Goal: Task Accomplishment & Management: Use online tool/utility

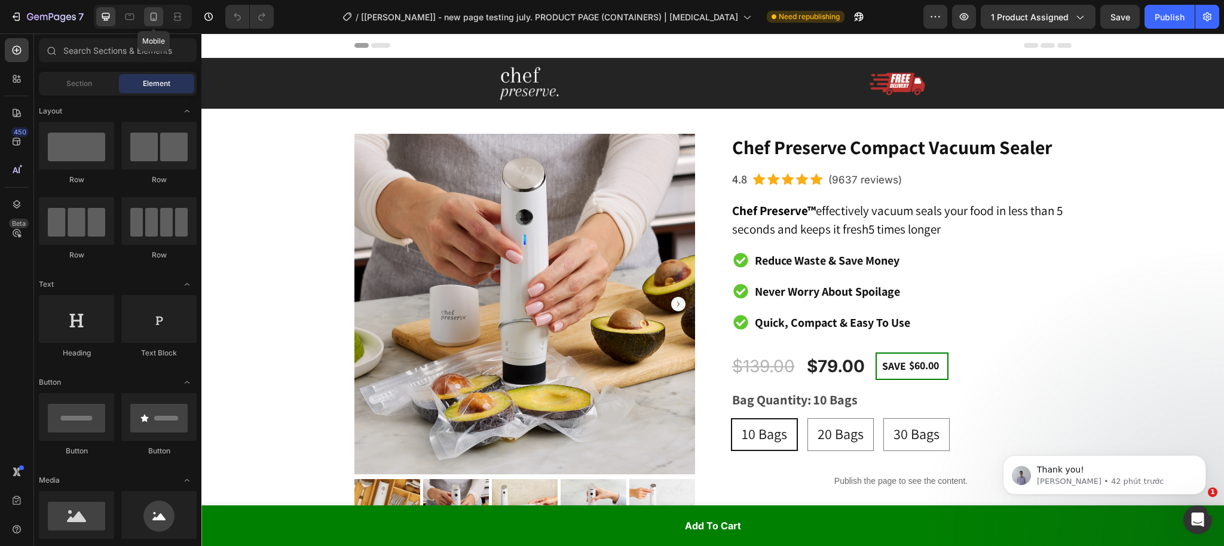
click at [146, 17] on div at bounding box center [153, 16] width 19 height 19
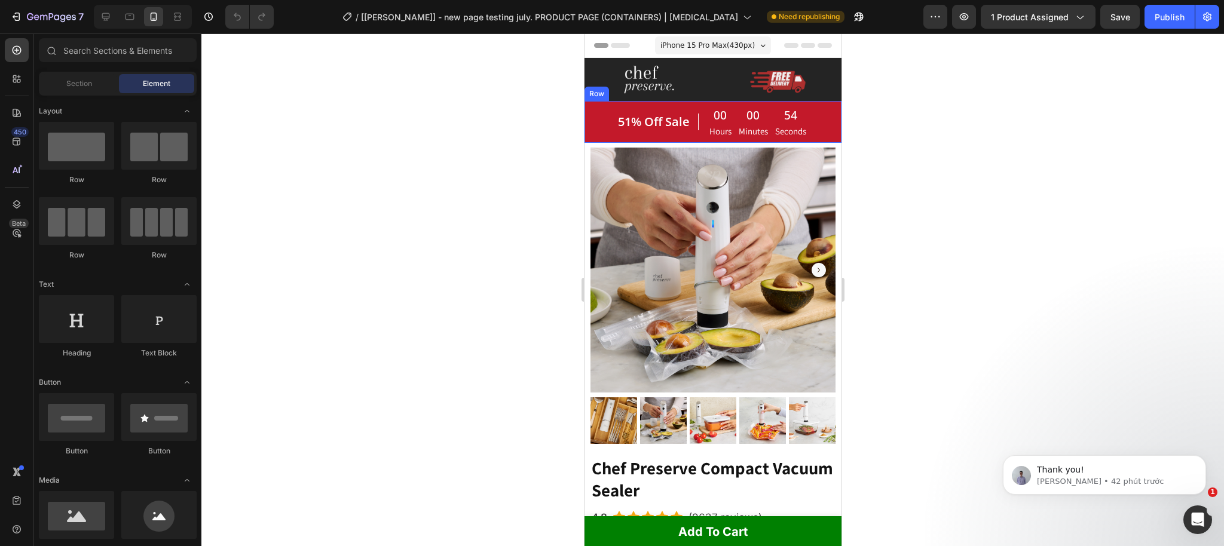
drag, startPoint x: 603, startPoint y: 120, endPoint x: 614, endPoint y: 99, distance: 23.3
click at [603, 120] on div "51% Off Sale Heading 00 Hours 00 Minutes 54 Seconds CountDown Timer Row" at bounding box center [712, 121] width 257 height 41
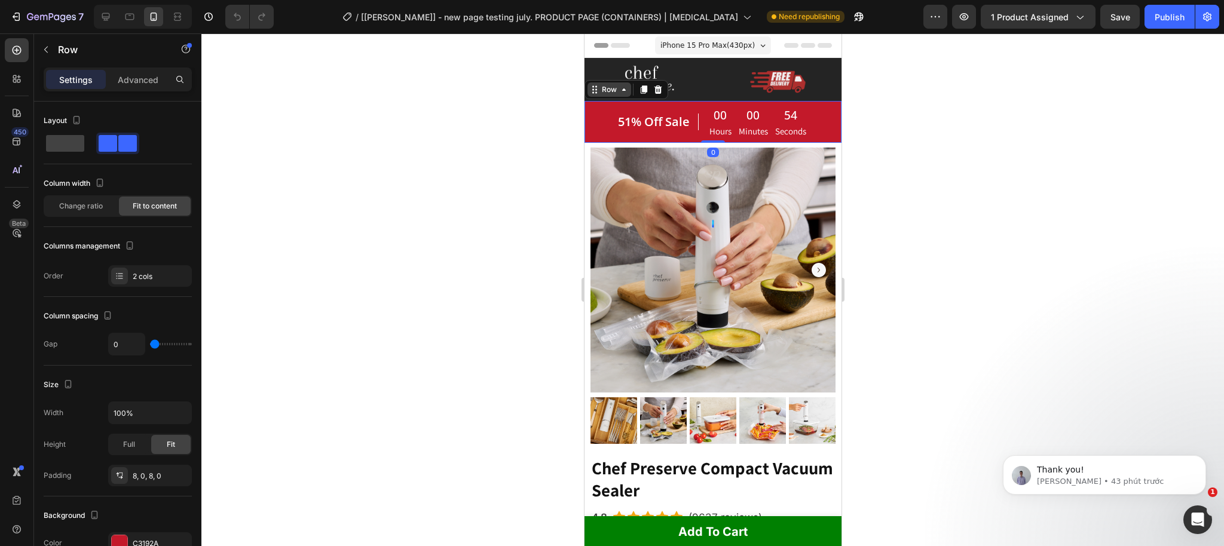
click at [612, 92] on div "Row" at bounding box center [609, 89] width 20 height 11
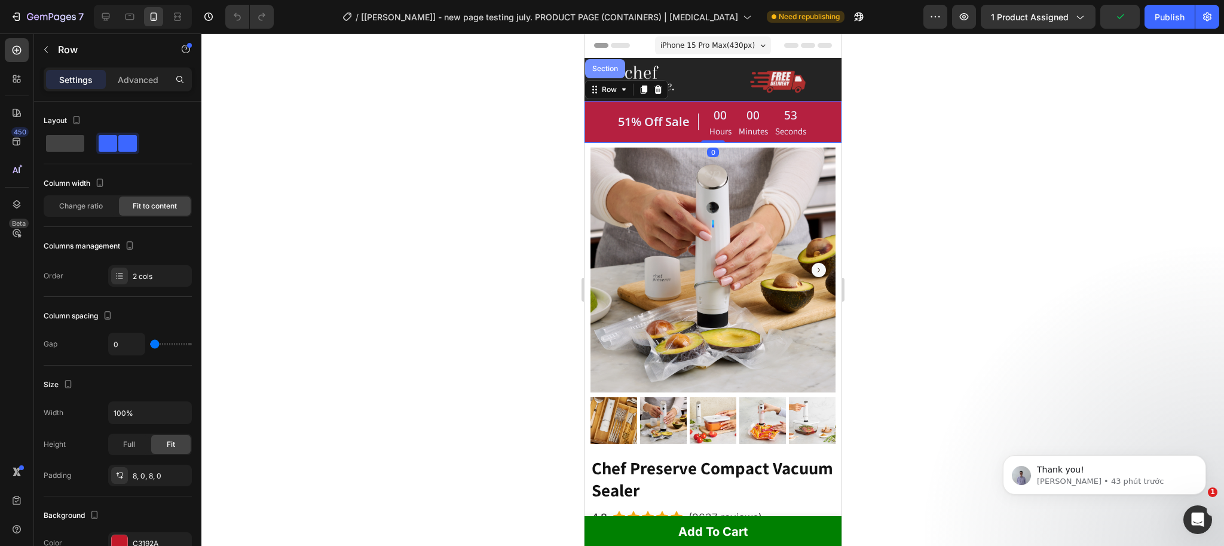
click at [607, 77] on div "Section" at bounding box center [605, 68] width 40 height 19
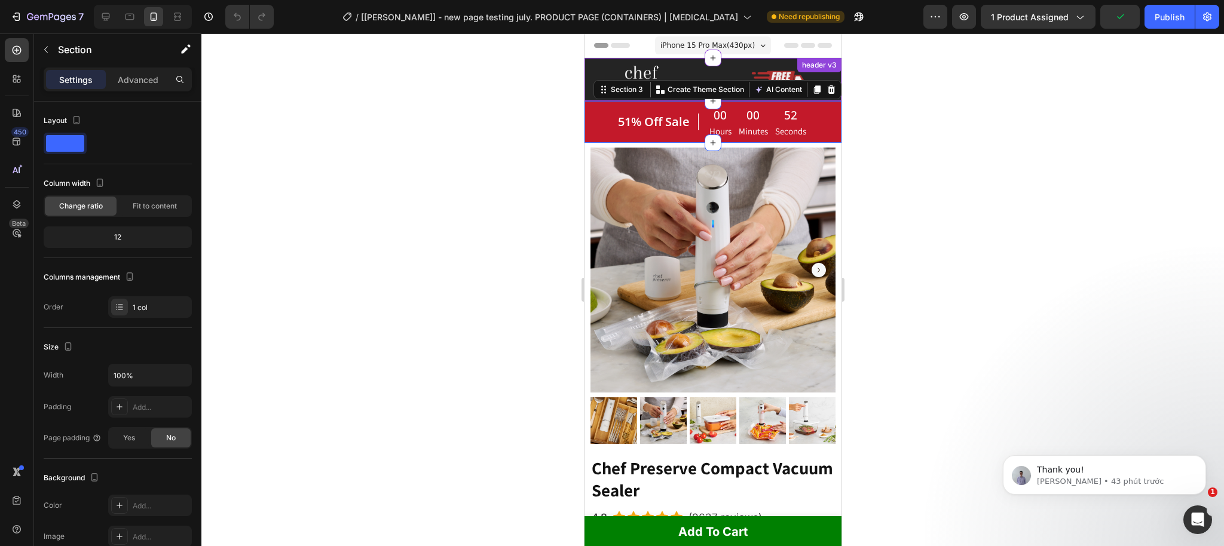
click at [475, 157] on div at bounding box center [712, 289] width 1023 height 513
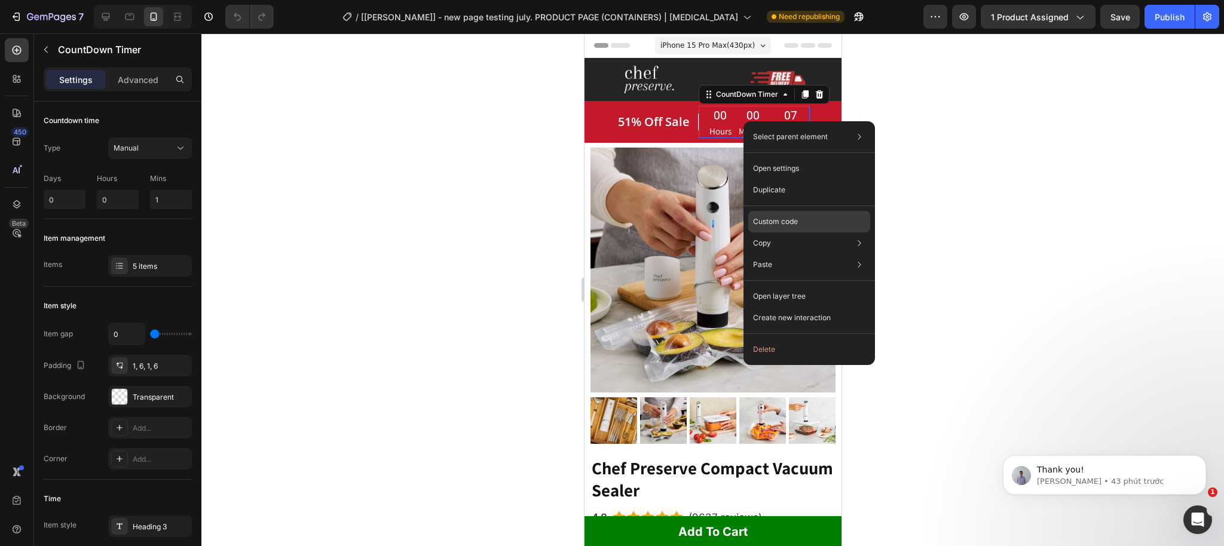
click at [788, 221] on p "Custom code" at bounding box center [775, 221] width 45 height 11
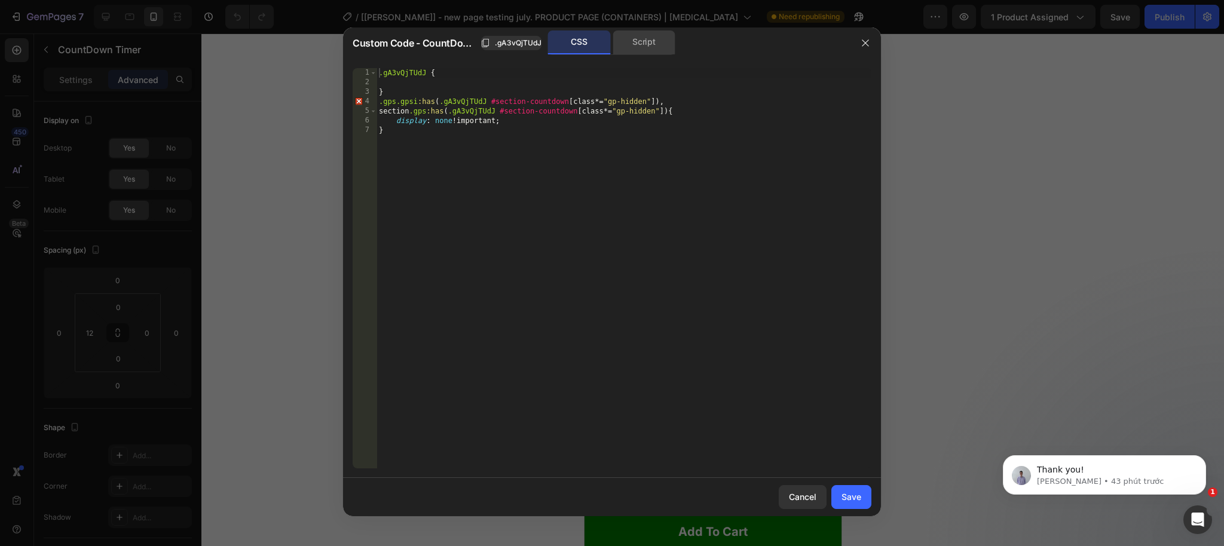
click at [640, 37] on div "Script" at bounding box center [644, 42] width 63 height 24
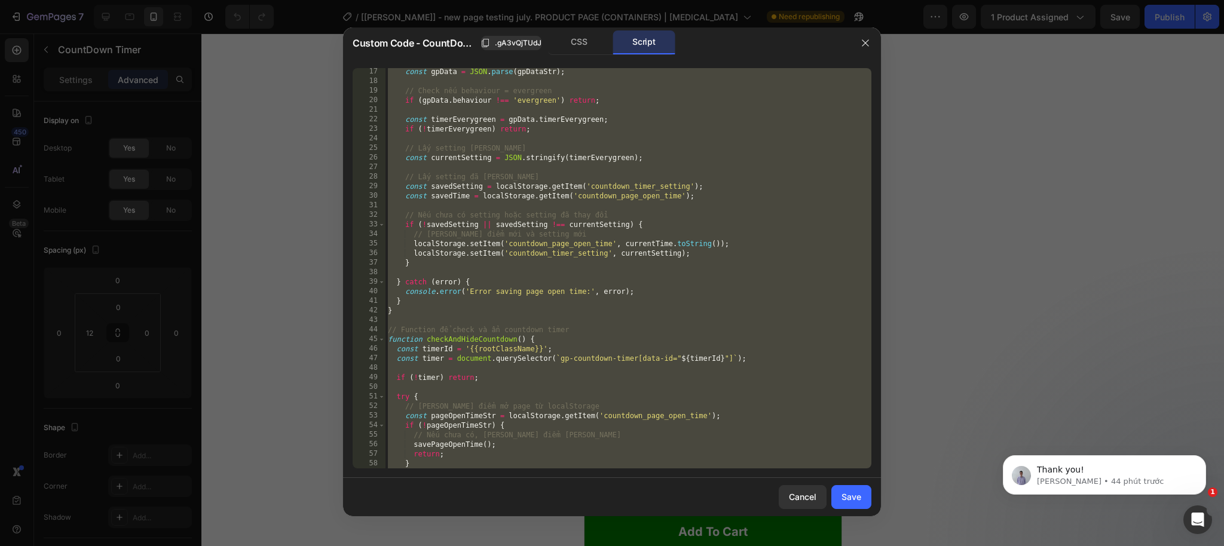
scroll to position [59, 0]
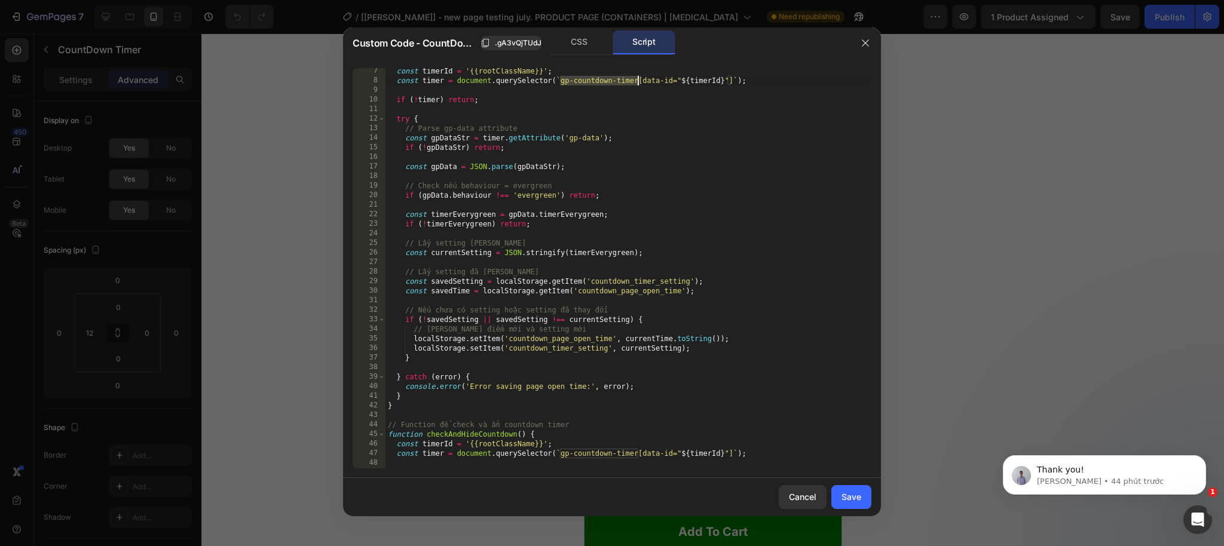
drag, startPoint x: 560, startPoint y: 78, endPoint x: 636, endPoint y: 81, distance: 76.0
click at [636, 81] on div "const timerId = '{{rootClassName}}' ; const timer = document . querySelector ( …" at bounding box center [629, 276] width 486 height 420
type textarea "const timer = document.querySelector(`gp-countdown-timer[data-id="${timerId}"]`…"
click at [864, 45] on icon "button" at bounding box center [866, 43] width 10 height 10
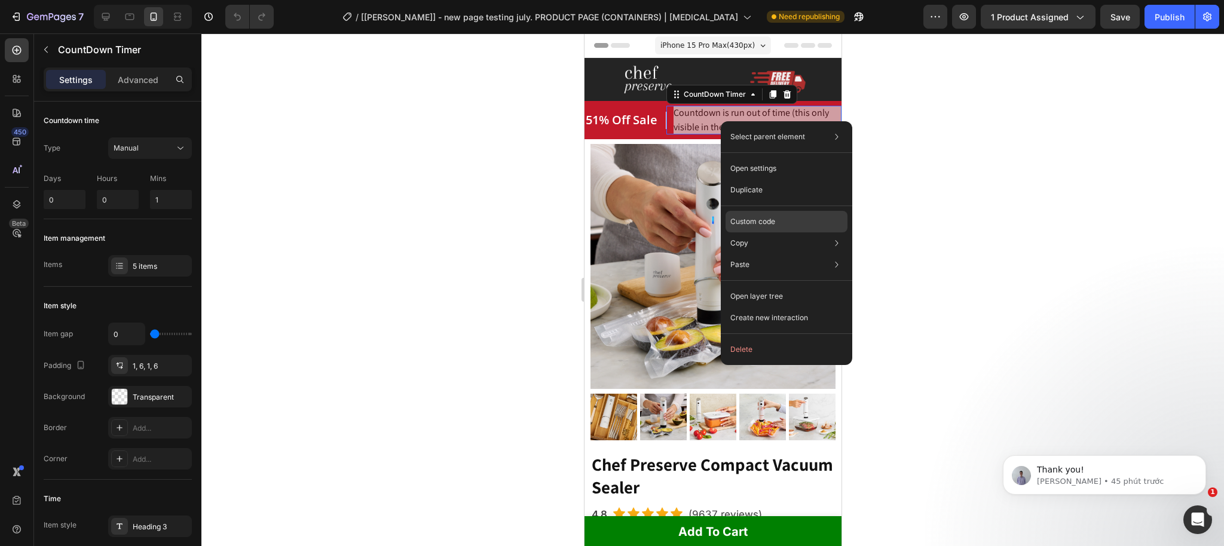
click at [768, 225] on p "Custom code" at bounding box center [752, 221] width 45 height 11
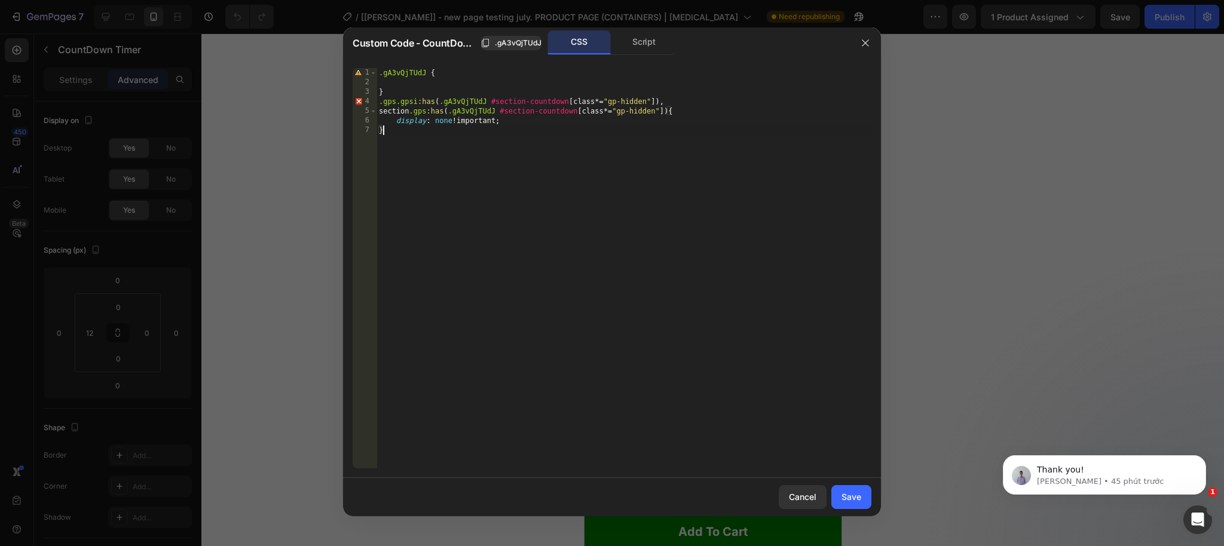
click at [532, 154] on div ".gA3vQjTUdJ { } .gps.gpsi :has ( .gA3vQjTUdJ #section-countdown [ class *= " gp…" at bounding box center [624, 278] width 495 height 420
click at [646, 56] on div "Custom Code - CountDown Timer .gA3vQjTUdJ CSS Script" at bounding box center [596, 42] width 507 height 31
click at [645, 48] on div "Script" at bounding box center [644, 42] width 63 height 24
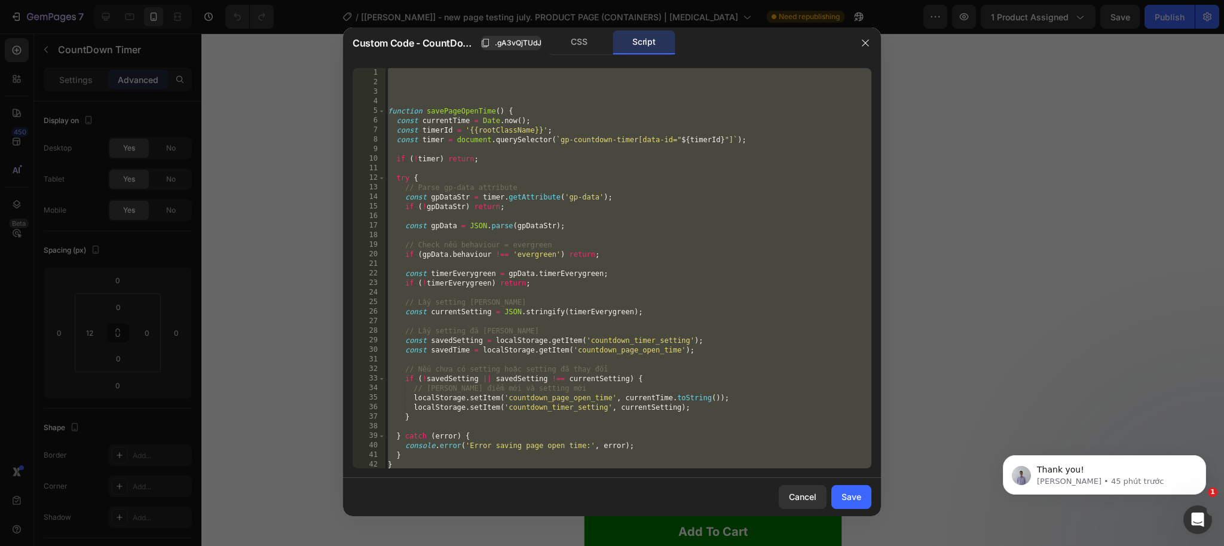
click at [579, 142] on div "function savePageOpenTime ( ) { const currentTime = Date . now ( ) ; const time…" at bounding box center [629, 278] width 486 height 420
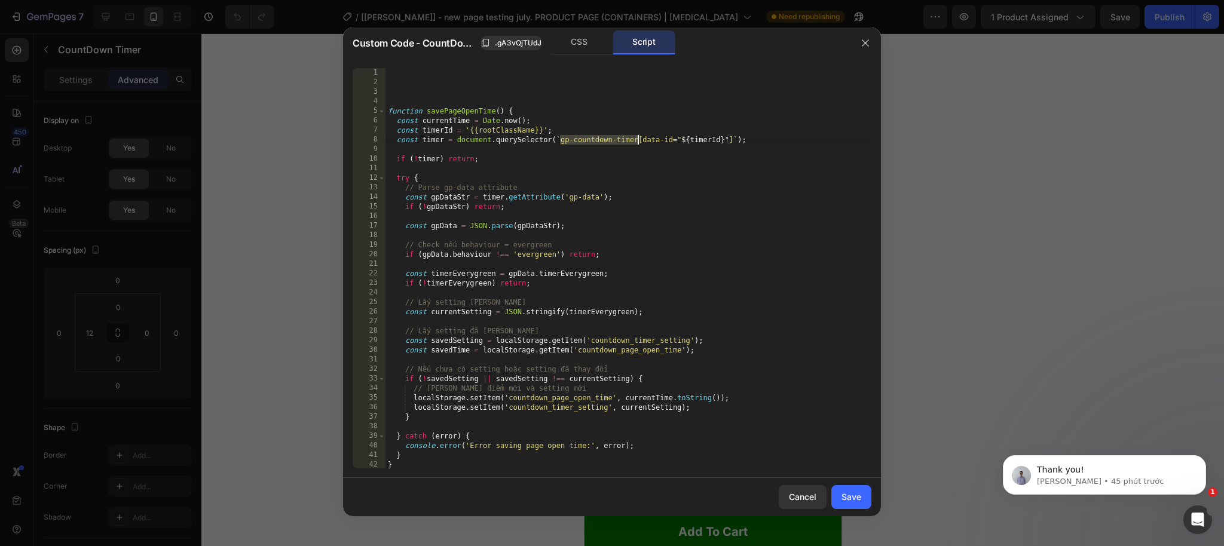
drag, startPoint x: 561, startPoint y: 139, endPoint x: 635, endPoint y: 137, distance: 74.7
click at [635, 137] on div "function savePageOpenTime ( ) { const currentTime = Date . now ( ) ; const time…" at bounding box center [629, 278] width 486 height 420
drag, startPoint x: 574, startPoint y: 48, endPoint x: 566, endPoint y: 68, distance: 22.0
click at [574, 48] on div "CSS" at bounding box center [579, 42] width 63 height 24
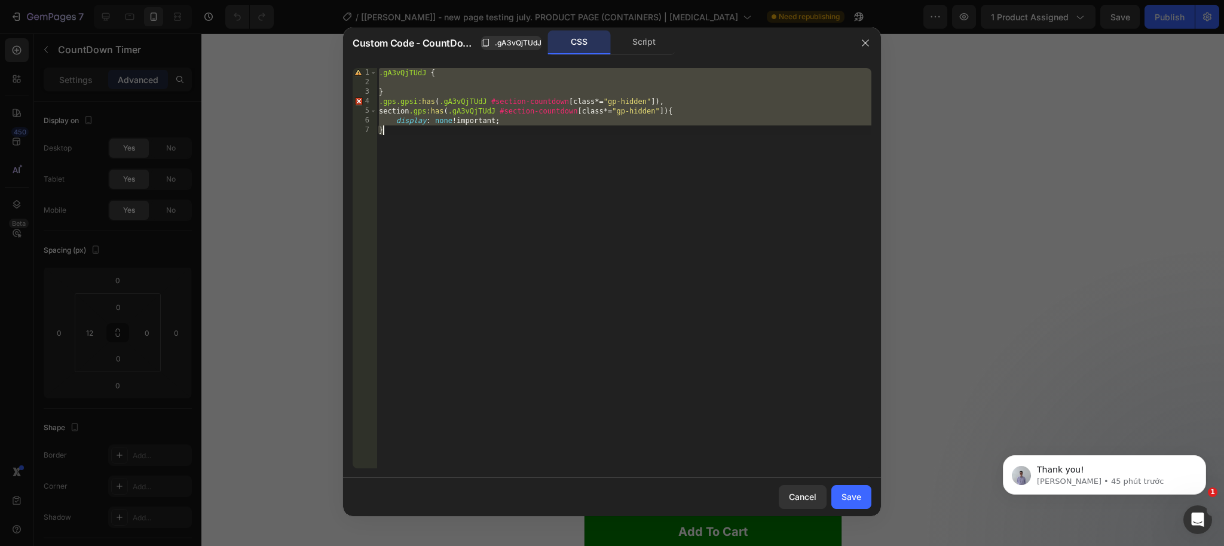
click at [413, 140] on div ".gA3vQjTUdJ { } .gps.gpsi :has ( .gA3vQjTUdJ #section-countdown [ class *= " gp…" at bounding box center [624, 278] width 495 height 420
type textarea "}"
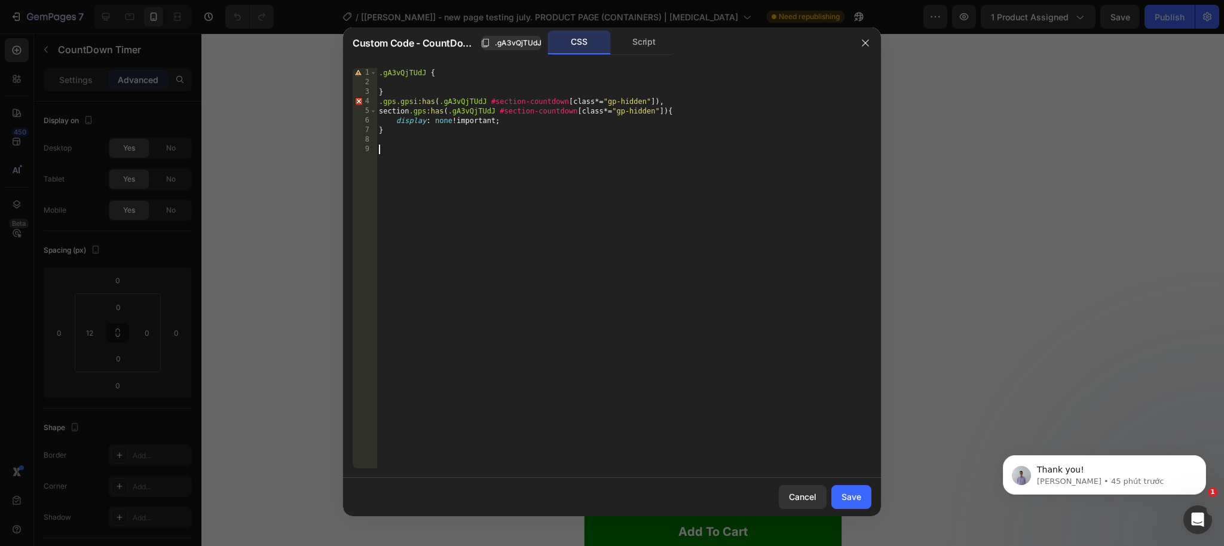
paste textarea "gp-countdown-timer"
paste textarea "display: none;"
click at [495, 148] on div ".gA3vQjTUdJ { } .gps.gpsi :has ( .gA3vQjTUdJ #section-countdown [ class *= " gp…" at bounding box center [624, 278] width 495 height 420
drag, startPoint x: 560, startPoint y: 148, endPoint x: 579, endPoint y: 153, distance: 19.9
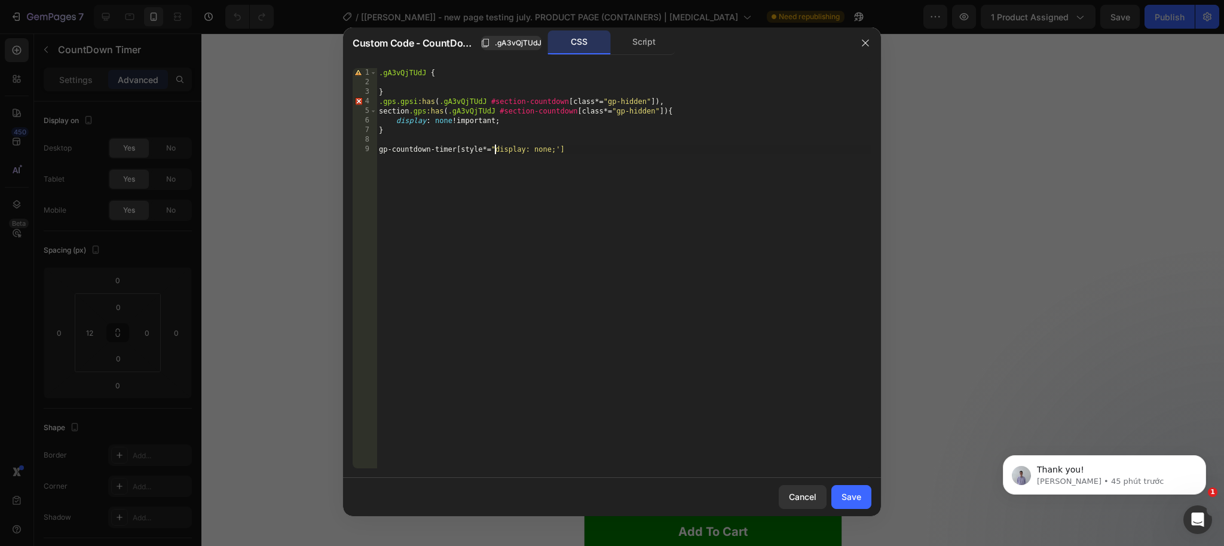
click at [561, 148] on div ".gA3vQjTUdJ { } .gps.gpsi :has ( .gA3vQjTUdJ #section-countdown [ class *= " gp…" at bounding box center [624, 278] width 495 height 420
click at [603, 154] on div ".gA3vQjTUdJ { } .gps.gpsi :has ( .gA3vQjTUdJ #section-countdown [ class *= " gp…" at bounding box center [624, 278] width 495 height 420
type textarea "gp-countdown-timer[style*="display: none;"]{}"
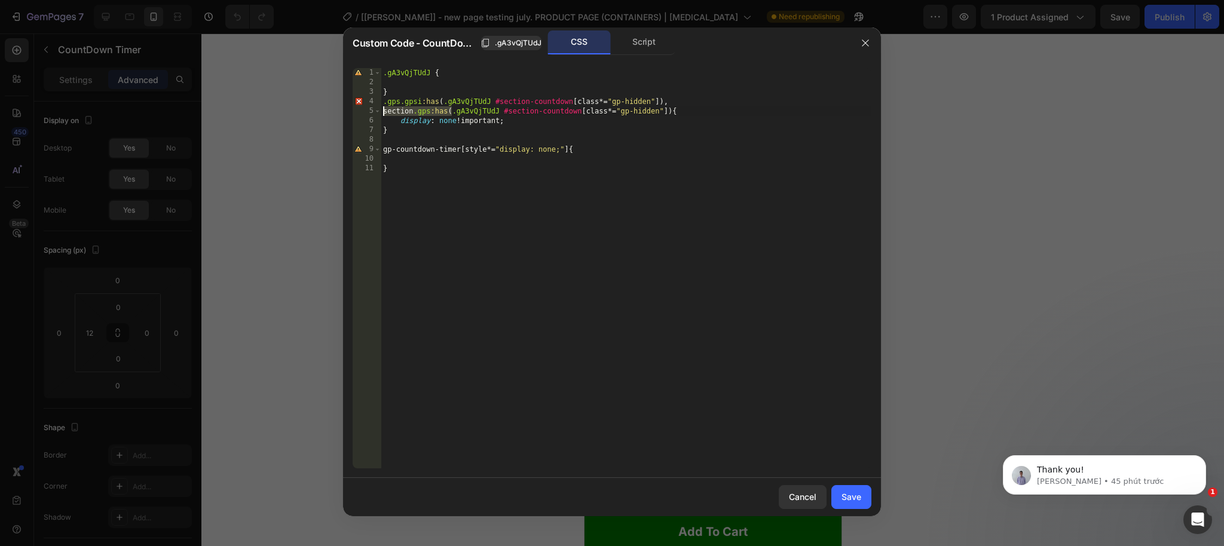
drag, startPoint x: 453, startPoint y: 111, endPoint x: 353, endPoint y: 113, distance: 99.9
click at [353, 113] on div "1 2 3 4 5 6 7 8 9 10 11 .gA3vQjTUdJ { } .gps.gpsi :has ( .gA3vQjTUdJ #section-c…" at bounding box center [612, 268] width 519 height 400
drag, startPoint x: 383, startPoint y: 148, endPoint x: 385, endPoint y: 155, distance: 7.0
click at [383, 148] on div ".gA3vQjTUdJ { } .gps.gpsi :has ( .gA3vQjTUdJ #section-countdown [ class *= " gp…" at bounding box center [626, 278] width 491 height 420
paste textarea "section.gps:has("
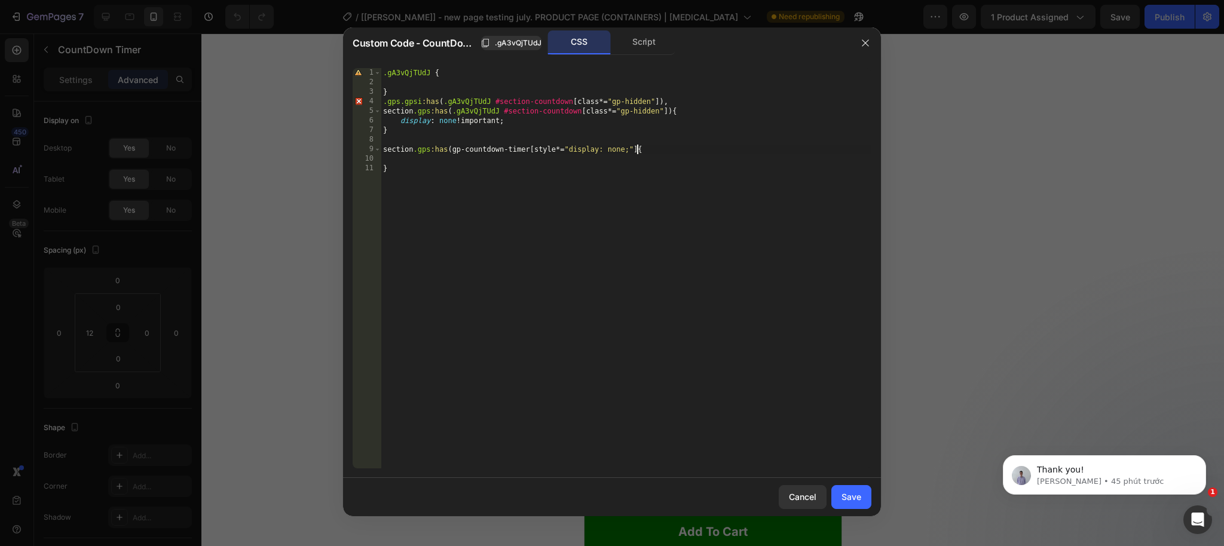
drag, startPoint x: 638, startPoint y: 151, endPoint x: 650, endPoint y: 161, distance: 16.5
click at [640, 152] on div ".gA3vQjTUdJ { } .gps.gpsi :has ( .gA3vQjTUdJ #section-countdown [ class *= " gp…" at bounding box center [626, 278] width 491 height 420
drag, startPoint x: 442, startPoint y: 100, endPoint x: 362, endPoint y: 103, distance: 80.2
click at [358, 101] on div "section.gps:has(gp-countdown-timer[style*="display: none;"]){ 1 2 3 4 5 6 7 8 9…" at bounding box center [612, 268] width 519 height 400
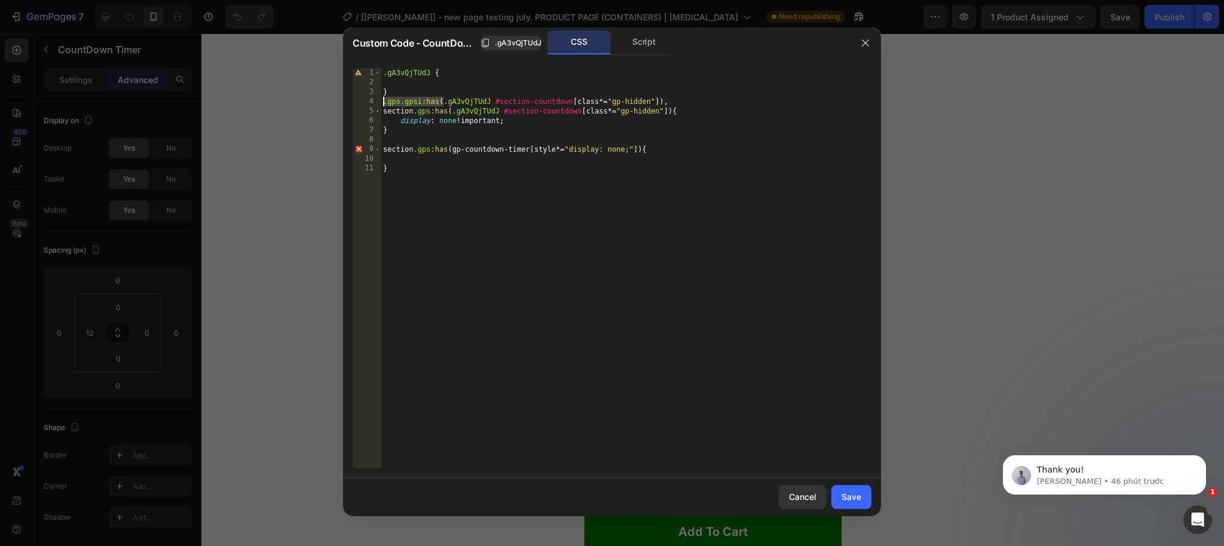
type textarea ".gps.gpsi:has(.gA3vQjTUdJ #section-countdown[class*="gp-hidden"]),"
click at [396, 140] on div ".gA3vQjTUdJ { } .gps.gpsi :has ( .gA3vQjTUdJ #section-countdown [ class *= " gp…" at bounding box center [626, 278] width 491 height 420
paste textarea ".gps.gpsi:has("
click at [662, 100] on div ".gA3vQjTUdJ { } .gps.gpsi :has ( .gA3vQjTUdJ #section-countdown [ class *= " gp…" at bounding box center [626, 278] width 491 height 420
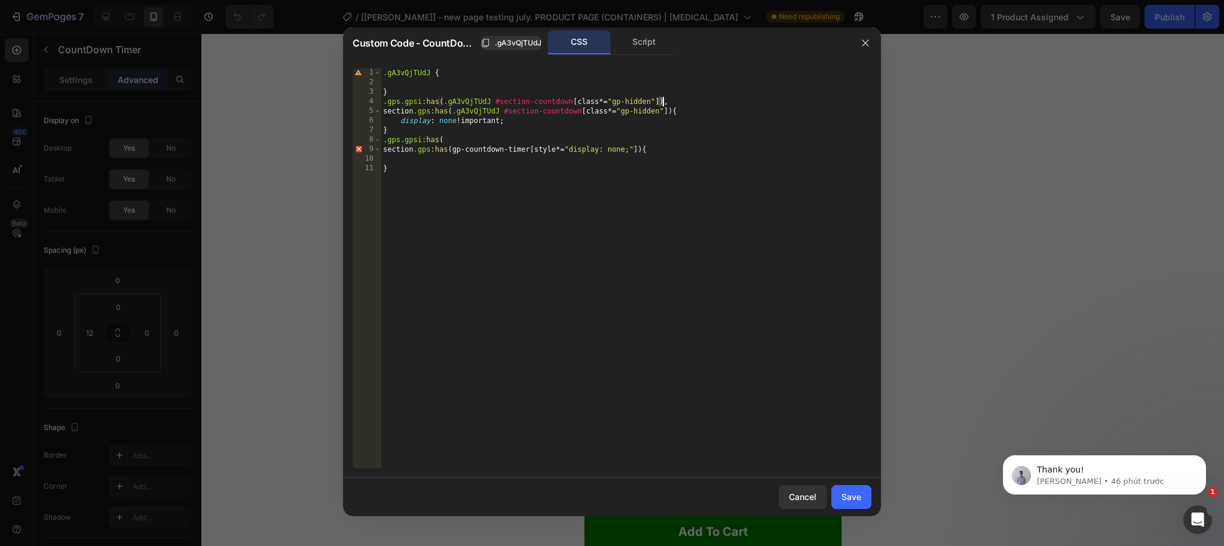
drag, startPoint x: 472, startPoint y: 136, endPoint x: 487, endPoint y: 136, distance: 15.5
click at [472, 136] on div ".gA3vQjTUdJ { } .gps.gpsi :has ( .gA3vQjTUdJ #section-countdown [ class *= " gp…" at bounding box center [626, 278] width 491 height 420
paste textarea ")"
drag, startPoint x: 452, startPoint y: 149, endPoint x: 638, endPoint y: 146, distance: 185.9
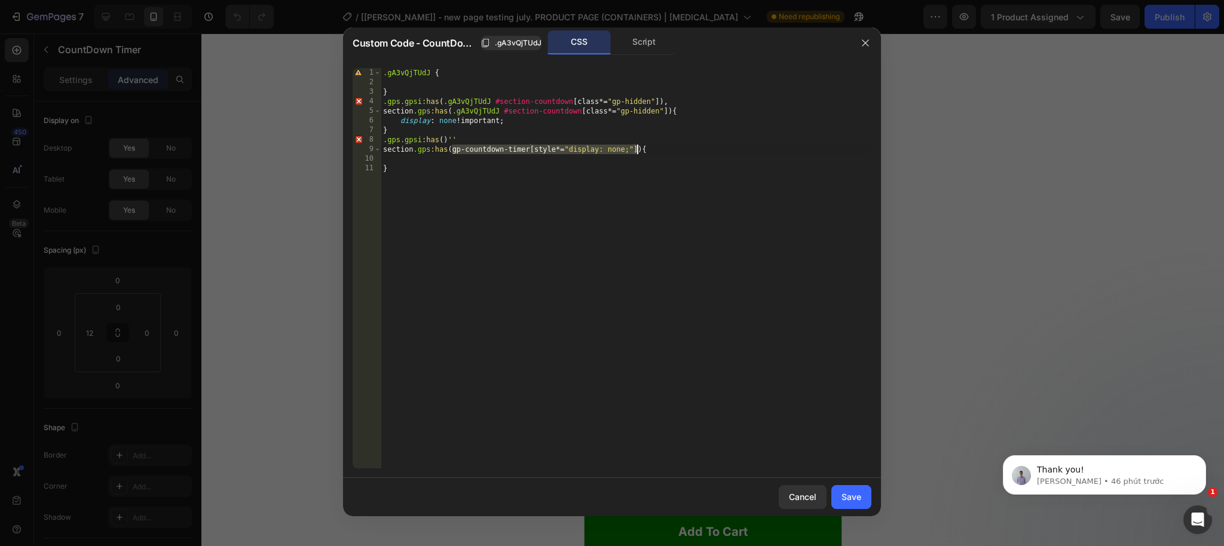
click at [638, 146] on div ".gA3vQjTUdJ { } .gps.gpsi :has ( .gA3vQjTUdJ #section-countdown [ class *= " gp…" at bounding box center [626, 278] width 491 height 420
drag, startPoint x: 444, startPoint y: 139, endPoint x: 463, endPoint y: 140, distance: 19.2
click at [444, 139] on div ".gA3vQjTUdJ { } .gps.gpsi :has ( .gA3vQjTUdJ #section-countdown [ class *= " gp…" at bounding box center [626, 278] width 491 height 420
paste textarea "gp-countdown-timer[style*="display: none;"]"
drag, startPoint x: 650, startPoint y: 138, endPoint x: 657, endPoint y: 137, distance: 6.6
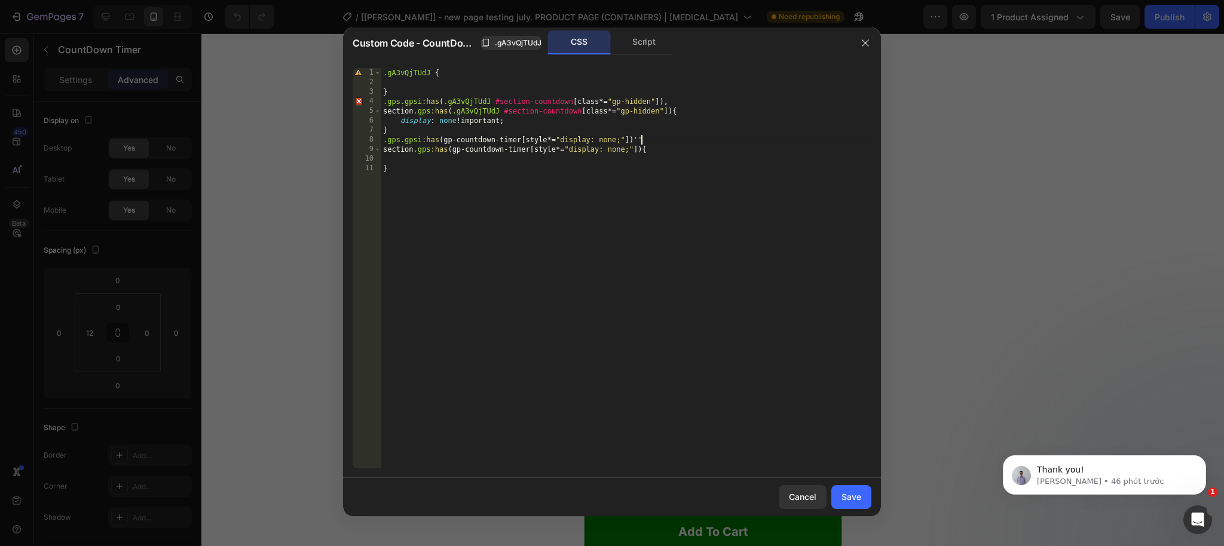
click at [650, 138] on div ".gA3vQjTUdJ { } .gps.gpsi :has ( .gA3vQjTUdJ #section-countdown [ class *= " gp…" at bounding box center [626, 278] width 491 height 420
click at [715, 153] on div ".gA3vQjTUdJ { } .gps.gpsi :has ( .gA3vQjTUdJ #section-countdown [ class *= " gp…" at bounding box center [626, 278] width 491 height 420
drag, startPoint x: 521, startPoint y: 120, endPoint x: 408, endPoint y: 124, distance: 113.7
click at [400, 120] on div ".gA3vQjTUdJ { } .gps.gpsi :has ( .gA3vQjTUdJ #section-countdown [ class *= " gp…" at bounding box center [626, 278] width 491 height 420
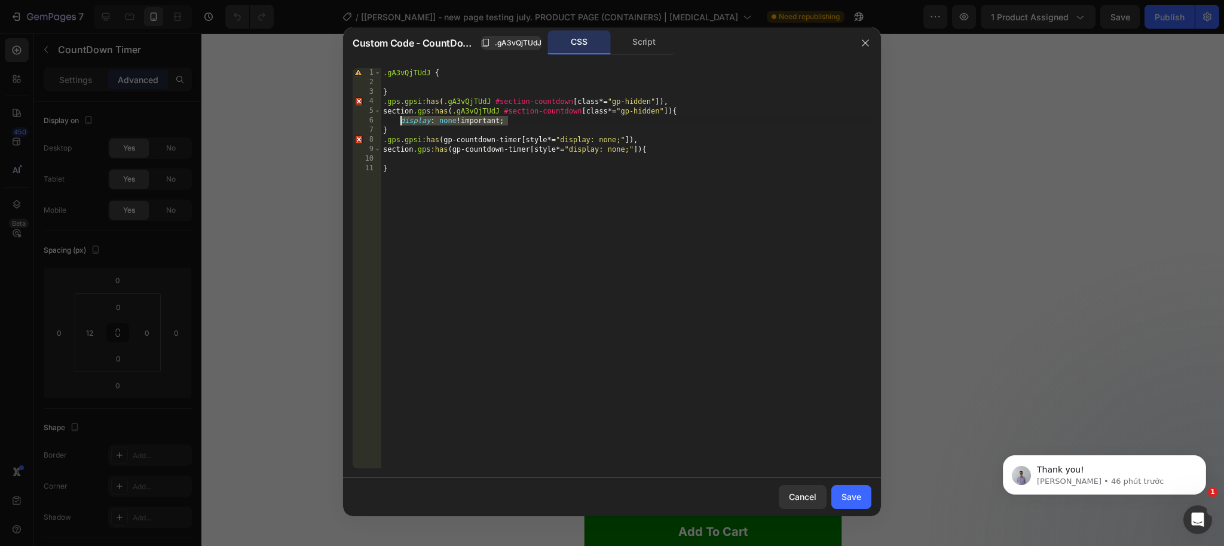
type textarea "display: none !important;"
click at [412, 163] on div ".gA3vQjTUdJ { } .gps.gpsi :has ( .gA3vQjTUdJ #section-countdown [ class *= " gp…" at bounding box center [626, 278] width 491 height 420
paste textarea "display: none !important;"
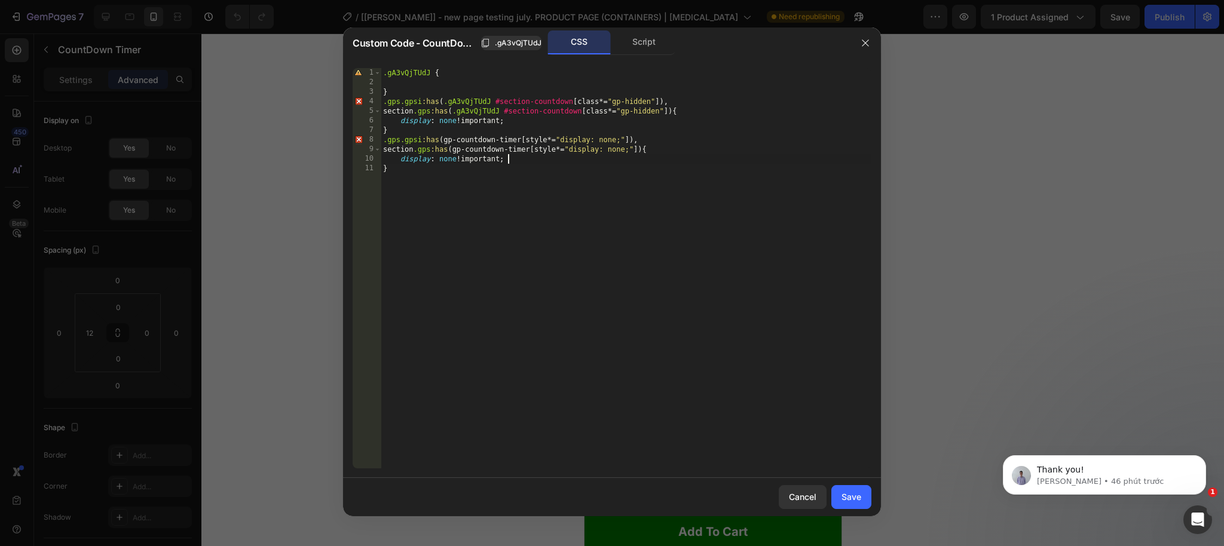
type textarea "display: none !important;"
drag, startPoint x: 848, startPoint y: 496, endPoint x: 860, endPoint y: 470, distance: 28.1
click at [848, 496] on div "Save" at bounding box center [852, 497] width 20 height 13
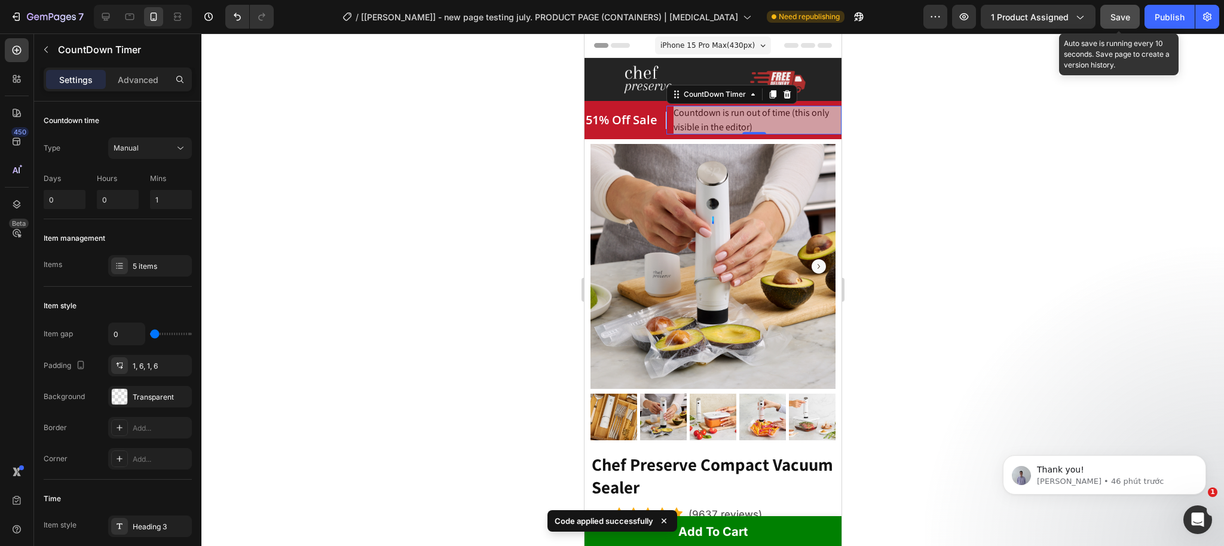
click at [1122, 22] on div "Save" at bounding box center [1121, 17] width 20 height 13
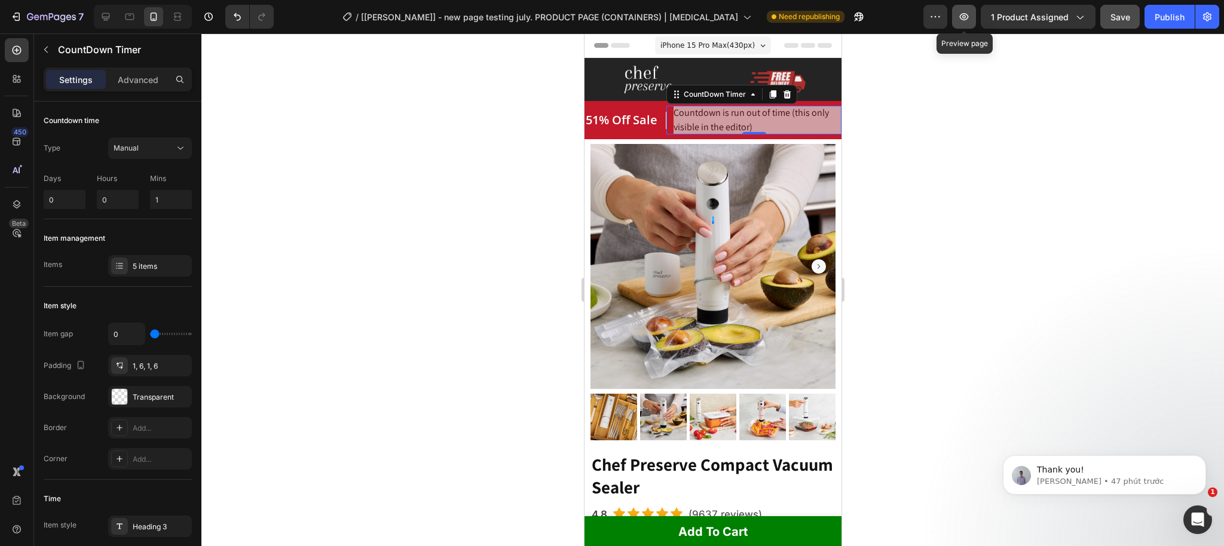
click at [966, 18] on icon "button" at bounding box center [964, 17] width 4 height 4
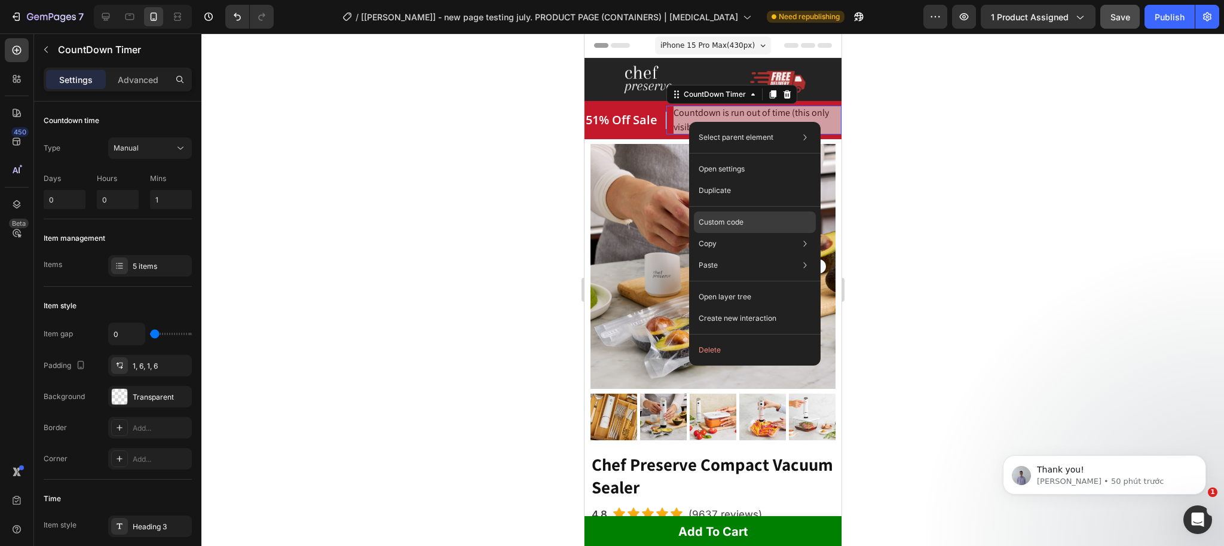
click at [738, 222] on p "Custom code" at bounding box center [721, 222] width 45 height 11
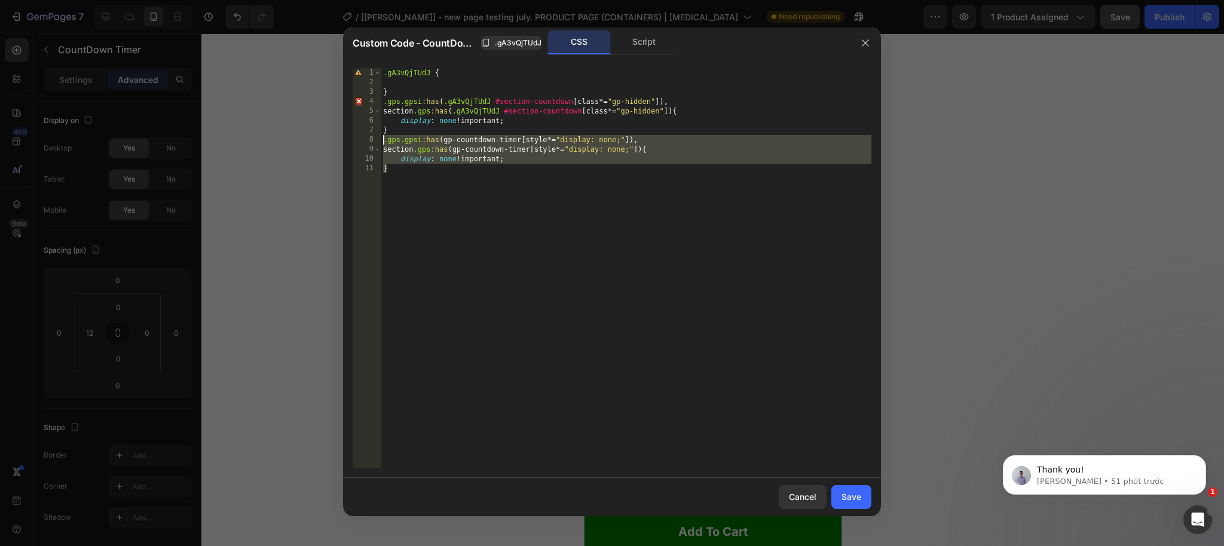
drag, startPoint x: 393, startPoint y: 169, endPoint x: 369, endPoint y: 139, distance: 38.4
click at [370, 138] on div "} 1 2 3 4 5 6 7 8 9 10 11 .gA3vQjTUdJ { } .gps.gpsi :has ( .gA3vQjTUdJ #section…" at bounding box center [612, 268] width 519 height 400
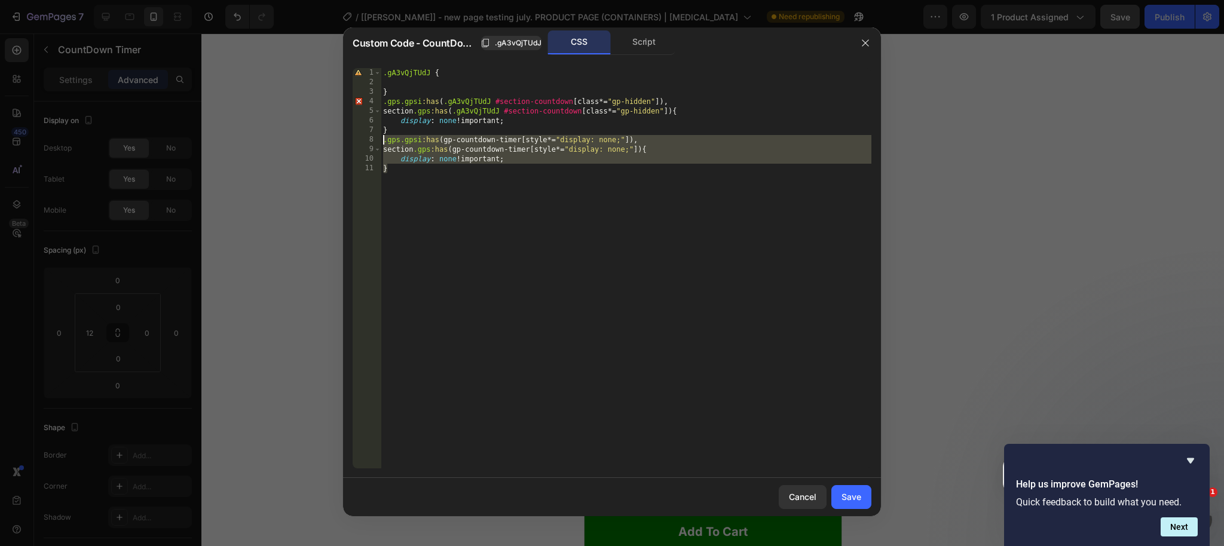
drag, startPoint x: 471, startPoint y: 210, endPoint x: 453, endPoint y: 181, distance: 34.3
click at [471, 210] on div ".gA3vQjTUdJ { } .gps.gpsi :has ( .gA3vQjTUdJ #section-countdown [ class *= " gp…" at bounding box center [626, 278] width 491 height 420
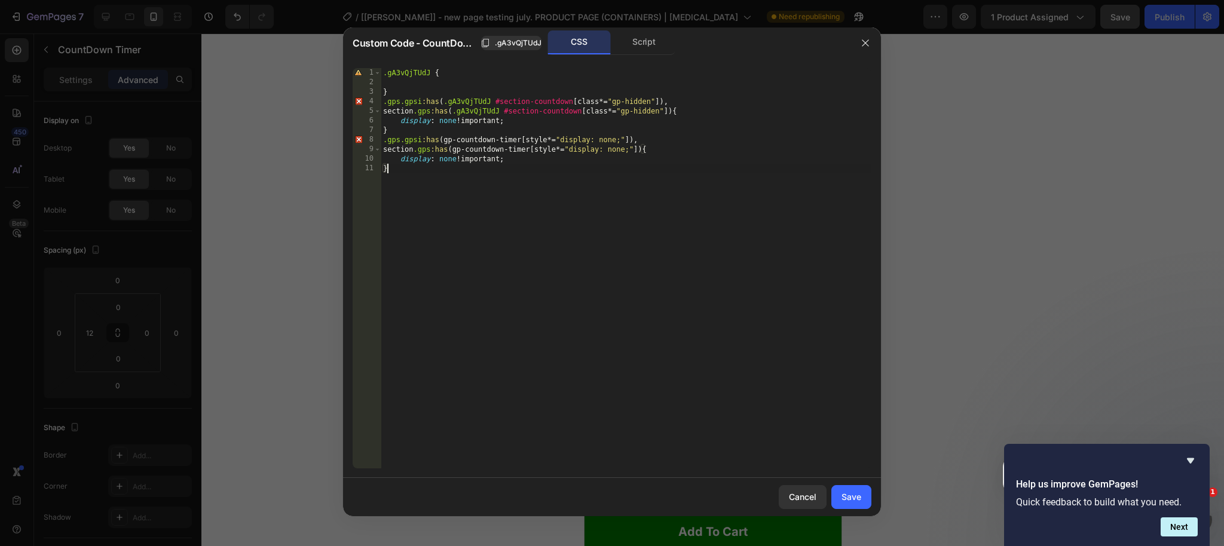
click at [423, 140] on div ".gA3vQjTUdJ { } .gps.gpsi :has ( .gA3vQjTUdJ #section-countdown [ class *= " gp…" at bounding box center [626, 278] width 491 height 420
paste textarea "not:"
click at [658, 140] on div ".gA3vQjTUdJ { } .gps.gpsi :has ( .gA3vQjTUdJ #section-countdown [ class *= " gp…" at bounding box center [626, 278] width 491 height 420
click at [655, 140] on div ".gA3vQjTUdJ { } .gps.gpsi :has ( .gA3vQjTUdJ #section-countdown [ class *= " gp…" at bounding box center [626, 278] width 491 height 420
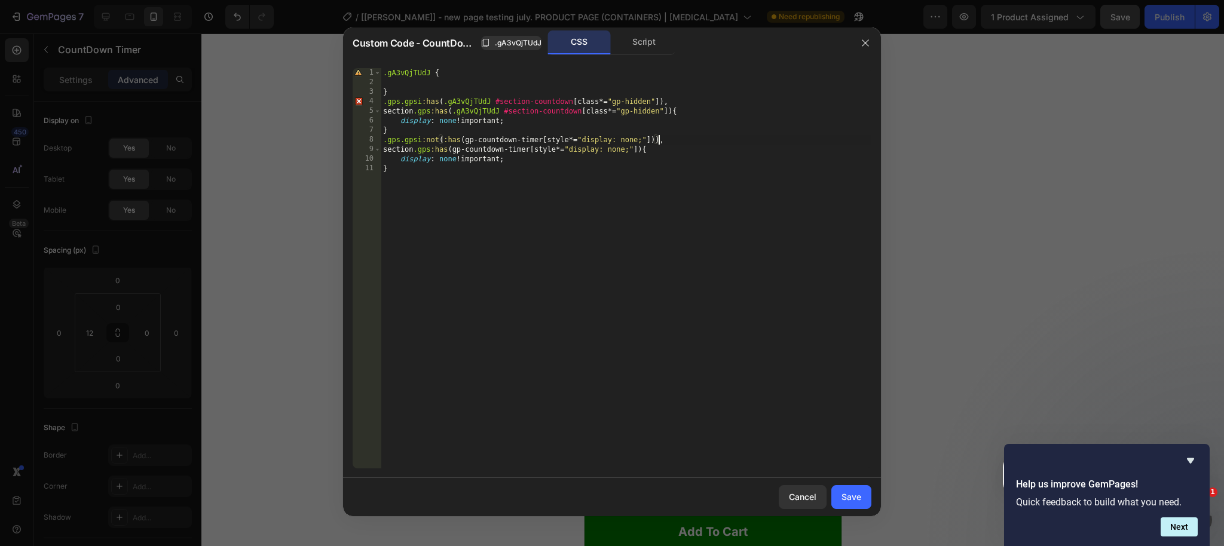
scroll to position [0, 23]
drag, startPoint x: 520, startPoint y: 179, endPoint x: 444, endPoint y: 111, distance: 101.6
click at [520, 179] on div ".gA3vQjTUdJ { } .gps.gpsi :has ( .gA3vQjTUdJ #section-countdown [ class *= " gp…" at bounding box center [626, 278] width 491 height 420
drag, startPoint x: 398, startPoint y: 120, endPoint x: 447, endPoint y: 176, distance: 74.2
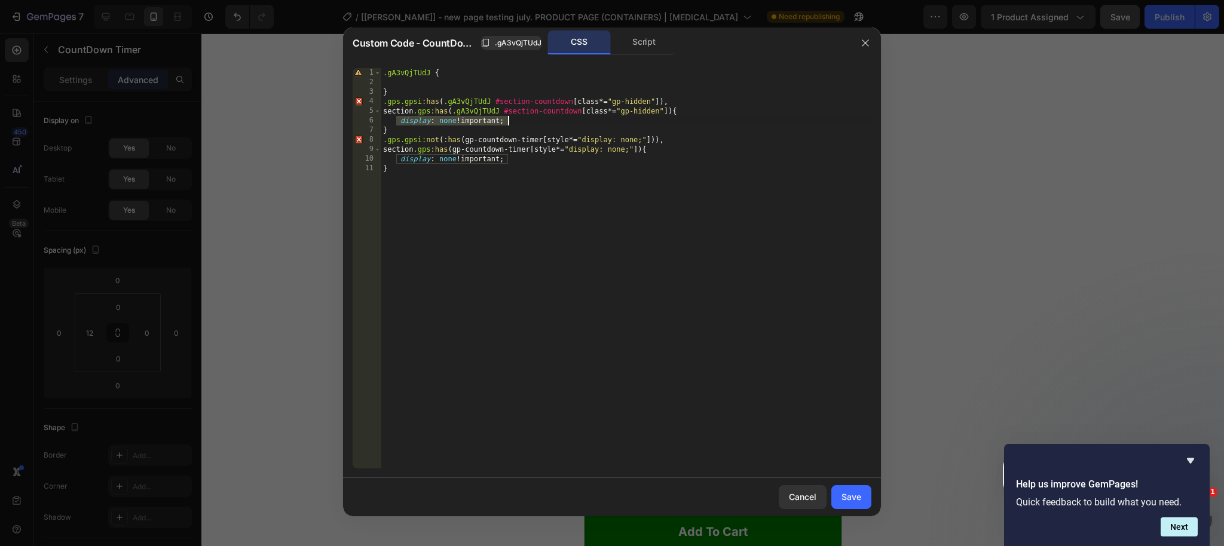
click at [512, 123] on div ".gA3vQjTUdJ { } .gps.gpsi :has ( .gA3vQjTUdJ #section-countdown [ class *= " gp…" at bounding box center [626, 278] width 491 height 420
click at [412, 175] on div ".gA3vQjTUdJ { } .gps.gpsi :has ( .gA3vQjTUdJ #section-countdown [ class *= " gp…" at bounding box center [626, 278] width 491 height 420
drag, startPoint x: 401, startPoint y: 158, endPoint x: 527, endPoint y: 160, distance: 126.1
click at [527, 160] on div ".gA3vQjTUdJ { } .gps.gpsi :has ( .gA3vQjTUdJ #section-countdown [ class *= " gp…" at bounding box center [626, 278] width 491 height 420
paste textarea "display: contents"
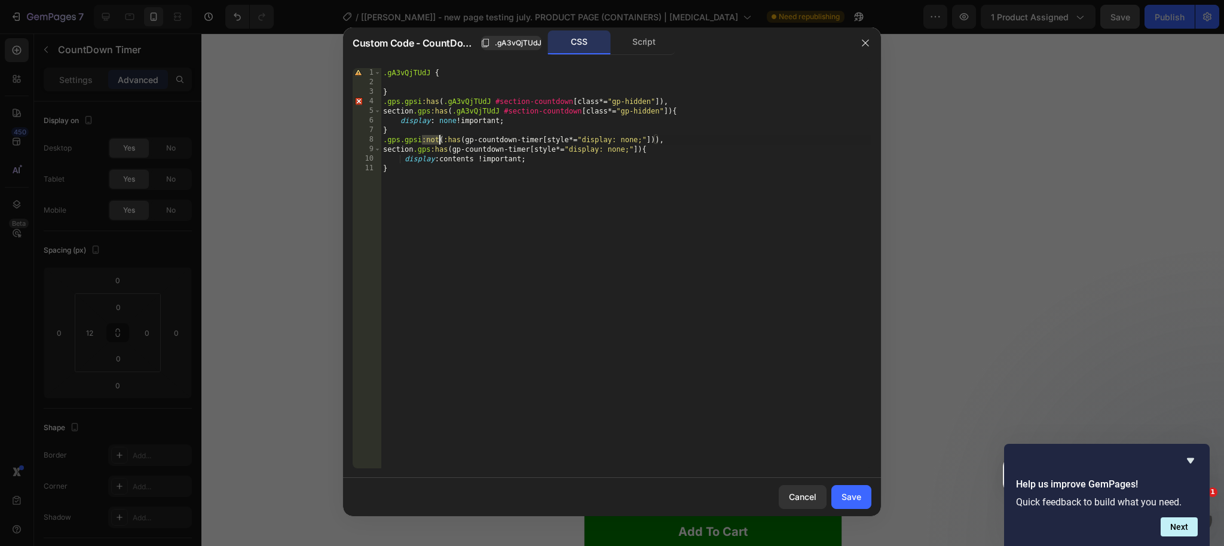
drag, startPoint x: 424, startPoint y: 139, endPoint x: 443, endPoint y: 143, distance: 19.6
click at [439, 137] on div ".gA3vQjTUdJ { } .gps.gpsi :has ( .gA3vQjTUdJ #section-countdown [ class *= " gp…" at bounding box center [626, 278] width 491 height 420
drag, startPoint x: 431, startPoint y: 149, endPoint x: 448, endPoint y: 157, distance: 19.0
click at [431, 149] on div ".gA3vQjTUdJ { } .gps.gpsi :has ( .gA3vQjTUdJ #section-countdown [ class *= " gp…" at bounding box center [626, 278] width 491 height 420
paste textarea "not:"
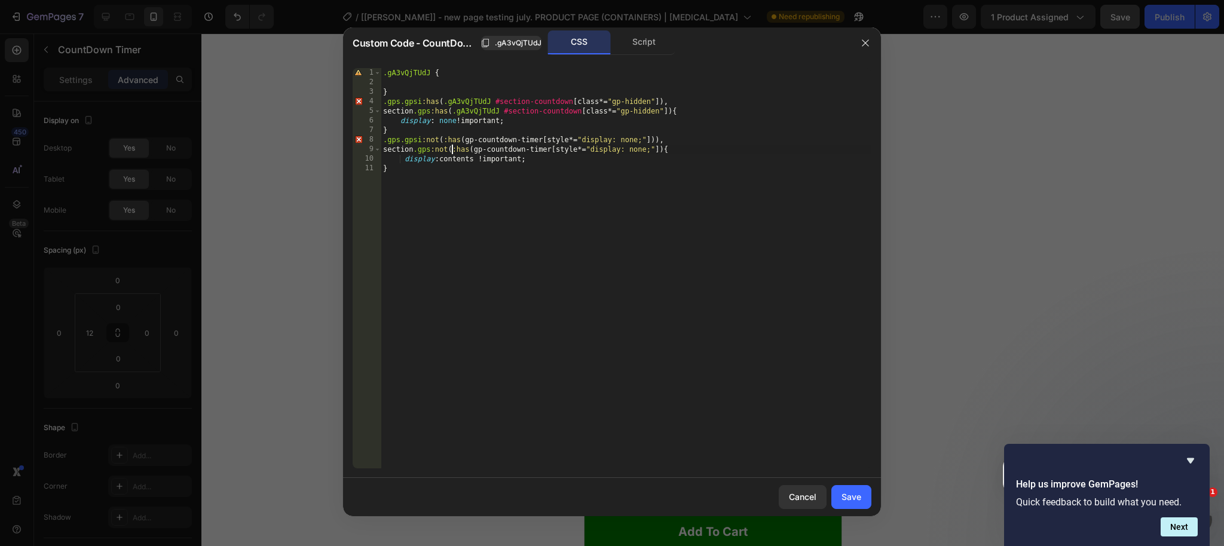
scroll to position [0, 5]
drag, startPoint x: 665, startPoint y: 149, endPoint x: 704, endPoint y: 173, distance: 46.1
click at [665, 149] on div ".gA3vQjTUdJ { } .gps.gpsi :has ( .gA3vQjTUdJ #section-countdown [ class *= " gp…" at bounding box center [626, 278] width 491 height 420
drag, startPoint x: 421, startPoint y: 139, endPoint x: 439, endPoint y: 138, distance: 18.6
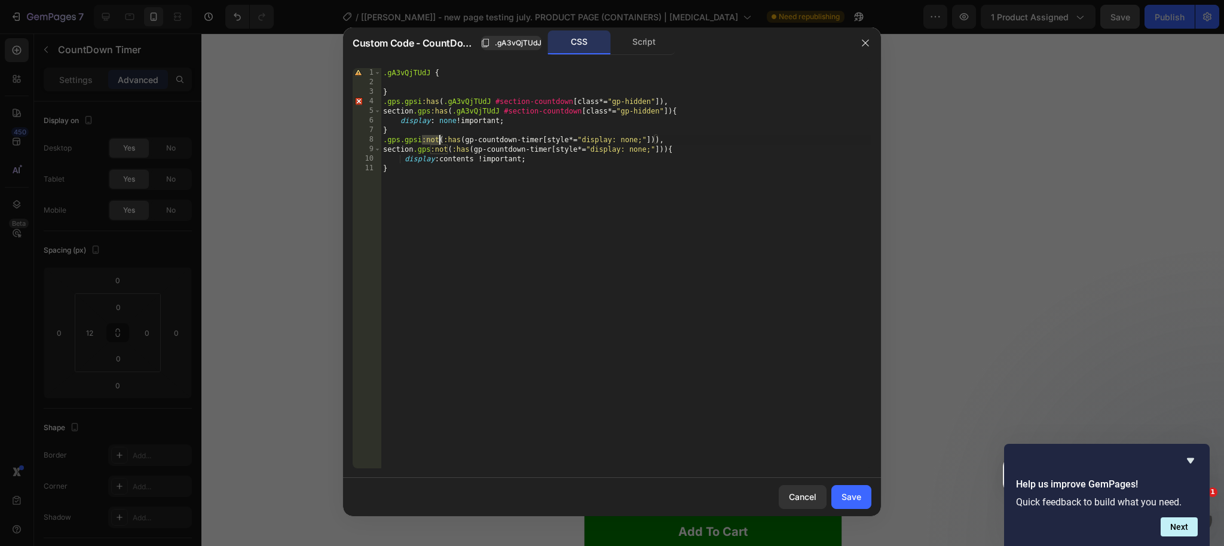
click at [439, 138] on div ".gA3vQjTUdJ { } .gps.gpsi :has ( .gA3vQjTUdJ #section-countdown [ class *= " gp…" at bounding box center [626, 278] width 491 height 420
drag, startPoint x: 464, startPoint y: 158, endPoint x: 445, endPoint y: 145, distance: 23.7
click at [464, 158] on div ".gA3vQjTUdJ { } .gps.gpsi :has ( .gA3vQjTUdJ #section-countdown [ class *= " gp…" at bounding box center [626, 278] width 491 height 420
drag, startPoint x: 424, startPoint y: 137, endPoint x: 439, endPoint y: 136, distance: 15.0
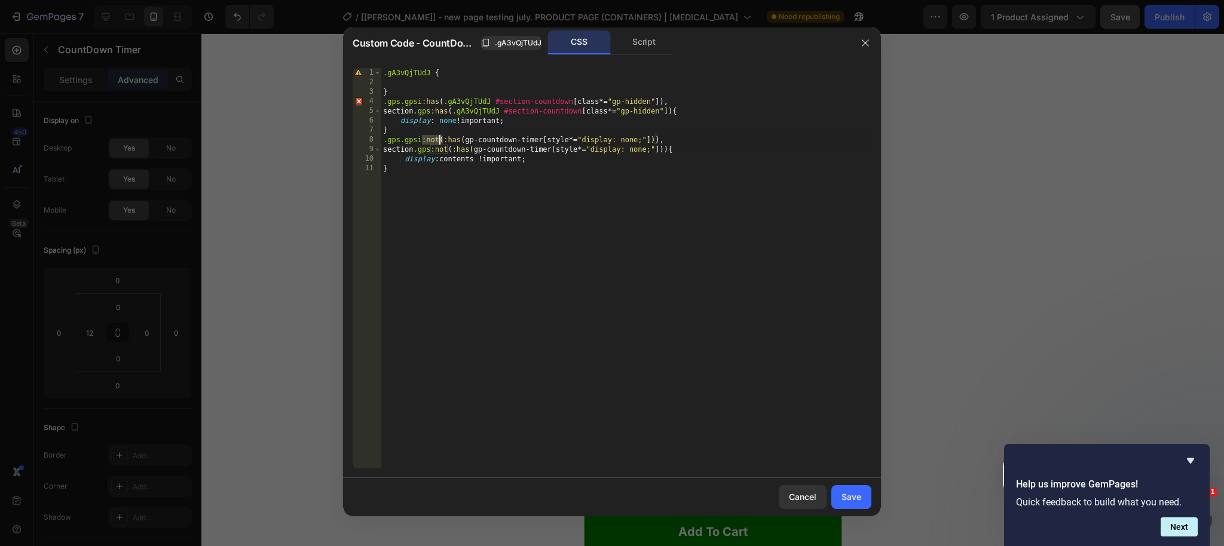
click at [439, 136] on div ".gA3vQjTUdJ { } .gps.gpsi :has ( .gA3vQjTUdJ #section-countdown [ class *= " gp…" at bounding box center [626, 278] width 491 height 420
drag, startPoint x: 423, startPoint y: 100, endPoint x: 435, endPoint y: 104, distance: 11.9
click at [423, 100] on div ".gA3vQjTUdJ { } .gps.gpsi :has ( .gA3vQjTUdJ #section-countdown [ class *= " gp…" at bounding box center [626, 278] width 491 height 420
paste textarea "not:"
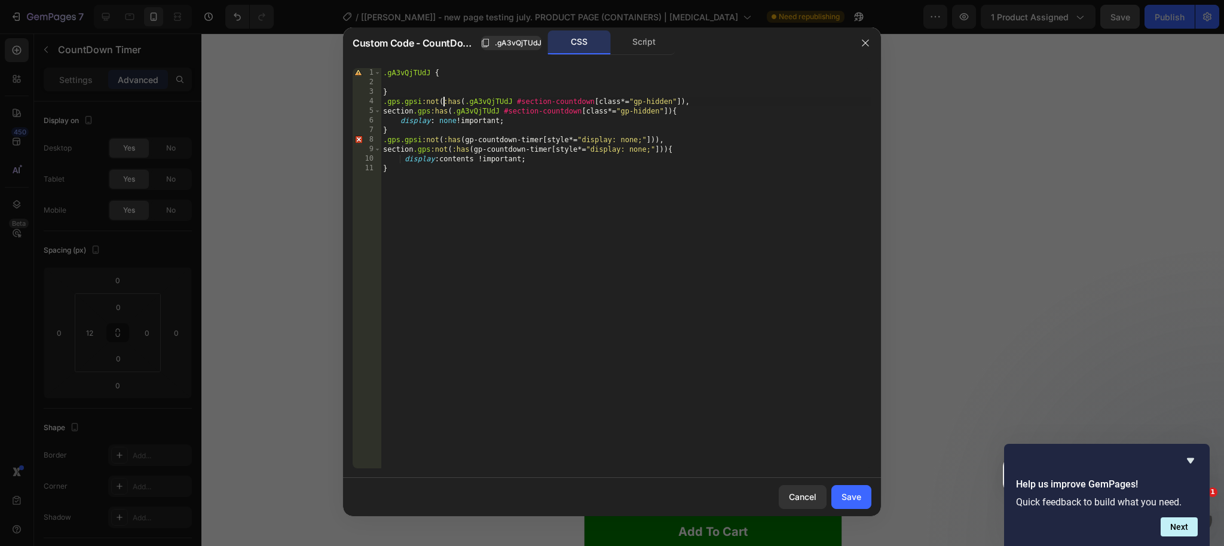
click at [684, 101] on div ".gA3vQjTUdJ { } .gps.gpsi :not ( :has ( .gA3vQjTUdJ #section-countdown [ class …" at bounding box center [626, 278] width 491 height 420
click at [449, 111] on div ".gA3vQjTUdJ { } .gps.gpsi :not ( :has ( .gA3vQjTUdJ #section-countdown [ class …" at bounding box center [626, 278] width 491 height 420
drag, startPoint x: 431, startPoint y: 110, endPoint x: 450, endPoint y: 126, distance: 24.6
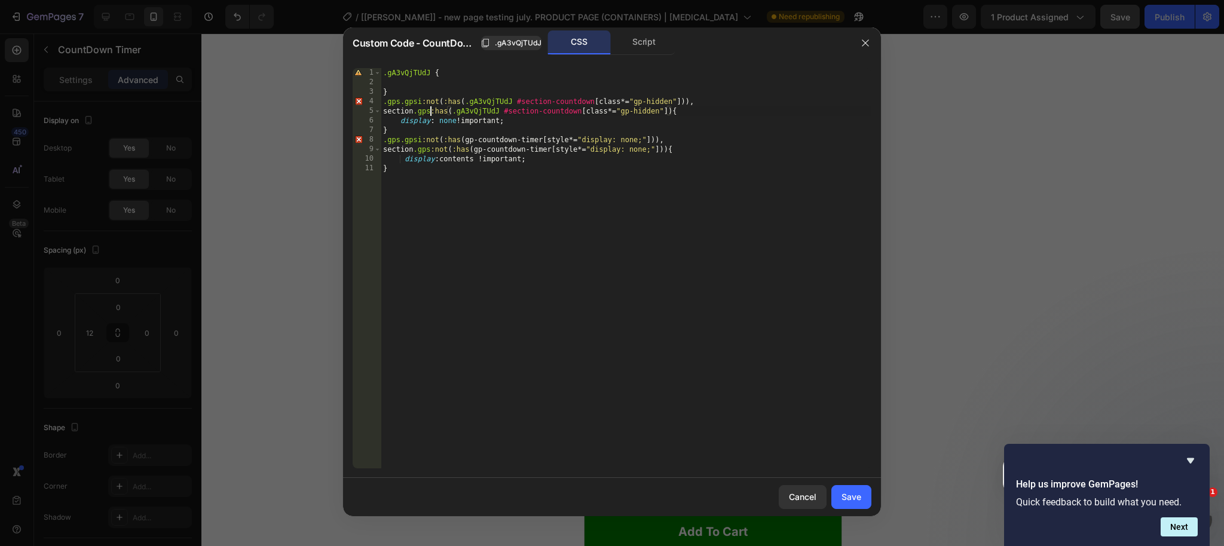
click at [431, 110] on div ".gA3vQjTUdJ { } .gps.gpsi :not ( :has ( .gA3vQjTUdJ #section-countdown [ class …" at bounding box center [626, 278] width 491 height 420
paste textarea "not:"
drag, startPoint x: 693, startPoint y: 111, endPoint x: 707, endPoint y: 117, distance: 14.4
click at [693, 112] on div ".gA3vQjTUdJ { } .gps.gpsi :not ( :has ( .gA3vQjTUdJ #section-countdown [ class …" at bounding box center [626, 278] width 491 height 420
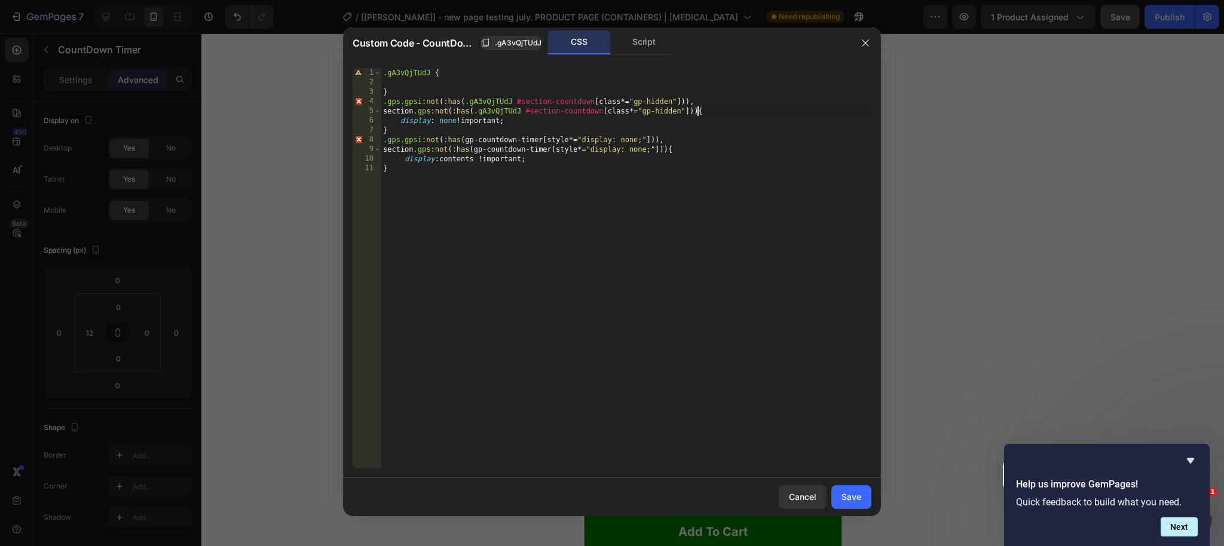
scroll to position [0, 26]
click at [765, 137] on div ".gA3vQjTUdJ { } .gps.gpsi :not ( :has ( .gA3vQjTUdJ #section-countdown [ class …" at bounding box center [626, 278] width 491 height 420
drag, startPoint x: 536, startPoint y: 158, endPoint x: 405, endPoint y: 158, distance: 130.9
click at [405, 158] on div ".gA3vQjTUdJ { } .gps.gpsi :not ( :has ( .gA3vQjTUdJ #section-countdown [ class …" at bounding box center [626, 278] width 491 height 420
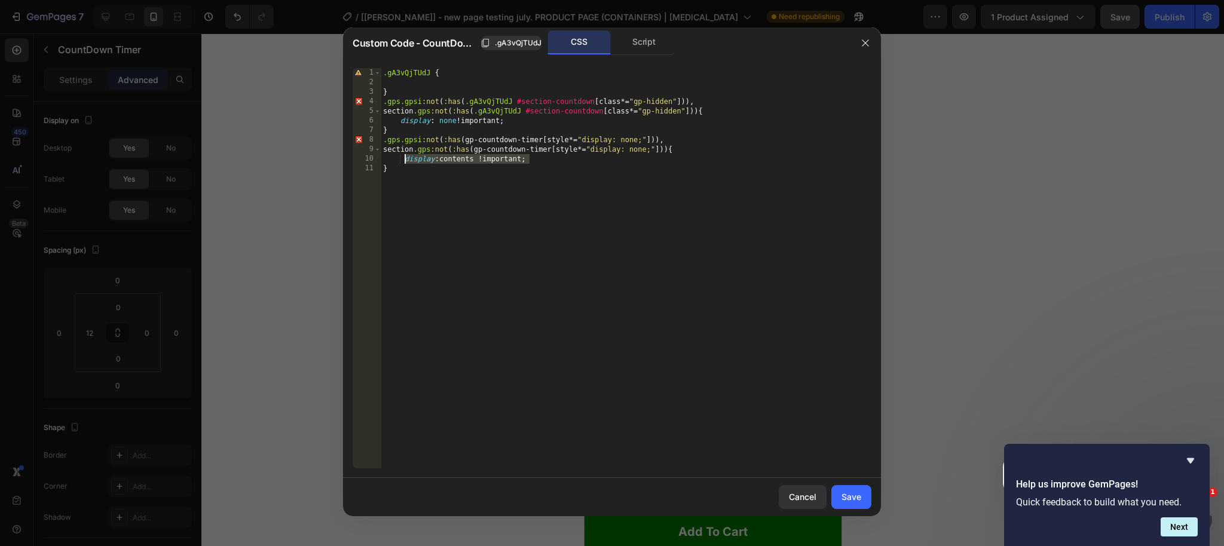
scroll to position [0, 11]
drag, startPoint x: 513, startPoint y: 121, endPoint x: 436, endPoint y: 139, distance: 78.5
click at [401, 122] on div ".gA3vQjTUdJ { } .gps.gpsi :not ( :has ( .gA3vQjTUdJ #section-countdown [ class …" at bounding box center [626, 278] width 491 height 420
paste textarea "contents"
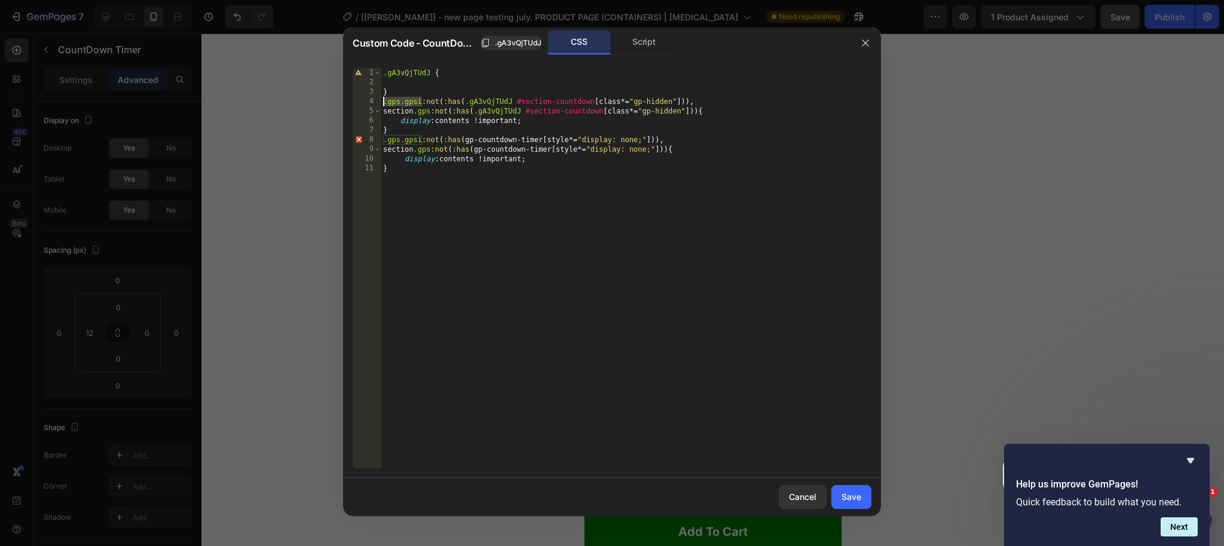
drag, startPoint x: 422, startPoint y: 100, endPoint x: 372, endPoint y: 102, distance: 49.6
click at [372, 102] on div "display: contents !important; 1 2 3 4 5 6 7 8 9 10 11 .gA3vQjTUdJ { } .gps.gpsi…" at bounding box center [612, 268] width 519 height 400
click at [405, 181] on div ".gA3vQjTUdJ { } .gps.gpsi :not ( :has ( .gA3vQjTUdJ #section-countdown [ class …" at bounding box center [626, 278] width 491 height 420
type textarea "}"
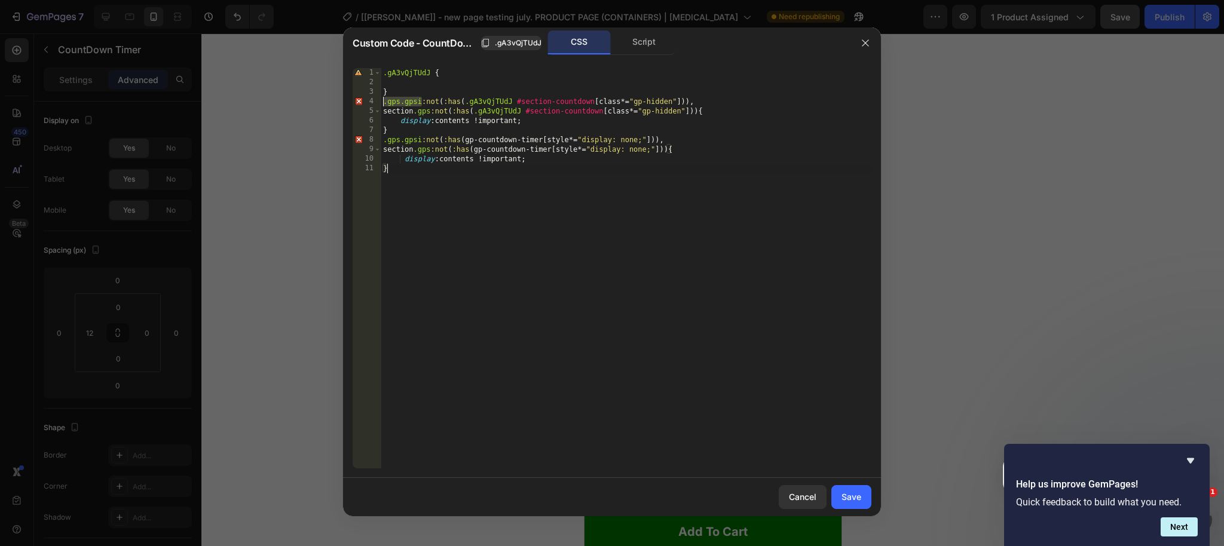
click at [404, 90] on div ".gA3vQjTUdJ { } .gps.gpsi :not ( :has ( .gA3vQjTUdJ #section-countdown [ class …" at bounding box center [626, 278] width 491 height 420
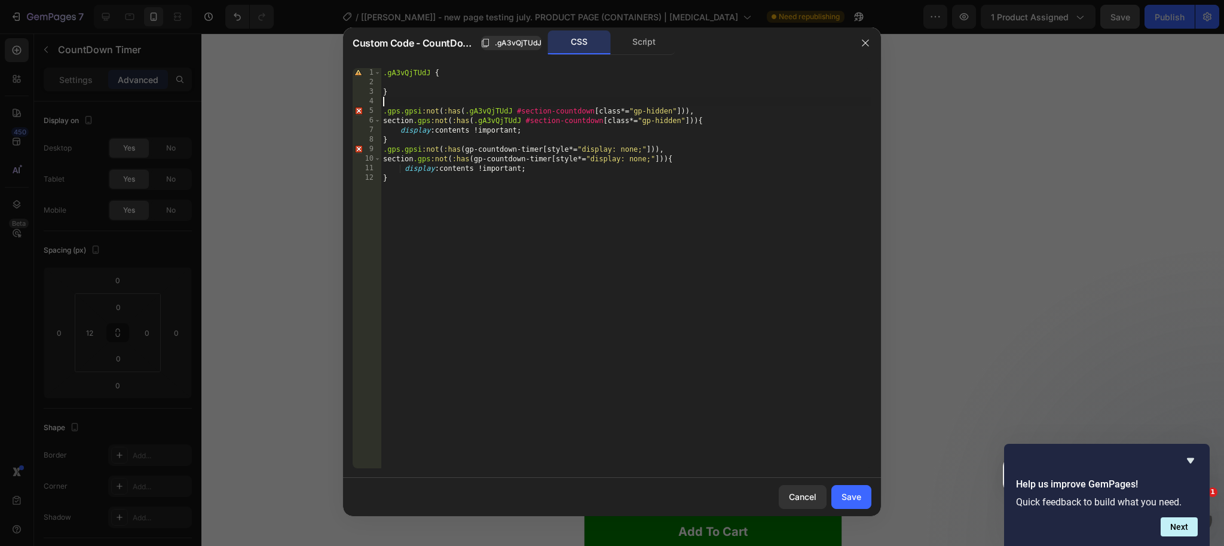
paste textarea ".gps.gpsi"
click at [507, 42] on span ".gA3vQjTUdJ" at bounding box center [518, 43] width 47 height 11
click at [453, 99] on div ".gA3vQjTUdJ { } .gps.gpsi :has .gps.gpsi :not ( :has ( .gA3vQjTUdJ #section-cou…" at bounding box center [626, 278] width 491 height 420
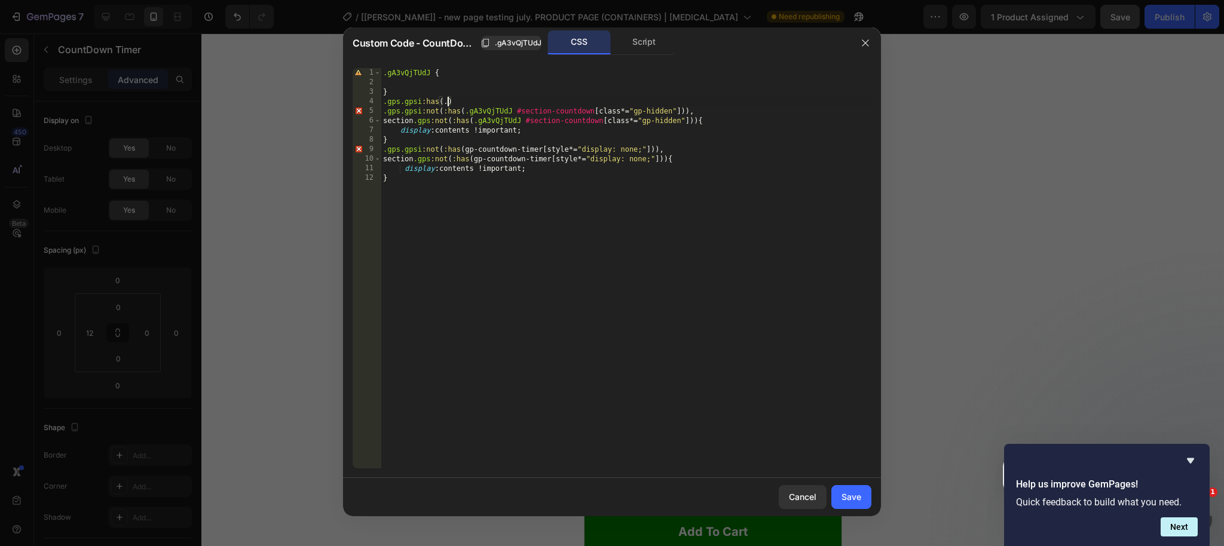
paste textarea ".gA3vQjTUdJ"
drag, startPoint x: 450, startPoint y: 103, endPoint x: 460, endPoint y: 104, distance: 10.2
click at [450, 103] on div ".gA3vQjTUdJ { } .gps.gpsi :has (. .gA3vQjTUdJ ) .gps.gpsi :not ( :has ( .gA3vQj…" at bounding box center [626, 278] width 491 height 420
click at [510, 99] on div ".gA3vQjTUdJ { } .gps.gpsi :has ( .gA3vQjTUdJ ) .gps.gpsi :not ( :has ( .gA3vQjT…" at bounding box center [626, 278] width 491 height 420
drag, startPoint x: 431, startPoint y: 120, endPoint x: 370, endPoint y: 121, distance: 61.0
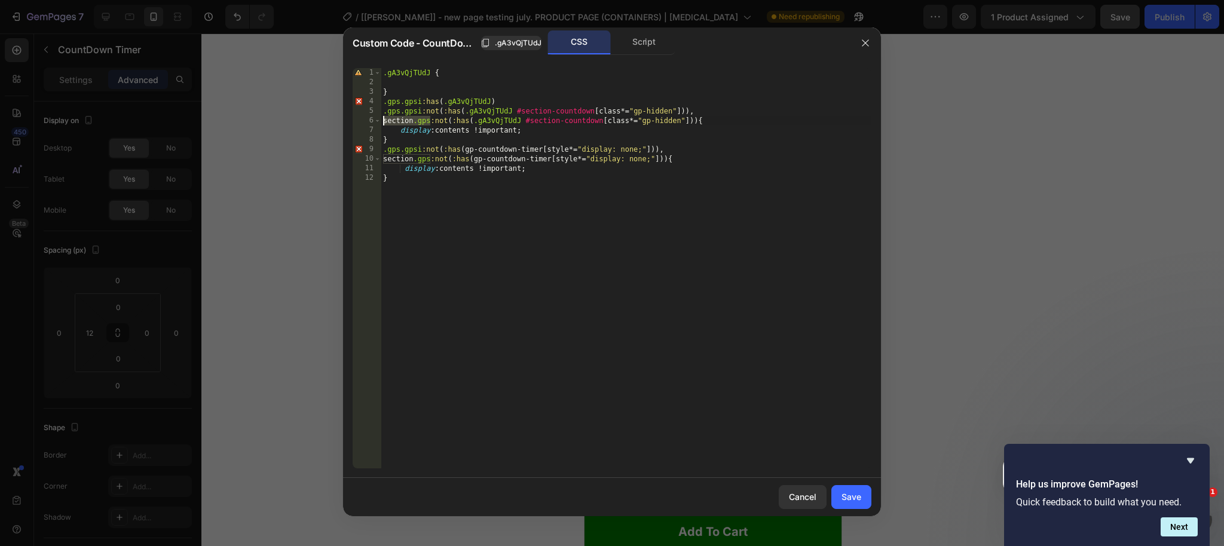
click at [370, 121] on div ".gps.gpsi:has(.gA3vQjTUdJ) 1 2 3 4 5 6 7 8 9 10 11 12 .gA3vQjTUdJ { } .gps.gpsi…" at bounding box center [612, 268] width 519 height 400
click at [504, 102] on div ".gA3vQjTUdJ { } .gps.gpsi :has ( .gA3vQjTUdJ ) .gps.gpsi :not ( :has ( .gA3vQjT…" at bounding box center [626, 278] width 491 height 420
type textarea ".gps.gpsi:has(.gA3vQjTUdJ)"
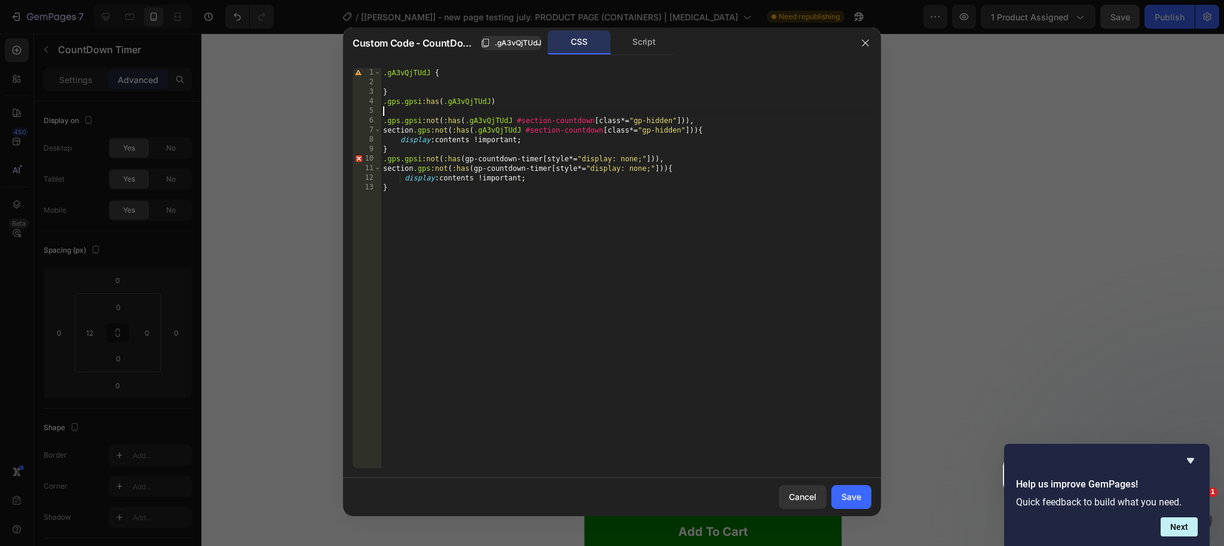
paste textarea "section.gps"
drag, startPoint x: 421, startPoint y: 99, endPoint x: 507, endPoint y: 101, distance: 85.5
click at [507, 101] on div ".gA3vQjTUdJ { } .gps.gpsi :has ( .gA3vQjTUdJ ) section .gps .gps.gpsi :not ( :h…" at bounding box center [626, 278] width 491 height 420
click at [442, 111] on div ".gA3vQjTUdJ { } .gps.gpsi :has ( .gA3vQjTUdJ ) section .gps .gps.gpsi :not ( :h…" at bounding box center [626, 278] width 491 height 420
paste textarea ":has(.gA3vQjTUdJ)"
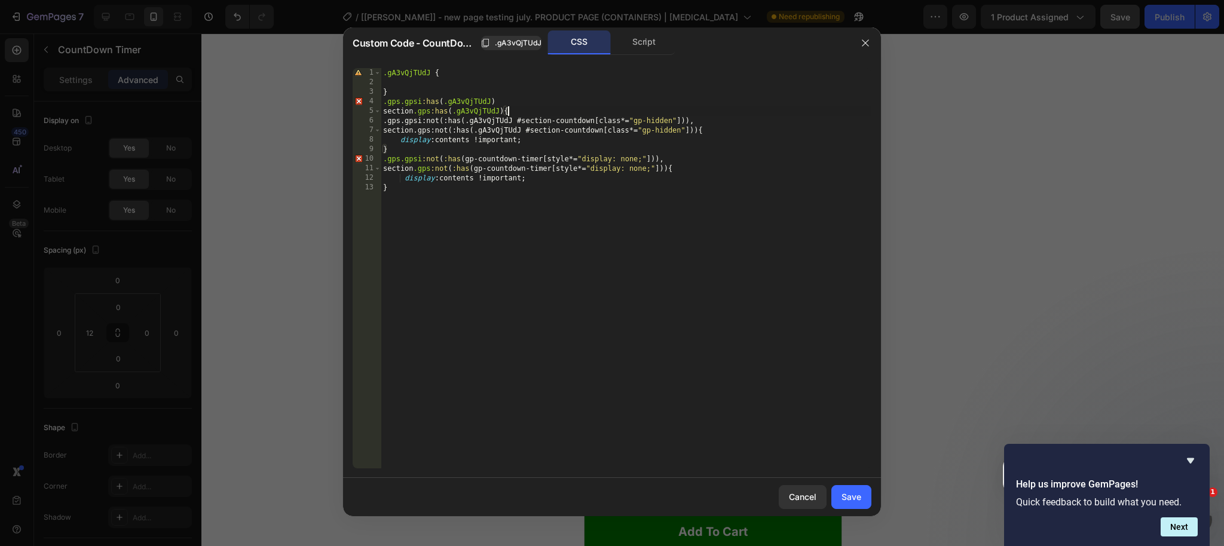
type textarea "section.gps:has(.gA3vQjTUdJ){}"
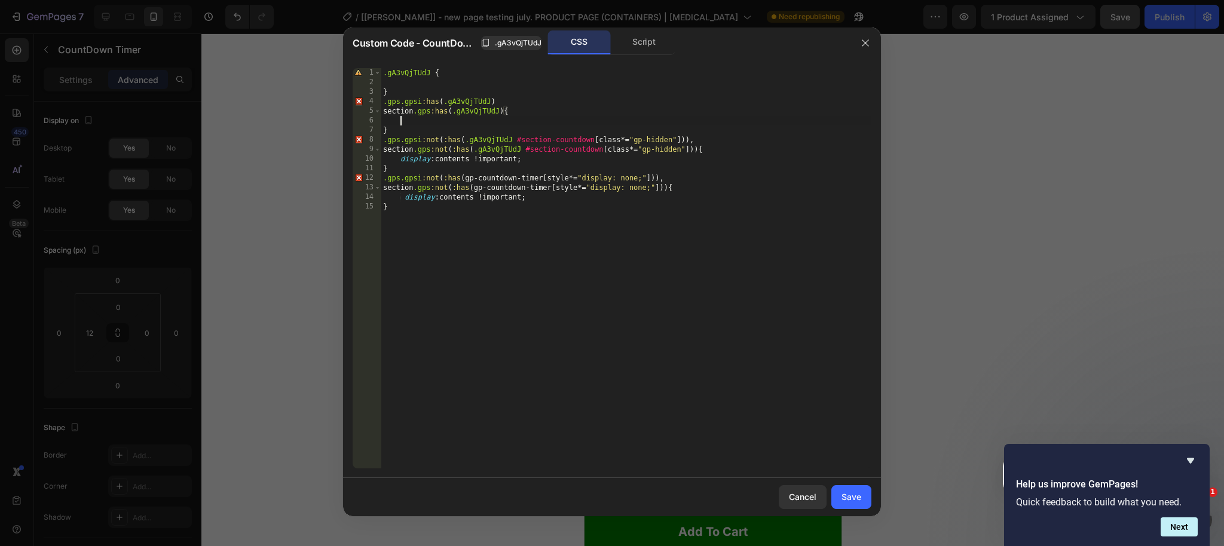
scroll to position [0, 1]
click at [507, 102] on div ".gA3vQjTUdJ { } .gps.gpsi :has ( .gA3vQjTUdJ ) section .gps :has ( .gA3vQjTUdJ …" at bounding box center [626, 278] width 491 height 420
drag, startPoint x: 506, startPoint y: 159, endPoint x: 401, endPoint y: 158, distance: 104.6
click at [401, 158] on div ".gA3vQjTUdJ { } .gps.gpsi :has ( .gA3vQjTUdJ ), section .gps :has ( .gA3vQjTUdJ…" at bounding box center [626, 278] width 491 height 420
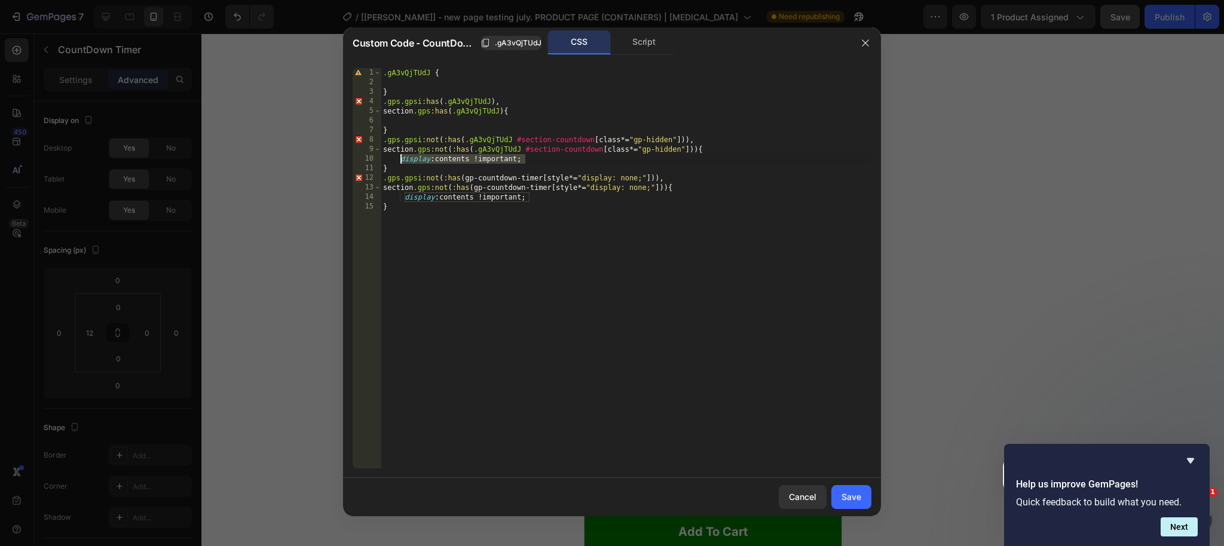
type textarea "display: contents !important;"
click at [411, 124] on div ".gA3vQjTUdJ { } .gps.gpsi :has ( .gA3vQjTUdJ ), section .gps :has ( .gA3vQjTUdJ…" at bounding box center [626, 278] width 491 height 420
paste textarea "display: contents !important;"
click at [454, 122] on div ".gA3vQjTUdJ { } .gps.gpsi :has ( .gA3vQjTUdJ ), section .gps :has ( .gA3vQjTUdJ…" at bounding box center [626, 278] width 491 height 420
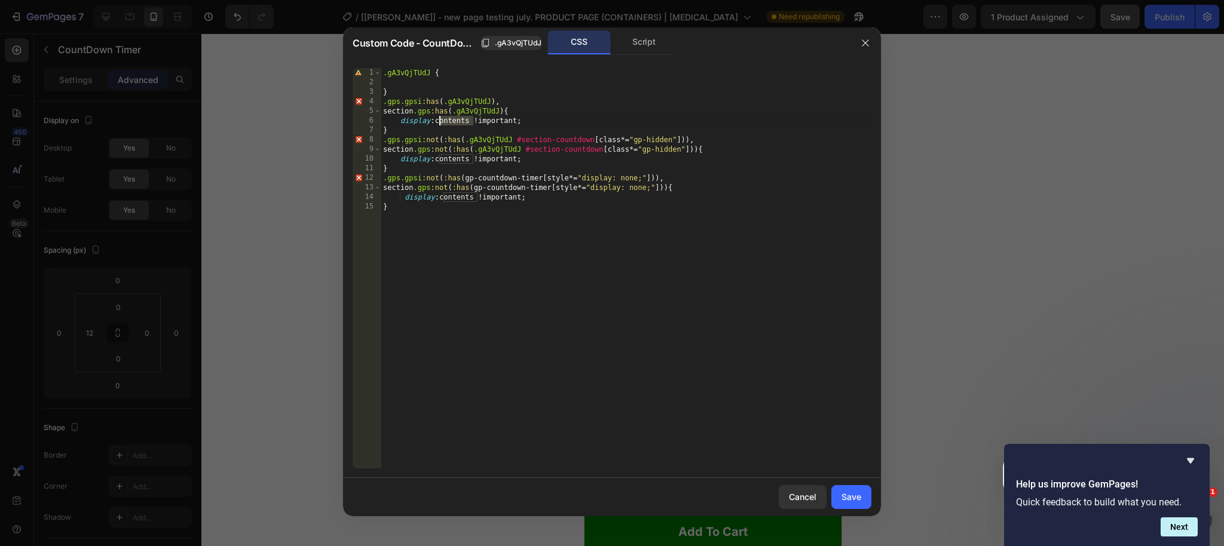
click at [454, 122] on div ".gA3vQjTUdJ { } .gps.gpsi :has ( .gA3vQjTUdJ ), section .gps :has ( .gA3vQjTUdJ…" at bounding box center [626, 278] width 491 height 420
click at [533, 103] on div ".gA3vQjTUdJ { } .gps.gpsi :has ( .gA3vQjTUdJ ), section .gps :has ( .gA3vQjTUdJ…" at bounding box center [626, 278] width 491 height 420
type textarea ".gps.gpsi:has(.gA3vQjTUdJ),"
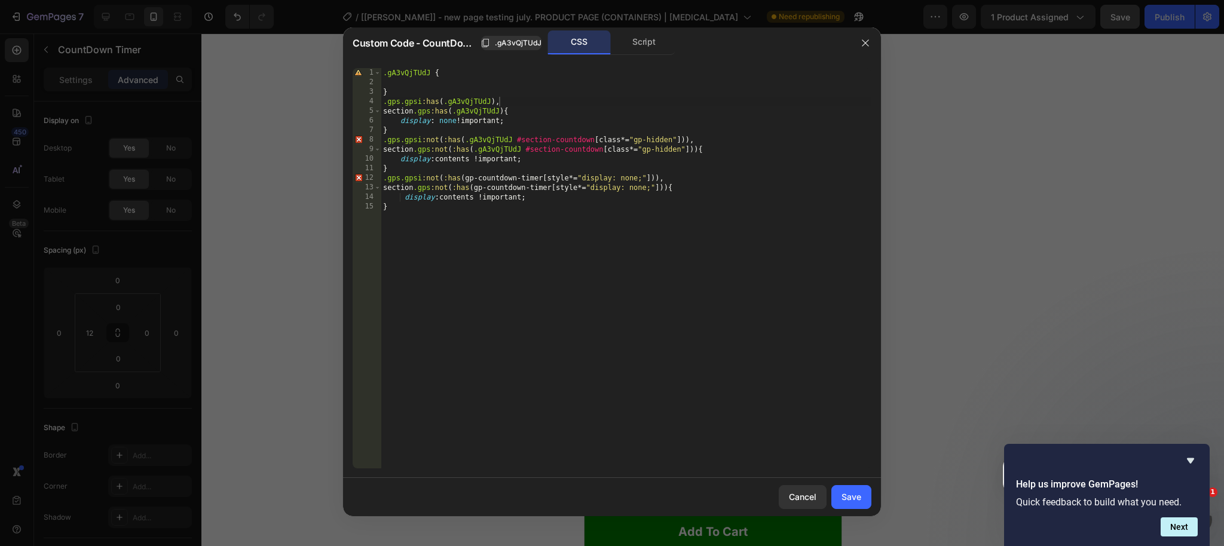
drag, startPoint x: 845, startPoint y: 493, endPoint x: 909, endPoint y: 411, distance: 104.0
click at [845, 493] on div "Save" at bounding box center [852, 497] width 20 height 13
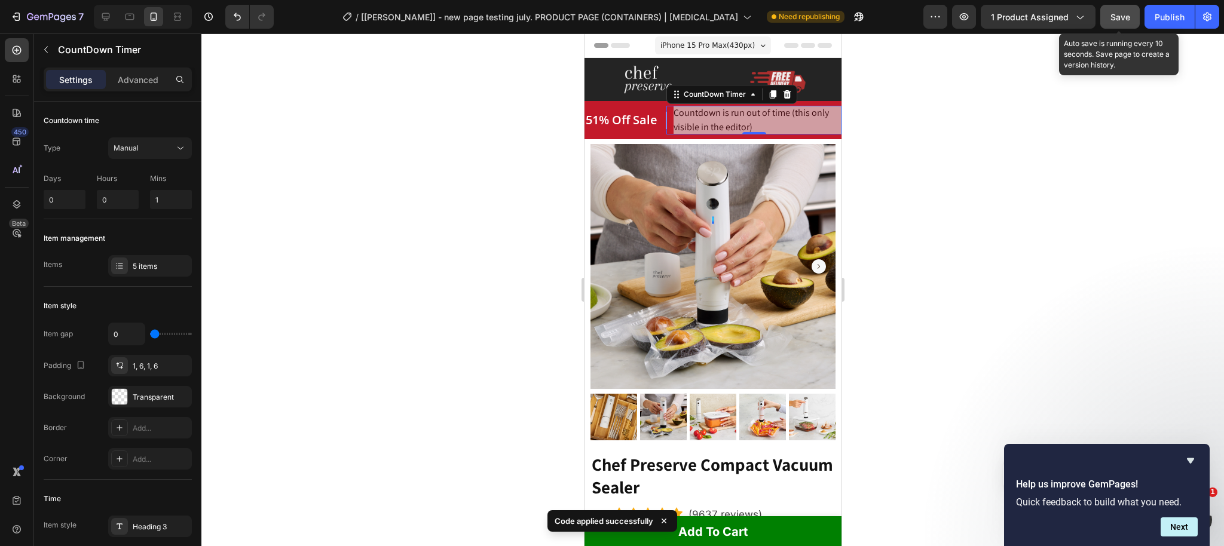
click at [1113, 18] on span "Save" at bounding box center [1121, 17] width 20 height 10
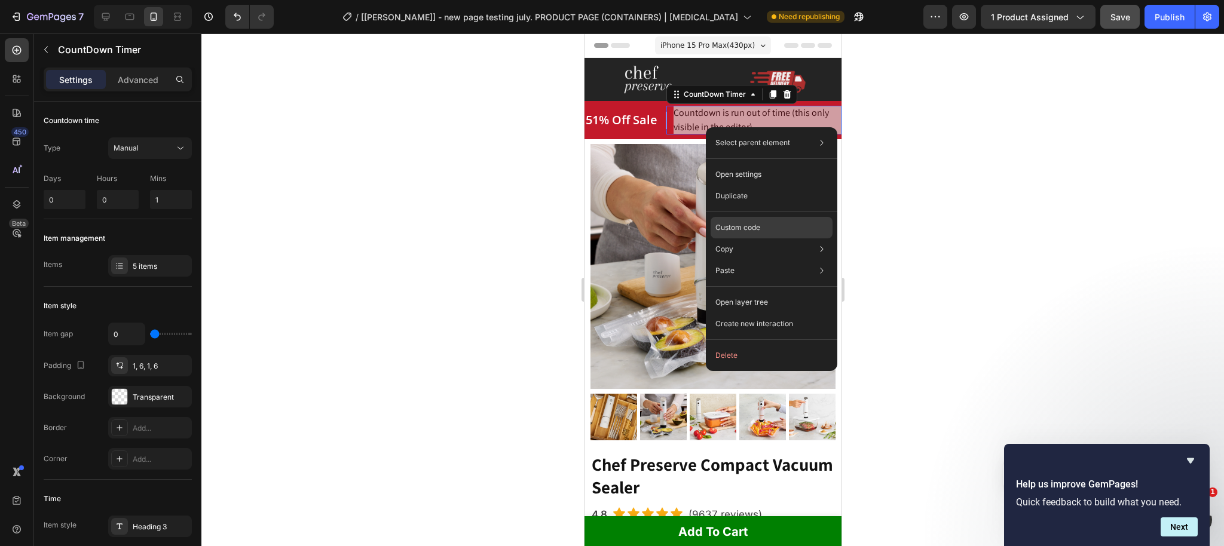
click at [757, 230] on p "Custom code" at bounding box center [737, 227] width 45 height 11
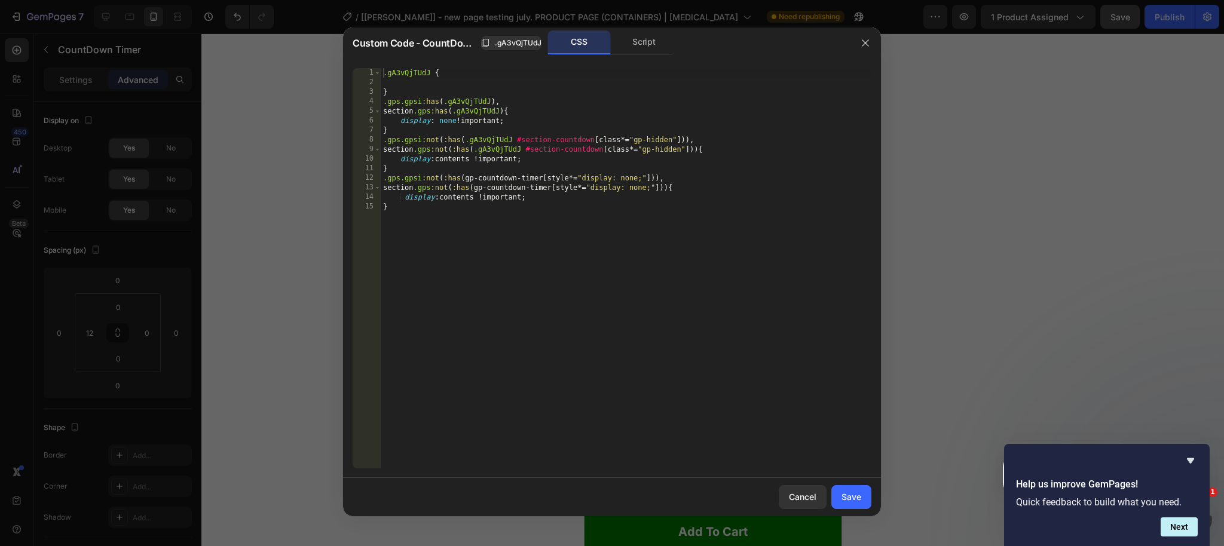
drag, startPoint x: 468, startPoint y: 206, endPoint x: 475, endPoint y: 206, distance: 7.2
click at [469, 206] on div ".gA3vQjTUdJ { } .gps.gpsi :has ( .gA3vQjTUdJ ), section .gps :has ( .gA3vQjTUdJ…" at bounding box center [626, 278] width 491 height 420
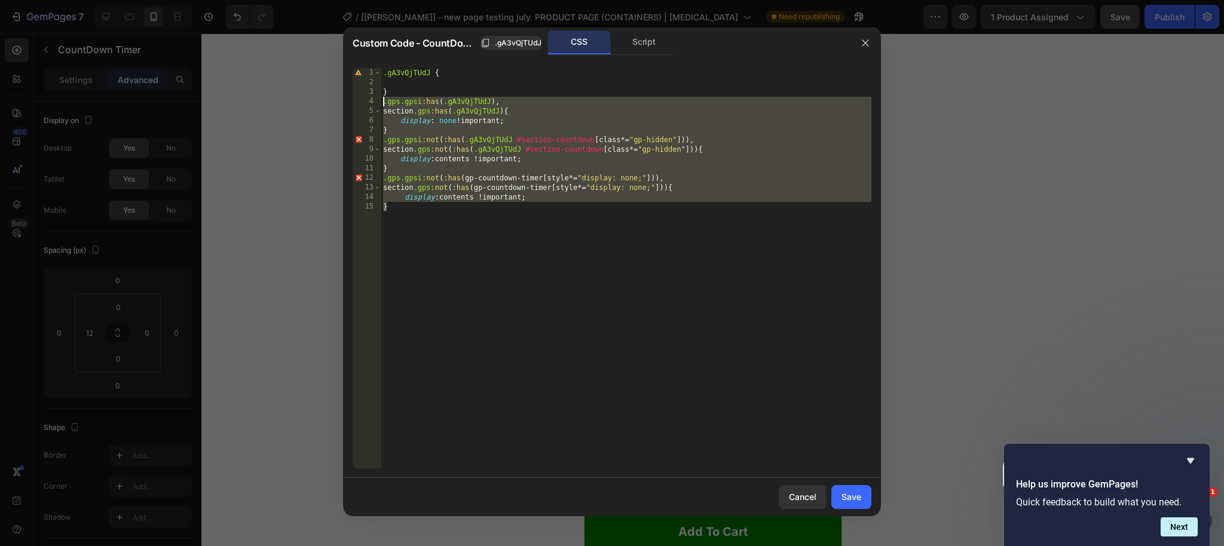
drag, startPoint x: 409, startPoint y: 220, endPoint x: 346, endPoint y: 104, distance: 132.1
click at [347, 104] on div "} 1 2 3 4 5 6 7 8 9 10 11 12 13 14 15 .gA3vQjTUdJ { } .gps.gpsi :has ( .gA3vQjT…" at bounding box center [612, 269] width 538 height 420
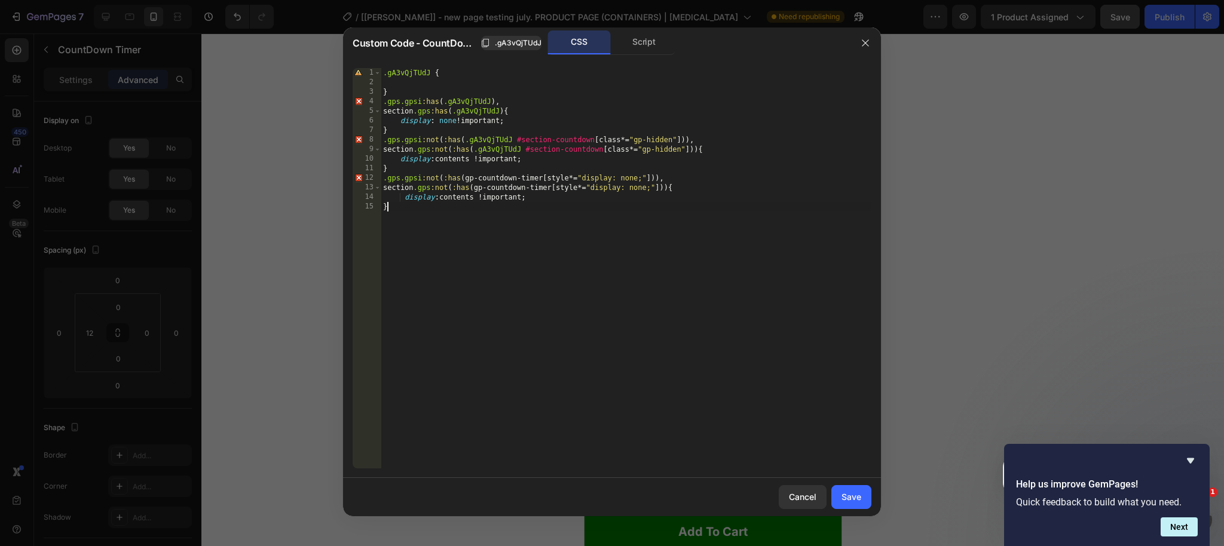
click at [428, 240] on div ".gA3vQjTUdJ { } .gps.gpsi :has ( .gA3vQjTUdJ ), section .gps :has ( .gA3vQjTUdJ…" at bounding box center [626, 278] width 491 height 420
type textarea "}"
paste textarea "}"
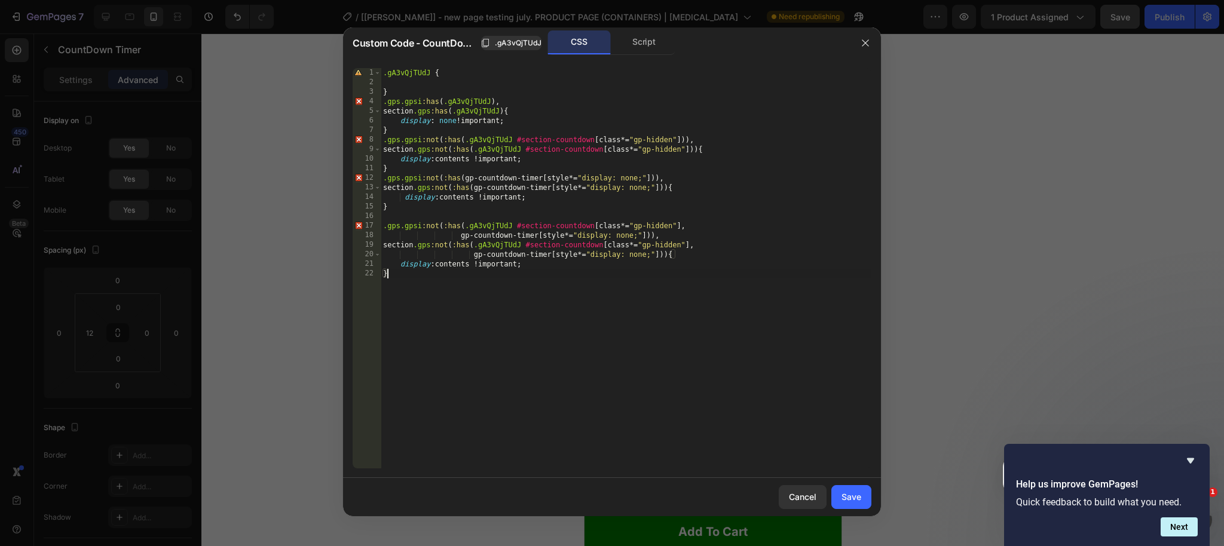
click at [495, 225] on div ".gA3vQjTUdJ { } .gps.gpsi :has ( .gA3vQjTUdJ ), section .gps :has ( .gA3vQjTUdJ…" at bounding box center [626, 278] width 491 height 420
click at [504, 244] on div ".gA3vQjTUdJ { } .gps.gpsi :has ( .gA3vQjTUdJ ), section .gps :has ( .gA3vQjTUdJ…" at bounding box center [626, 278] width 491 height 420
click at [496, 140] on div ".gA3vQjTUdJ { } .gps.gpsi :has ( .gA3vQjTUdJ ), section .gps :has ( .gA3vQjTUdJ…" at bounding box center [626, 278] width 491 height 420
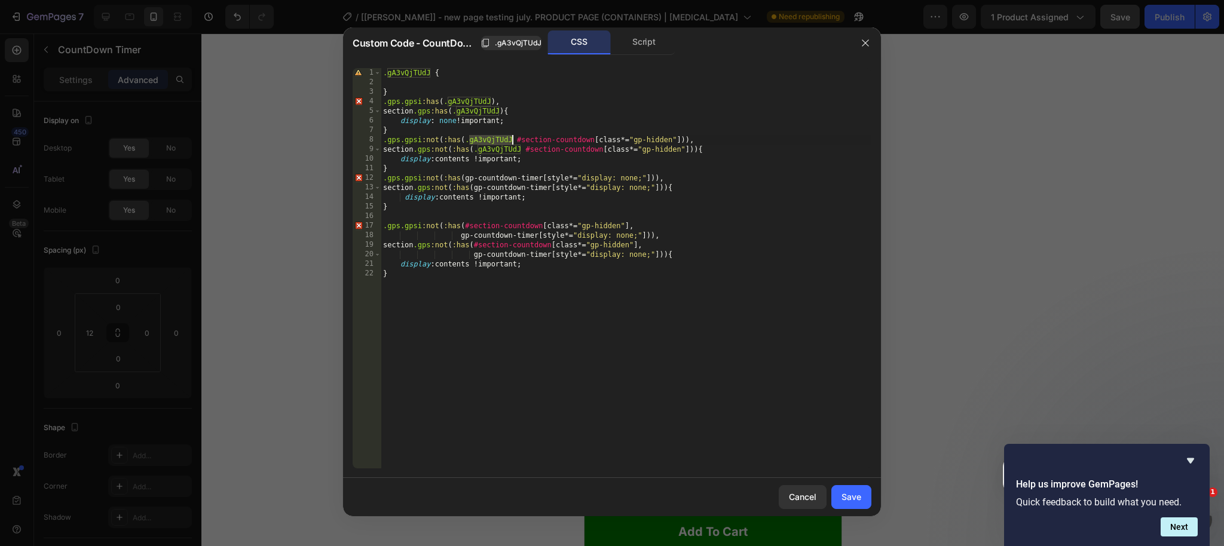
click at [496, 140] on div ".gA3vQjTUdJ { } .gps.gpsi :has ( .gA3vQjTUdJ ), section .gps :has ( .gA3vQjTUdJ…" at bounding box center [626, 278] width 491 height 420
click at [498, 149] on div ".gA3vQjTUdJ { } .gps.gpsi :has ( .gA3vQjTUdJ ), section .gps :has ( .gA3vQjTUdJ…" at bounding box center [626, 278] width 491 height 420
click at [470, 137] on div ".gA3vQjTUdJ { } .gps.gpsi :has ( .gA3vQjTUdJ ), section .gps :has ( .gA3vQjTUdJ…" at bounding box center [626, 278] width 491 height 420
click at [476, 146] on div ".gA3vQjTUdJ { } .gps.gpsi :has ( .gA3vQjTUdJ ), section .gps :has ( .gA3vQjTUdJ…" at bounding box center [626, 278] width 491 height 420
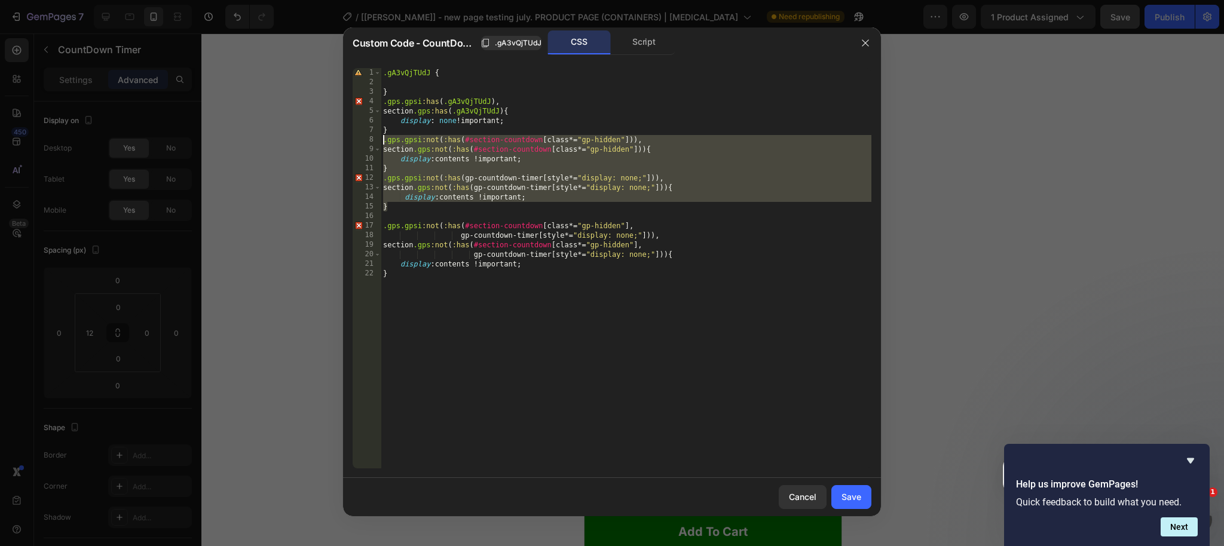
drag, startPoint x: 405, startPoint y: 209, endPoint x: 341, endPoint y: 138, distance: 94.8
click at [341, 138] on div "Custom Code - CountDown Timer .gA3vQjTUdJ CSS Script section.gps:not(:has(#sect…" at bounding box center [612, 273] width 1224 height 546
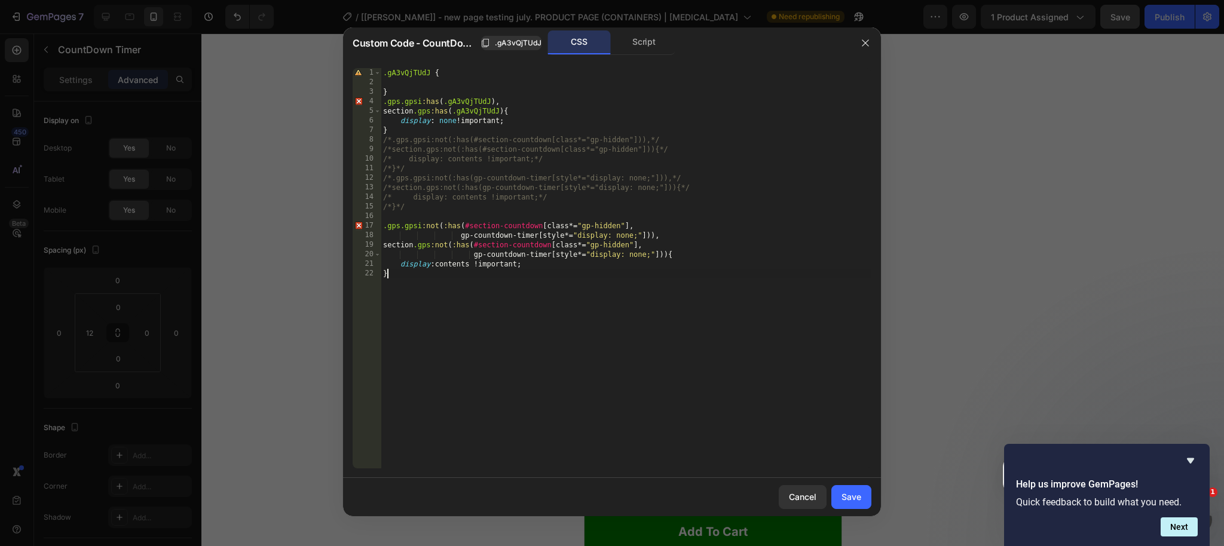
click at [714, 378] on div ".gA3vQjTUdJ { } .gps.gpsi :has ( .gA3vQjTUdJ ), section .gps :has ( .gA3vQjTUdJ…" at bounding box center [626, 278] width 491 height 420
type textarea "}"
drag, startPoint x: 862, startPoint y: 496, endPoint x: 1118, endPoint y: 23, distance: 537.6
click at [861, 496] on button "Save" at bounding box center [851, 497] width 40 height 24
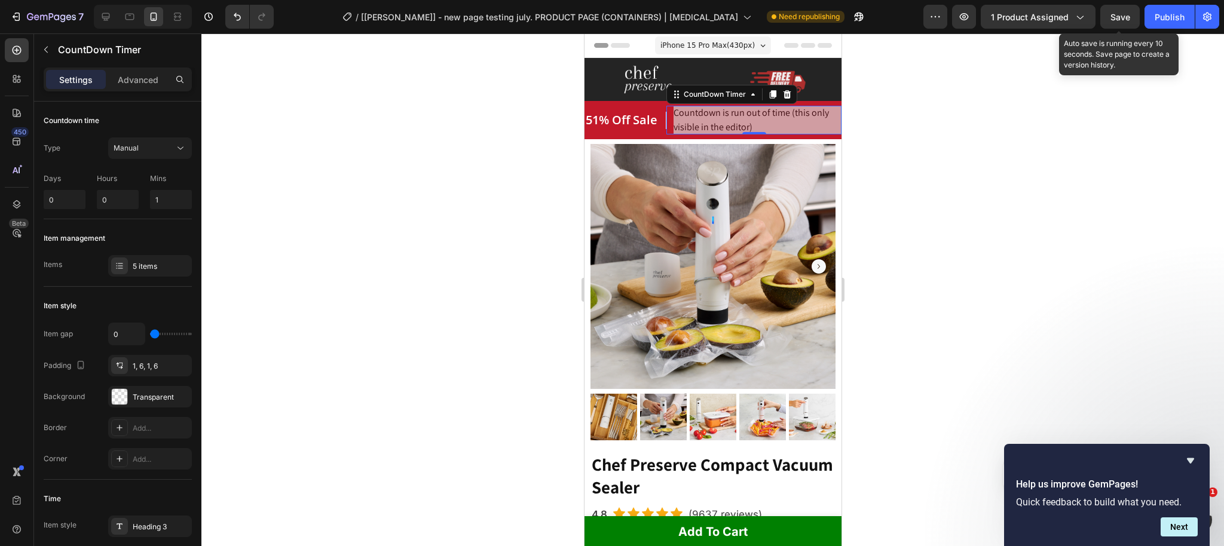
click at [1115, 22] on div "Save" at bounding box center [1121, 17] width 20 height 13
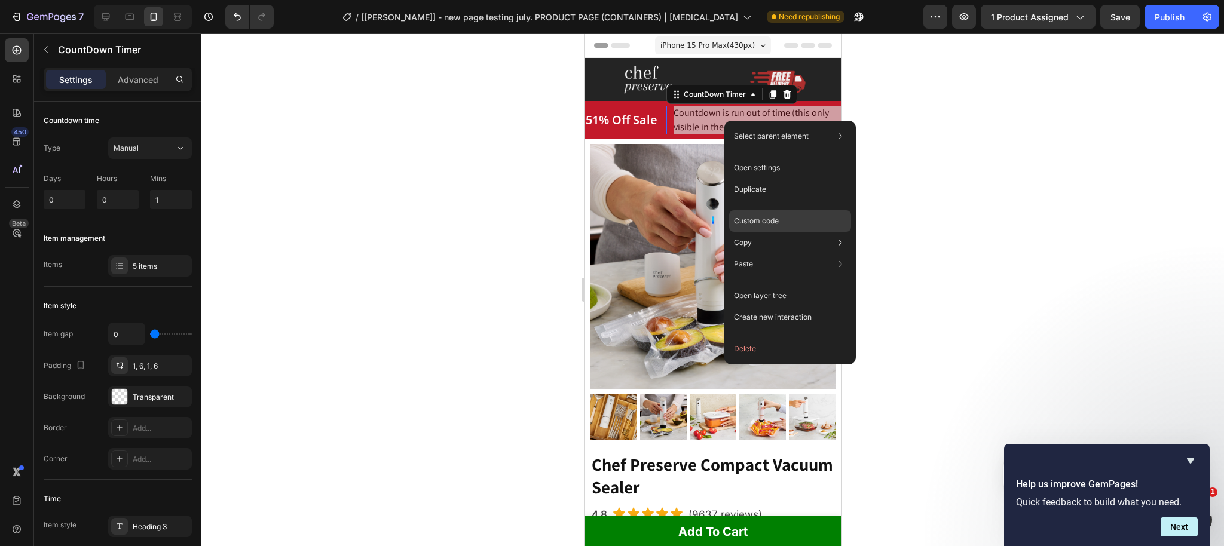
click at [754, 217] on p "Custom code" at bounding box center [756, 221] width 45 height 11
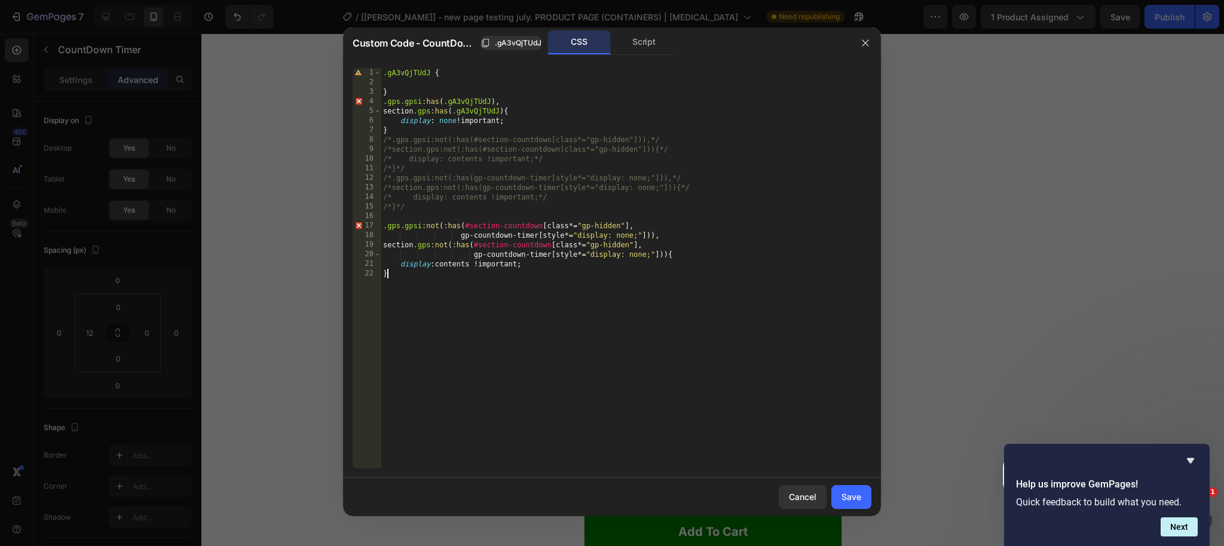
drag, startPoint x: 397, startPoint y: 286, endPoint x: 403, endPoint y: 278, distance: 9.5
click at [397, 285] on div ".gA3vQjTUdJ { } .gps.gpsi :has ( .gA3vQjTUdJ ), section .gps :has ( .gA3vQjTUdJ…" at bounding box center [626, 278] width 491 height 420
click at [406, 282] on div ".gA3vQjTUdJ { } .gps.gpsi :has ( .gA3vQjTUdJ ), section .gps :has ( .gA3vQjTUdJ…" at bounding box center [626, 278] width 491 height 420
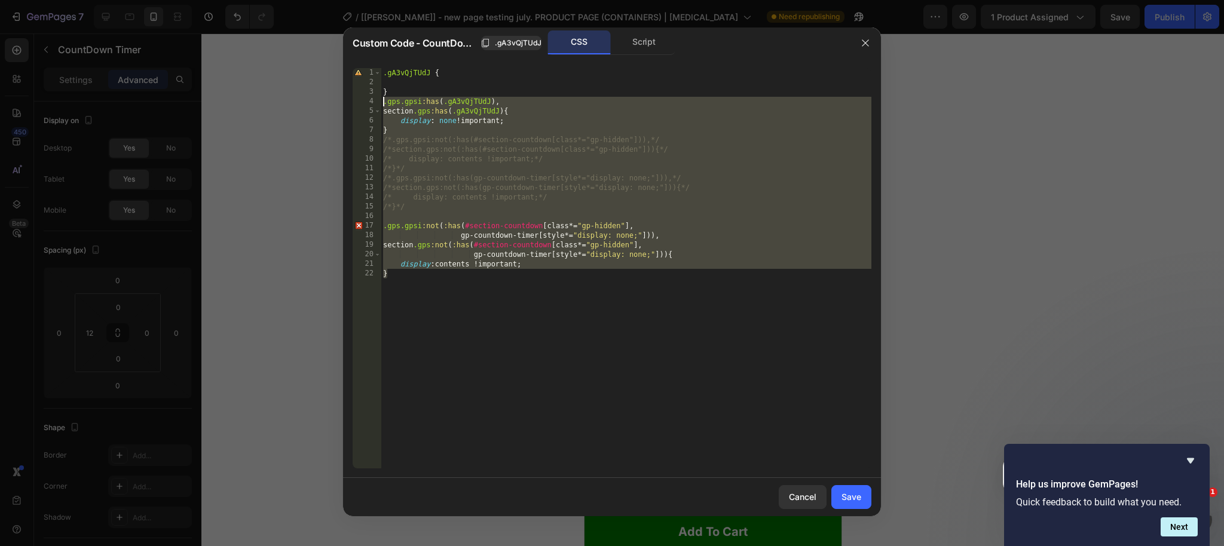
drag, startPoint x: 398, startPoint y: 280, endPoint x: 368, endPoint y: 100, distance: 182.5
click at [368, 100] on div "} 1 2 3 4 5 6 7 8 9 10 11 12 13 14 15 16 17 18 19 20 21 22 .gA3vQjTUdJ { } .gps…" at bounding box center [612, 268] width 519 height 400
type textarea ".gps.gpsi:has(.gA3vQjTUdJ), section.gps:has(.gA3vQjTUdJ){"
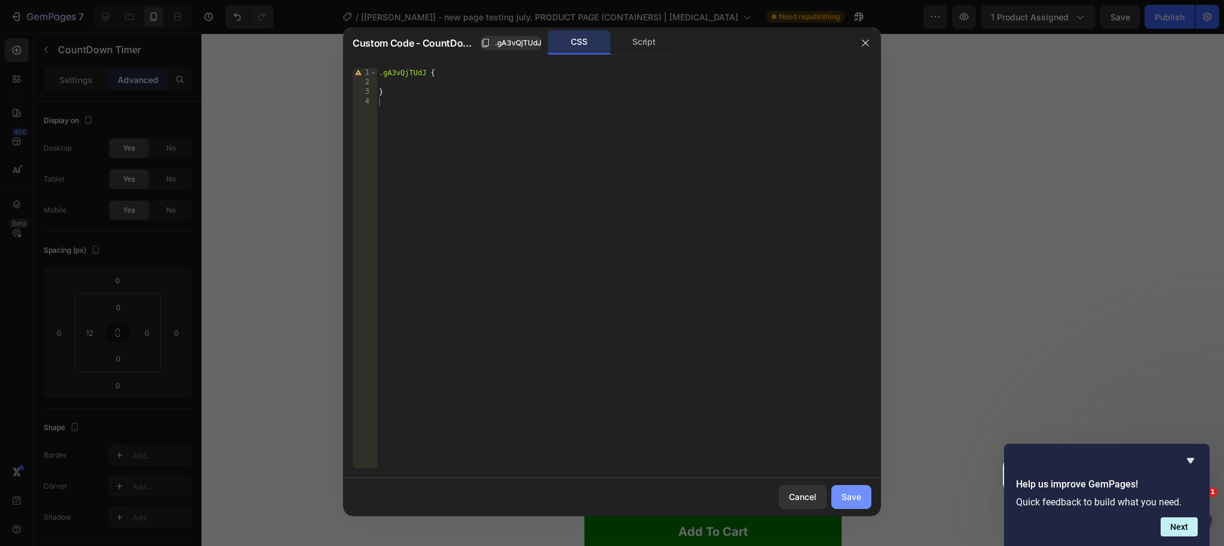
drag, startPoint x: 848, startPoint y: 504, endPoint x: 154, endPoint y: 97, distance: 804.3
click at [848, 504] on button "Save" at bounding box center [851, 497] width 40 height 24
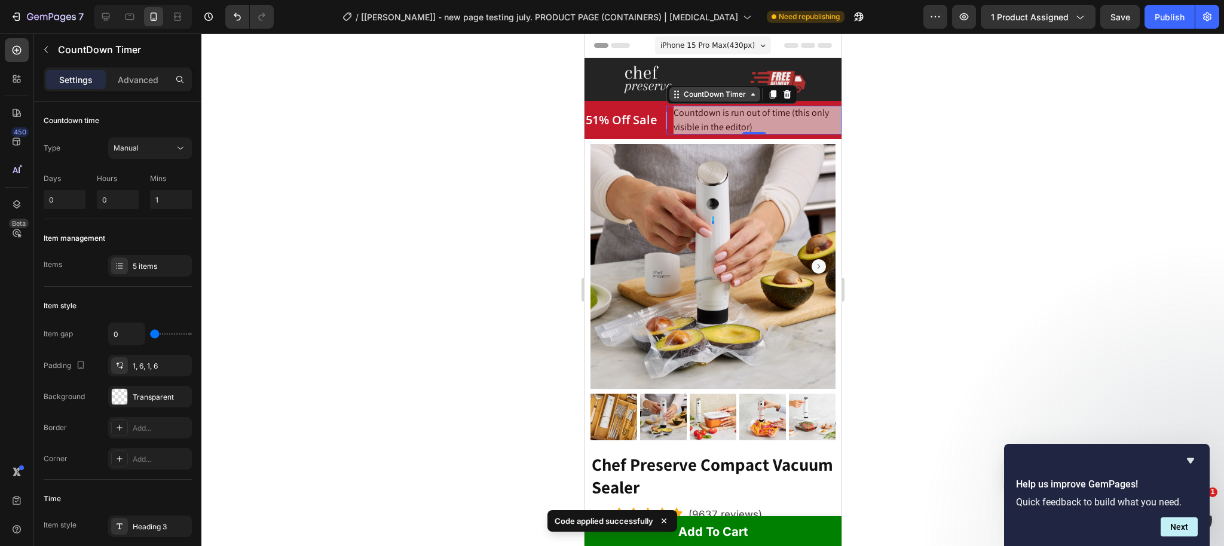
click at [705, 99] on div "CountDown Timer" at bounding box center [714, 94] width 67 height 11
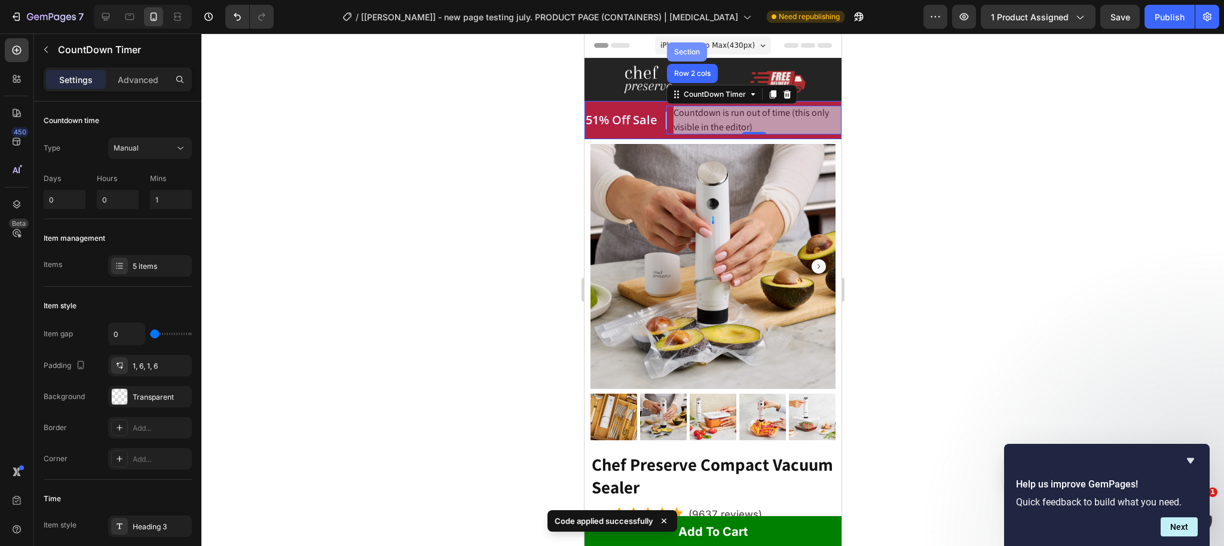
click at [688, 53] on div "Section" at bounding box center [686, 51] width 30 height 7
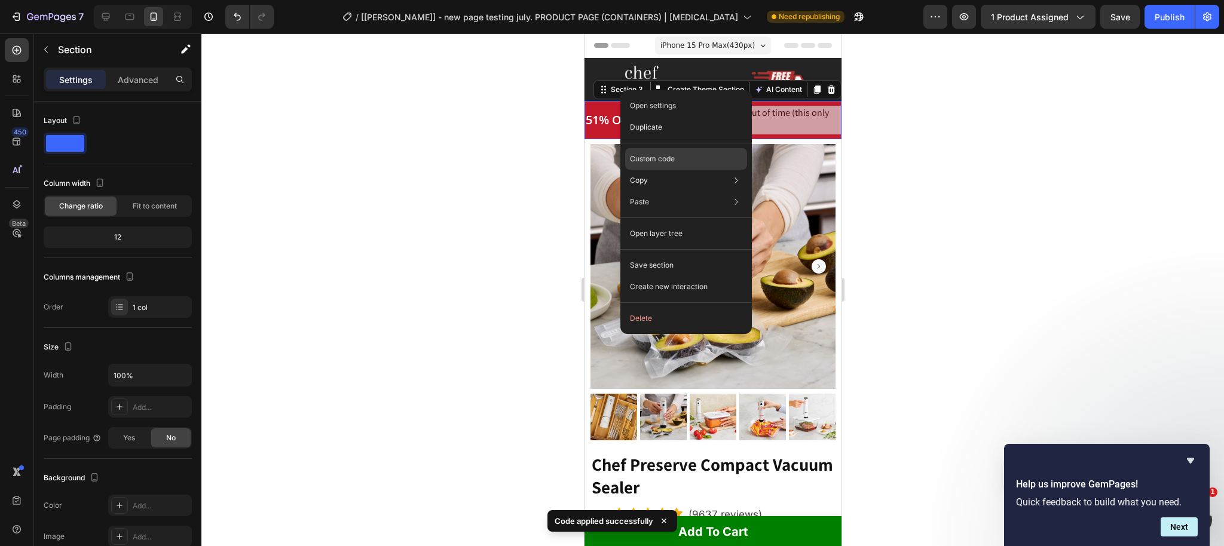
click at [652, 164] on div "Custom code" at bounding box center [686, 159] width 122 height 22
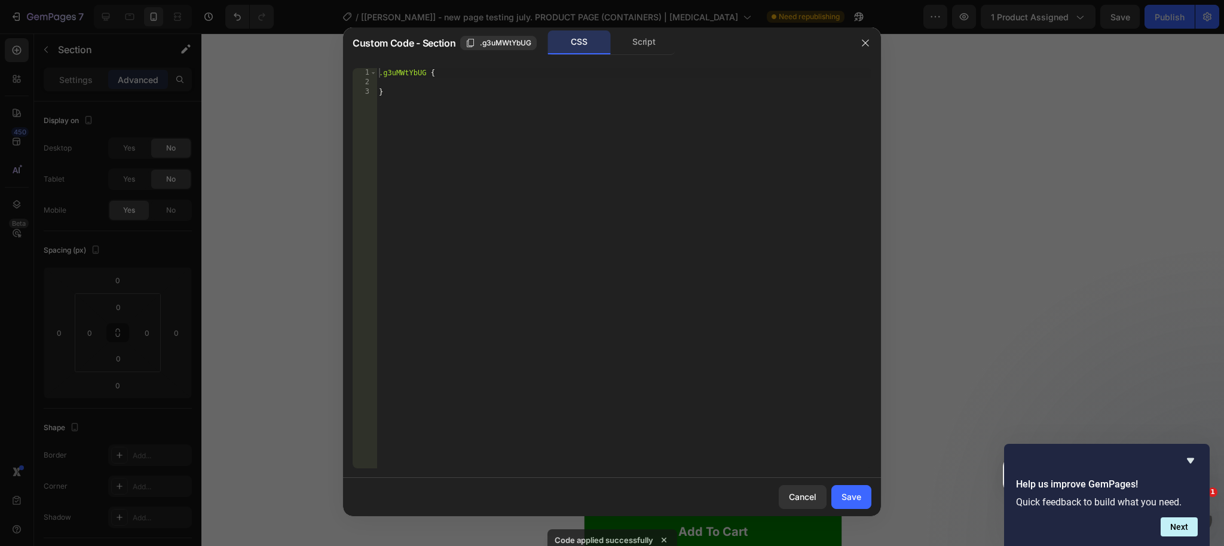
click at [414, 107] on div ".g3uMWtYbUG { }" at bounding box center [624, 278] width 495 height 420
type textarea "}"
paste textarea "}"
type textarea "}"
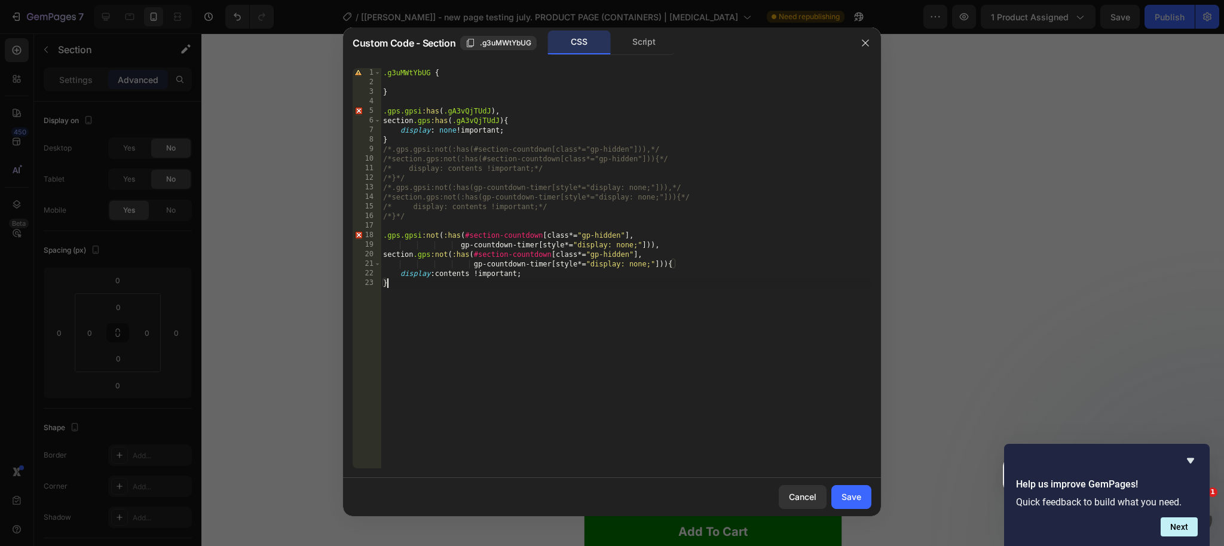
click at [415, 82] on div ".g3uMWtYbUG { } .gps.gpsi :has ( .gA3vQjTUdJ ), section .gps :has ( .gA3vQjTUdJ…" at bounding box center [626, 278] width 491 height 420
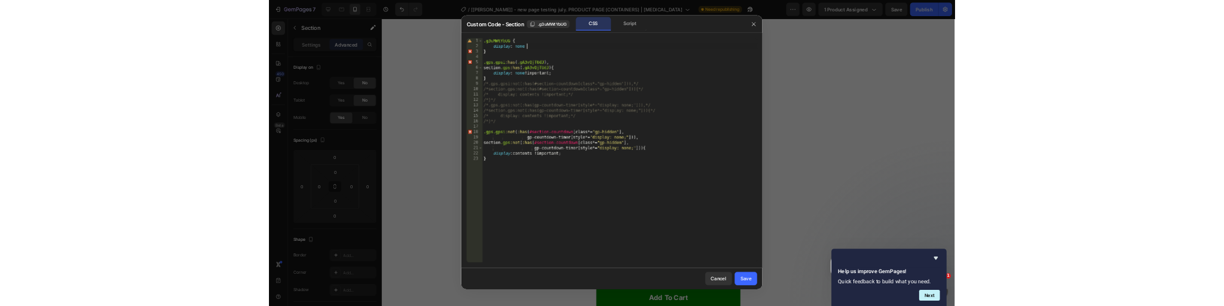
scroll to position [0, 1]
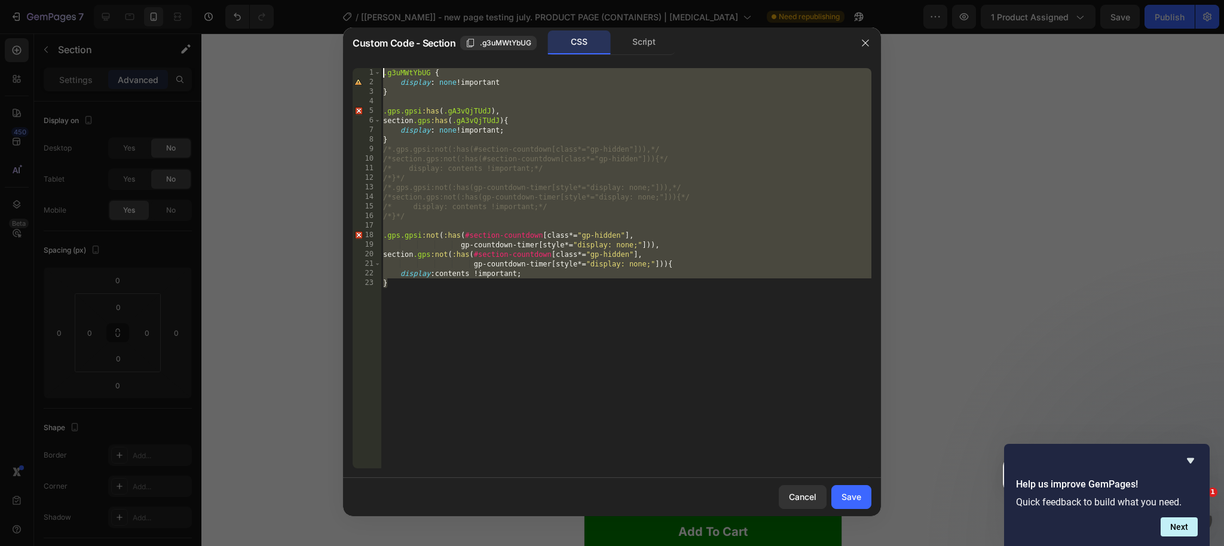
drag, startPoint x: 395, startPoint y: 291, endPoint x: 356, endPoint y: 75, distance: 218.6
click at [357, 75] on div "none ! 1 2 3 4 5 6 7 8 9 10 11 12 13 14 15 16 17 18 19 20 21 22 23 .g3uMWtYbUG …" at bounding box center [612, 268] width 519 height 400
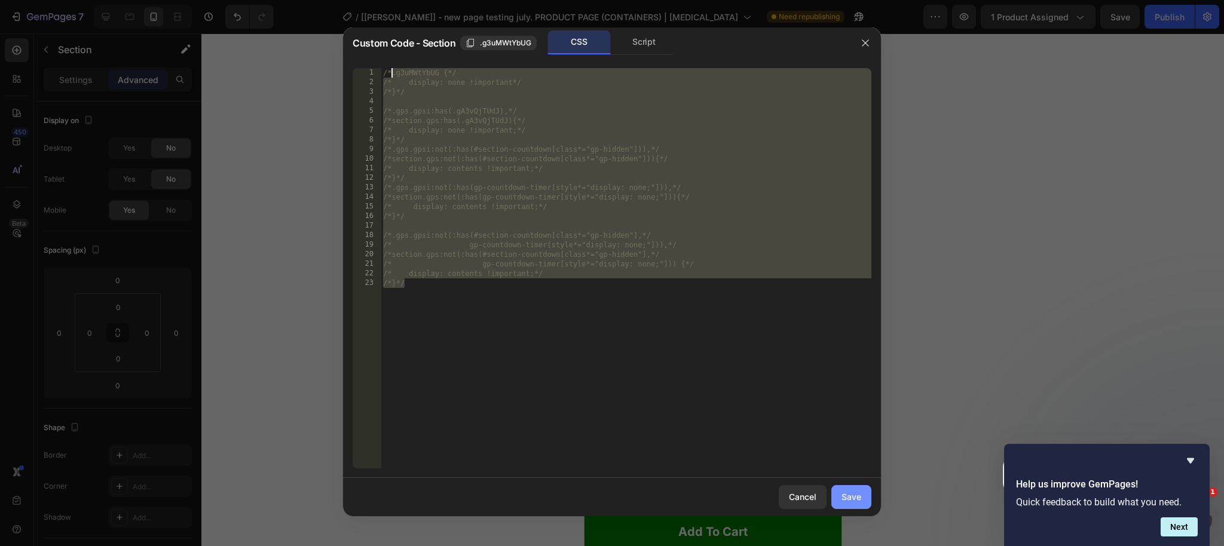
type textarea "/*.g3uMWtYbUG {*/ /* display: none !important*/"
click at [846, 504] on button "Save" at bounding box center [851, 497] width 40 height 24
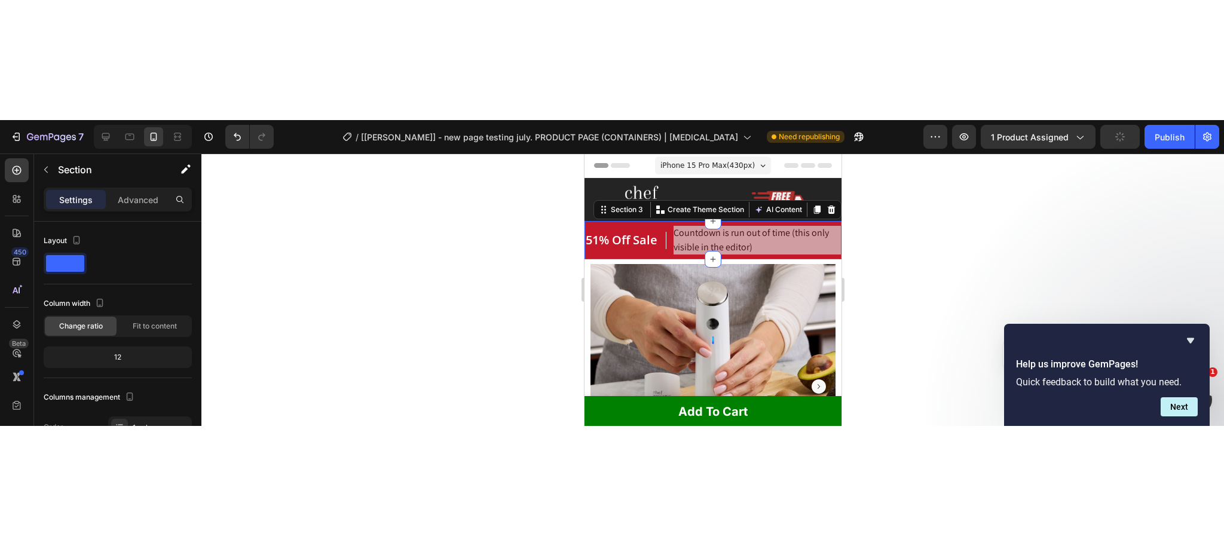
scroll to position [0, 0]
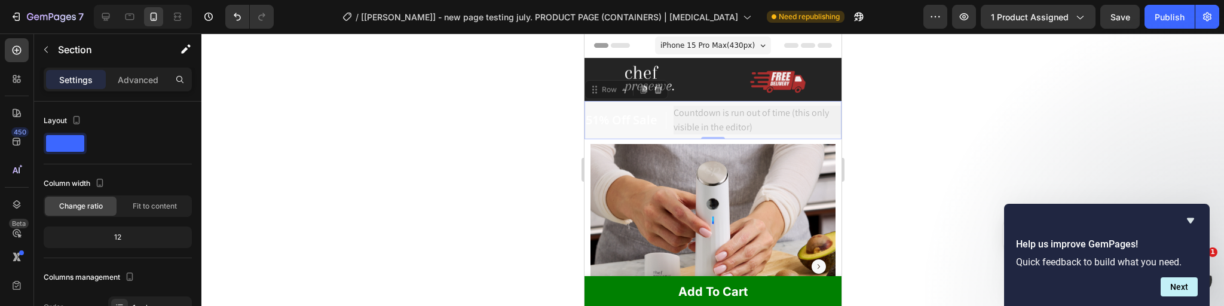
drag, startPoint x: 640, startPoint y: 108, endPoint x: 953, endPoint y: 339, distance: 388.9
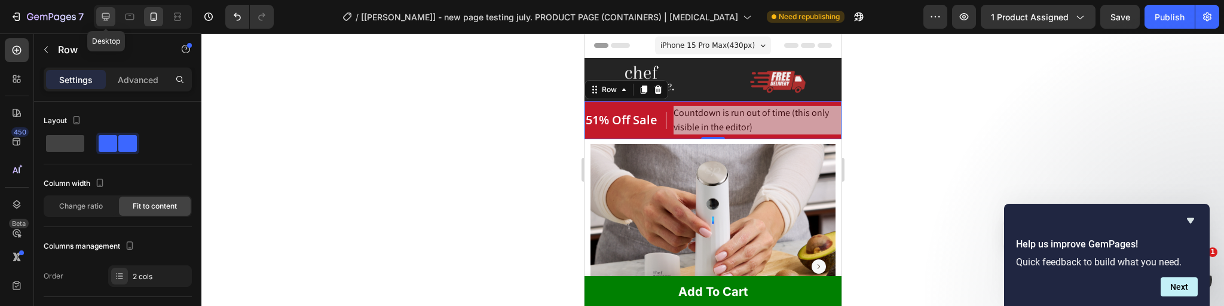
click at [106, 21] on icon at bounding box center [106, 17] width 12 height 12
type input "1200"
type input "32"
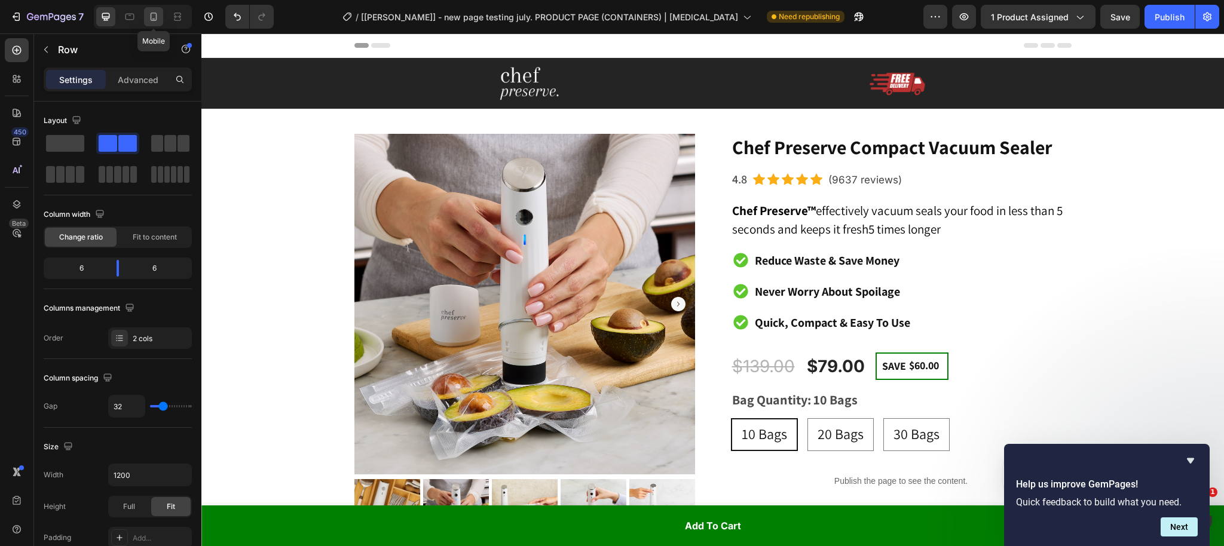
click at [153, 19] on icon at bounding box center [153, 19] width 3 height 1
type input "100%"
type input "0"
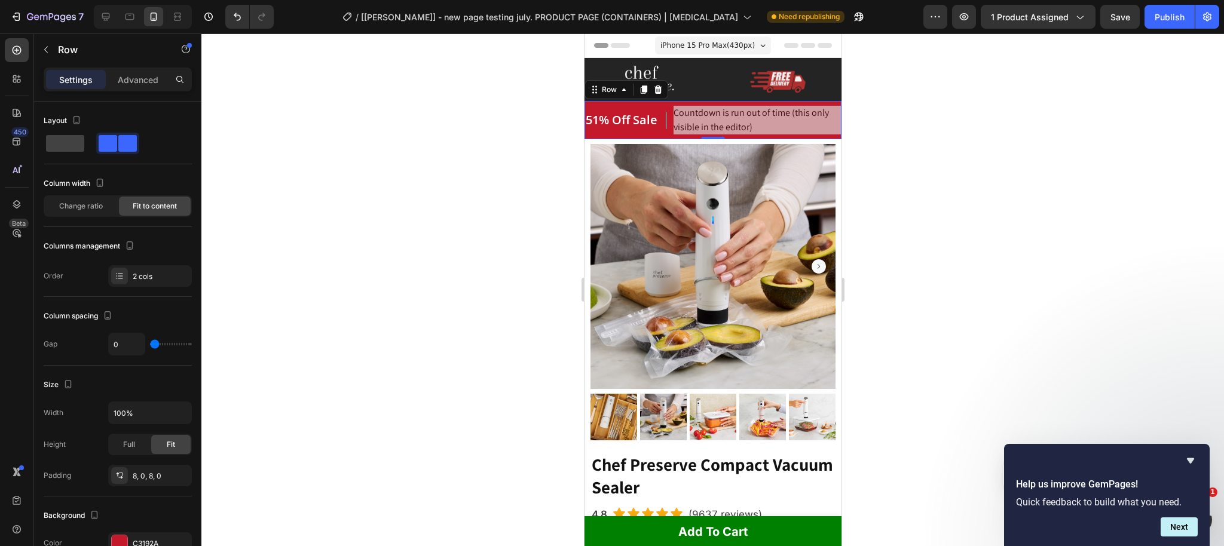
scroll to position [26, 0]
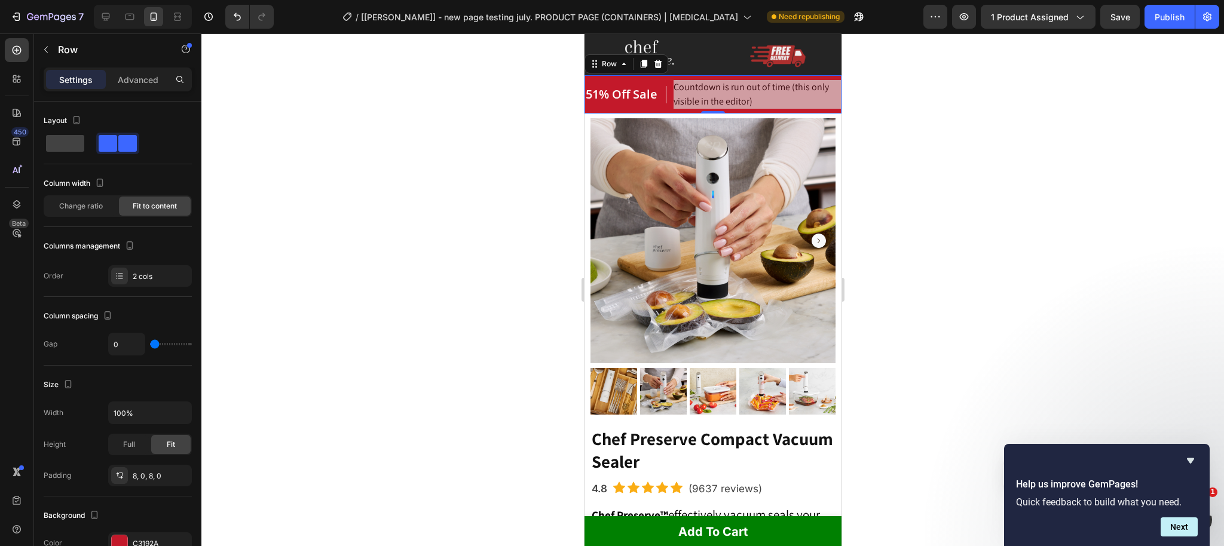
drag, startPoint x: 543, startPoint y: 111, endPoint x: 61, endPoint y: 65, distance: 484.6
click at [543, 111] on div at bounding box center [712, 289] width 1023 height 513
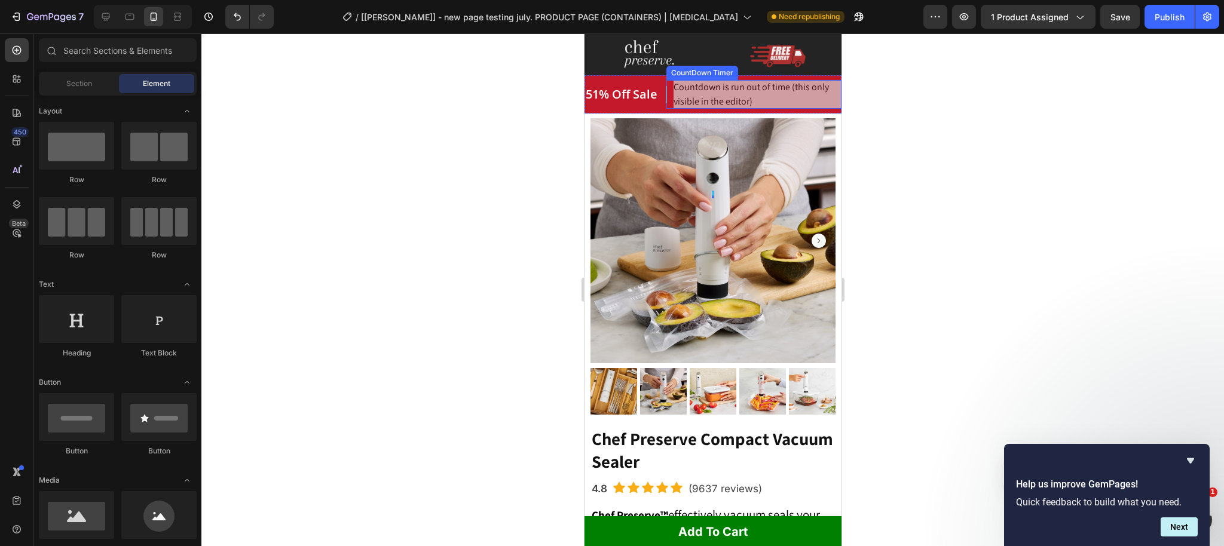
click at [704, 94] on span "Countdown is run out of time (this only visible in the editor)" at bounding box center [757, 94] width 168 height 29
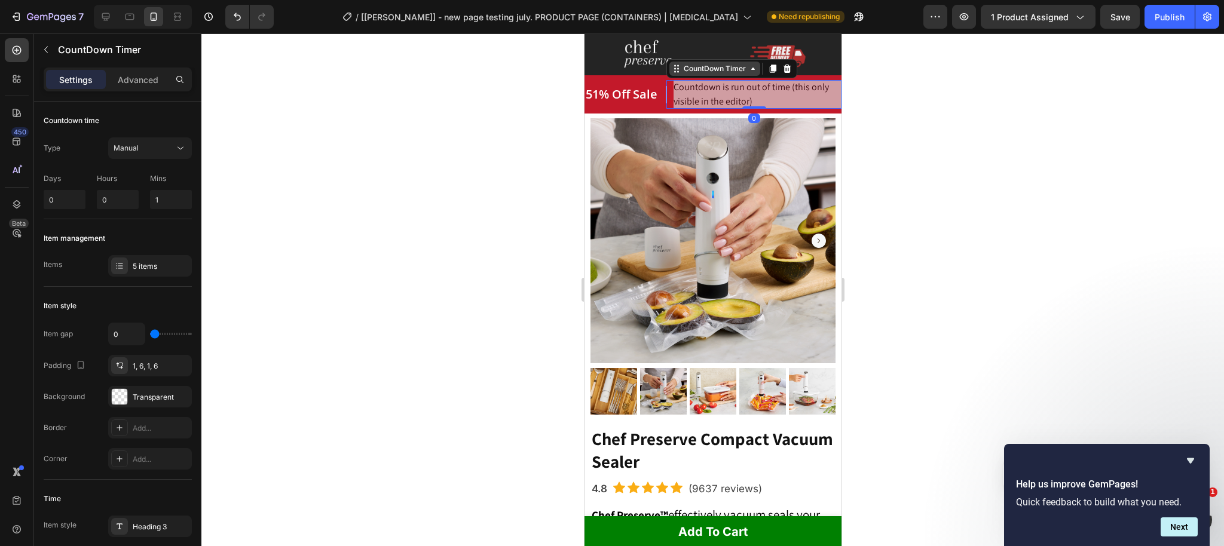
click at [702, 72] on div "CountDown Timer" at bounding box center [714, 68] width 67 height 11
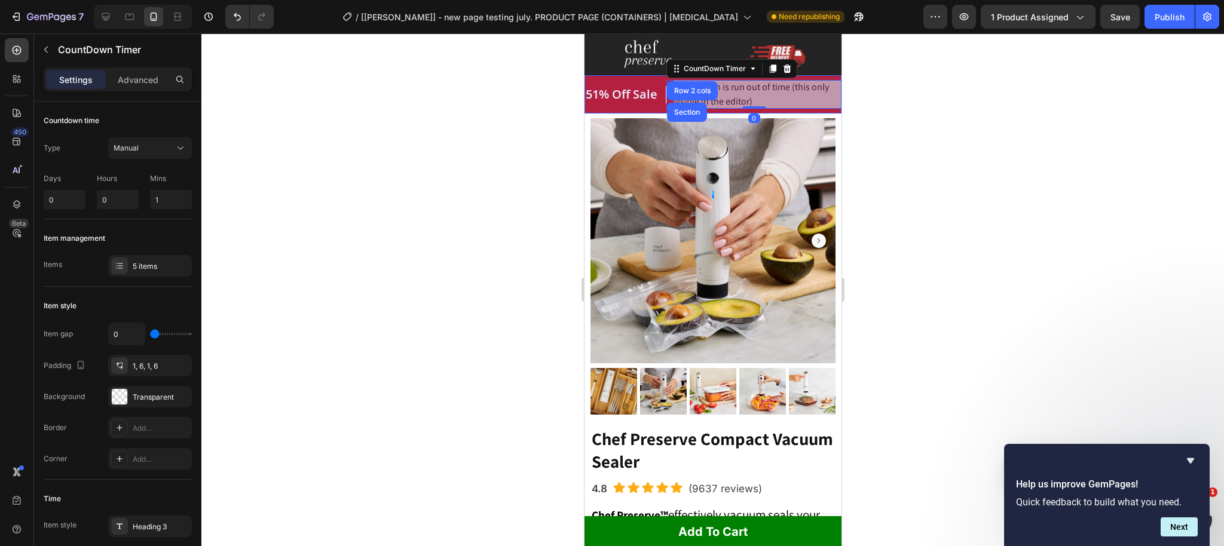
click at [689, 108] on div "Section" at bounding box center [686, 112] width 40 height 19
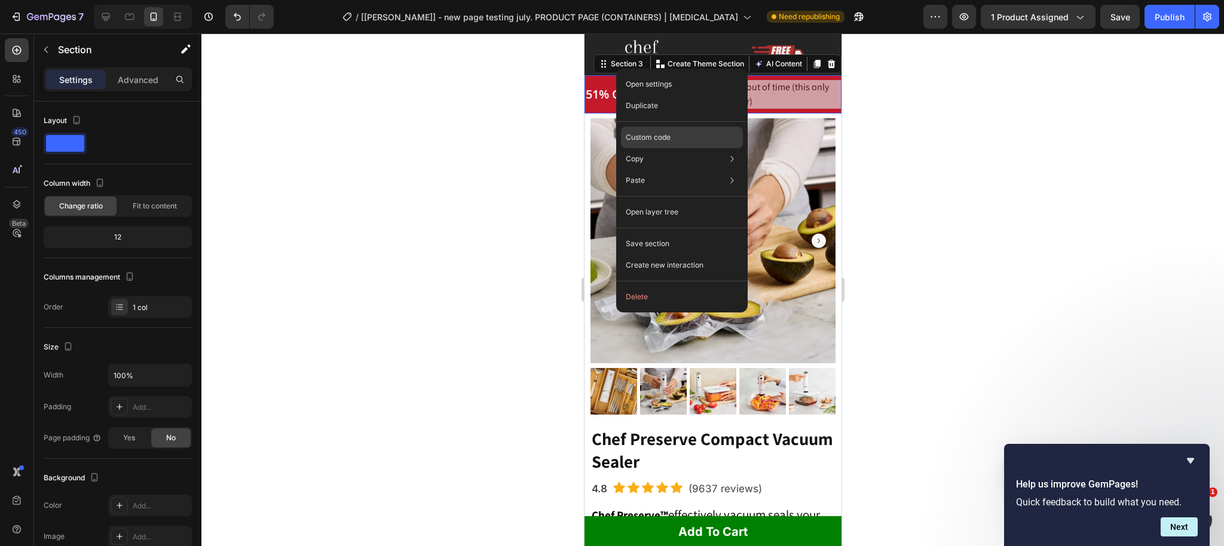
click at [655, 139] on p "Custom code" at bounding box center [648, 137] width 45 height 11
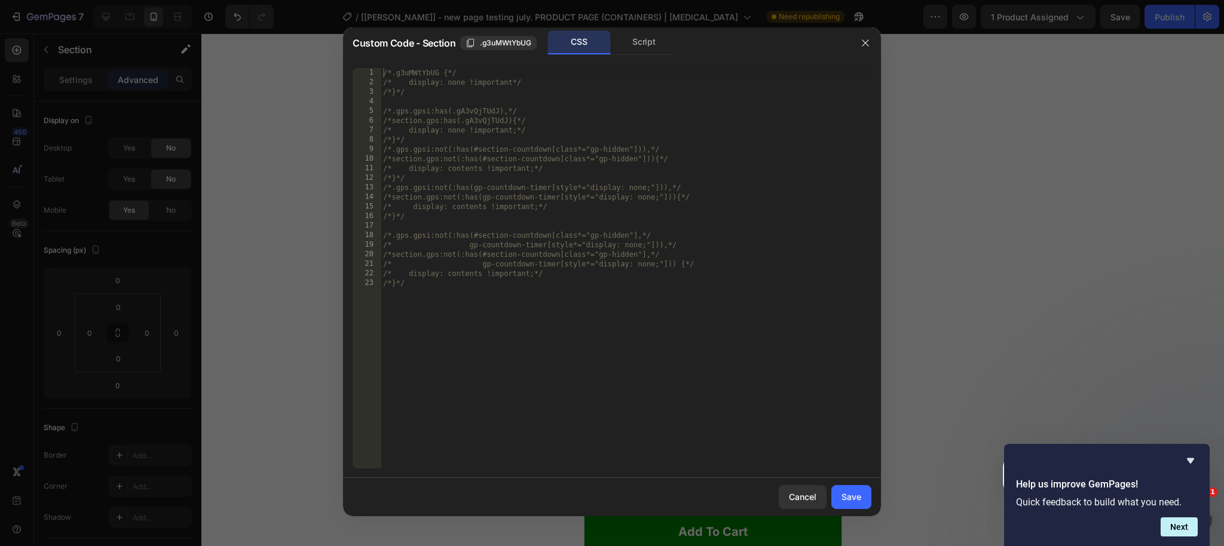
click at [421, 98] on div "/*.g3uMWtYbUG {*/ /* display: none !important*/ /*}*/ /*.gps.gpsi:has(.gA3vQjTU…" at bounding box center [626, 278] width 491 height 420
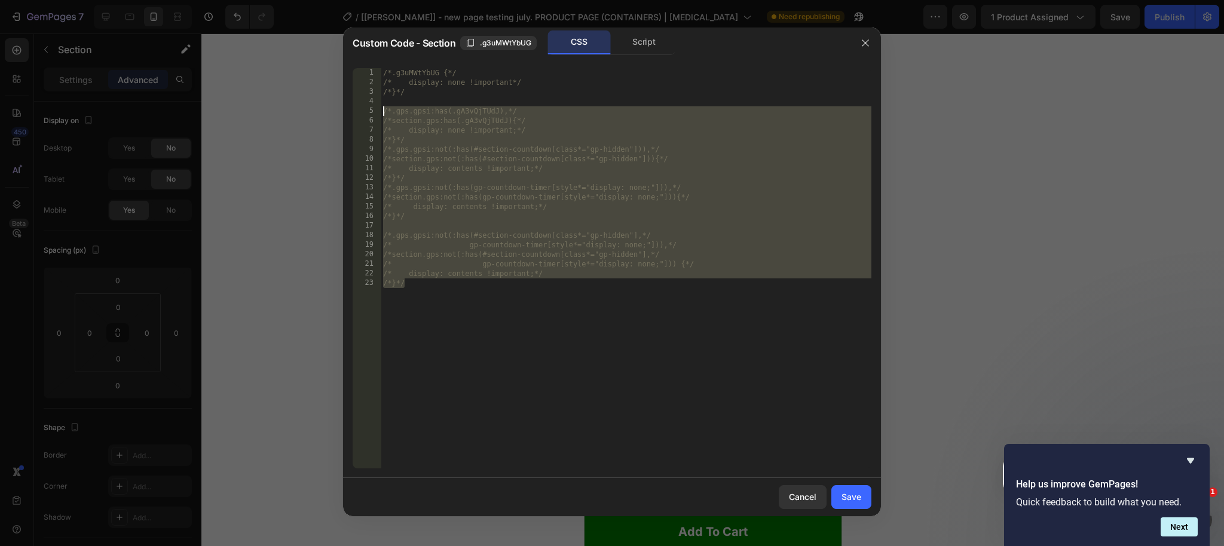
drag, startPoint x: 409, startPoint y: 280, endPoint x: 345, endPoint y: 108, distance: 183.6
click at [345, 108] on div "1 2 3 4 5 6 7 8 9 10 11 12 13 14 15 16 17 18 19 20 21 22 23 /*.g3uMWtYbUG {*/ /…" at bounding box center [612, 269] width 538 height 420
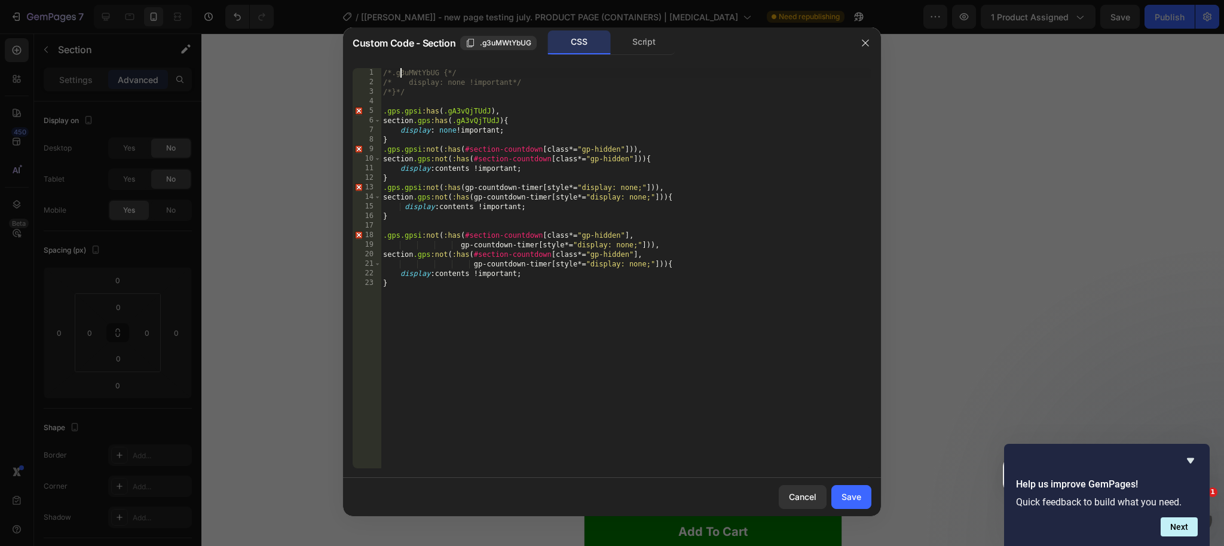
click at [400, 72] on div "/*.g3uMWtYbUG {*/ /* display: none !important*/ /*}*/ .gps.gpsi :has ( .gA3vQjT…" at bounding box center [626, 278] width 491 height 420
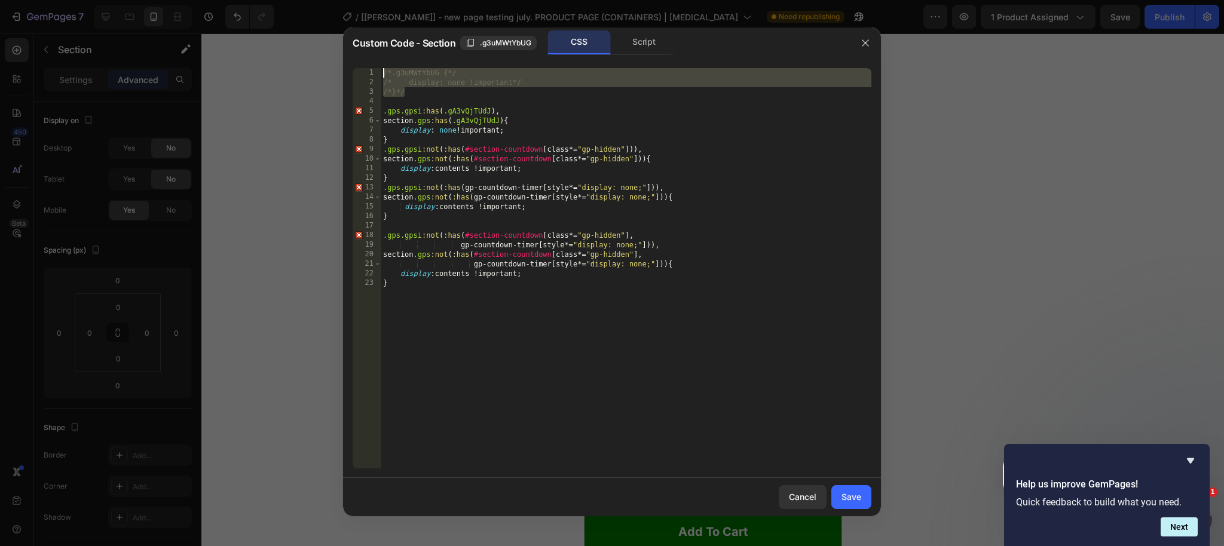
drag, startPoint x: 409, startPoint y: 89, endPoint x: 355, endPoint y: 69, distance: 58.1
click at [355, 68] on div "/*.g3uMWtYbUG {*/ 1 2 3 4 5 6 7 8 9 10 11 12 13 14 15 16 17 18 19 20 21 22 23 /…" at bounding box center [612, 268] width 519 height 400
click at [388, 73] on div ".g3uMWtYbUG { display : none !important } .gps.gpsi :has ( .gA3vQjTUdJ ), secti…" at bounding box center [626, 278] width 491 height 420
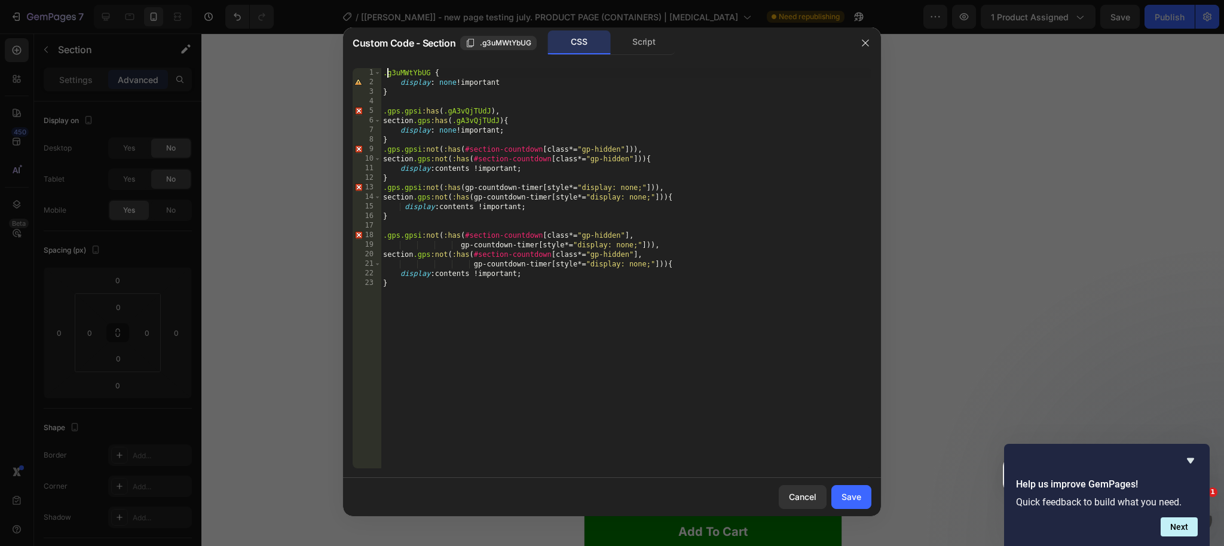
click at [387, 74] on div ".g3uMWtYbUG { display : none !important } .gps.gpsi :has ( .gA3vQjTUdJ ), secti…" at bounding box center [626, 278] width 491 height 420
click at [386, 75] on div ".g3uMWtYbUG { display : none !important } .gps.gpsi :has ( .gA3vQjTUdJ ), secti…" at bounding box center [626, 278] width 491 height 420
click at [537, 88] on div ".gps .g3uMWtYbUG { display : none !important } .gps.gpsi :has ( .gA3vQjTUdJ ), …" at bounding box center [626, 278] width 491 height 420
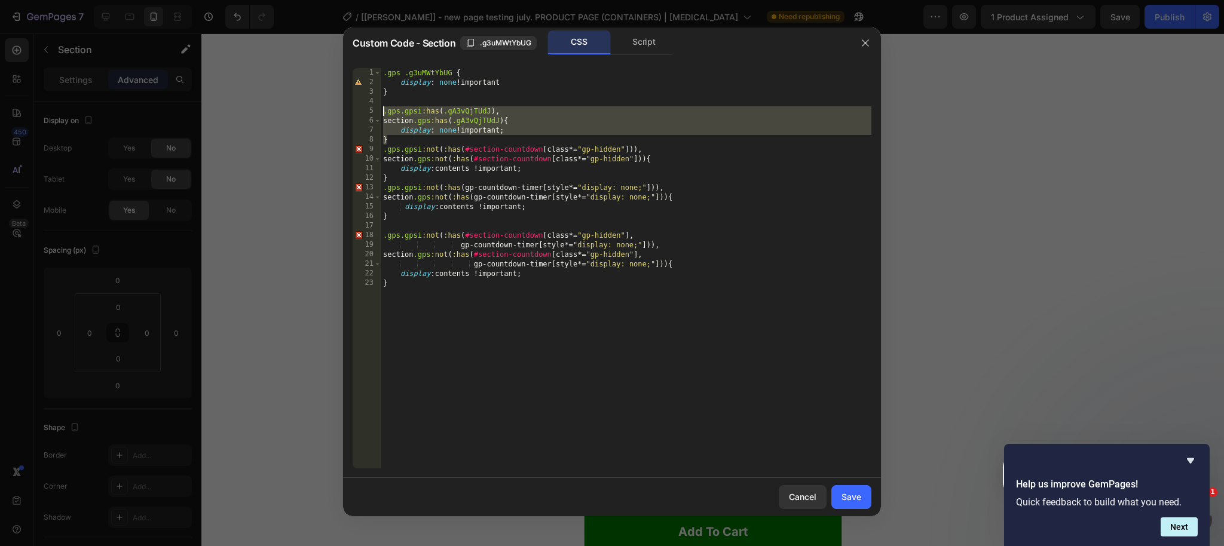
drag, startPoint x: 398, startPoint y: 139, endPoint x: 370, endPoint y: 114, distance: 37.7
click at [369, 113] on div "} 1 2 3 4 5 6 7 8 9 10 11 12 13 14 15 16 17 18 19 20 21 22 23 .gps .g3uMWtYbUG …" at bounding box center [612, 268] width 519 height 400
type textarea ".gps.gpsi:has(.gA3vQjTUdJ), section.gps:has(.gA3vQjTUdJ){"
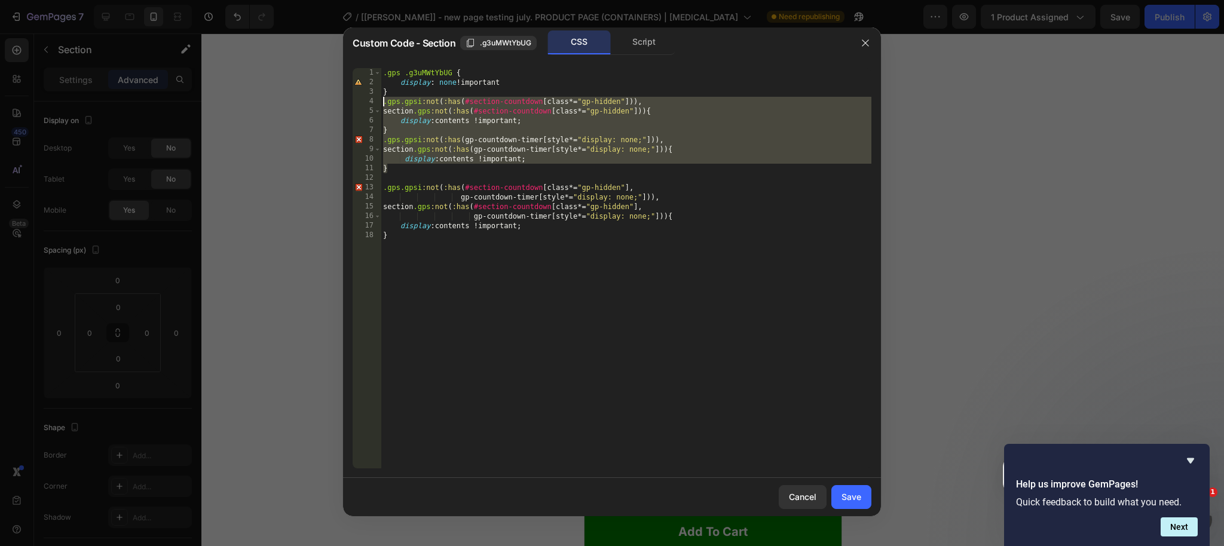
drag, startPoint x: 396, startPoint y: 170, endPoint x: 347, endPoint y: 104, distance: 82.4
click at [347, 104] on div "} 1 2 3 4 5 6 7 8 9 10 11 12 13 14 15 16 17 18 .gps .g3uMWtYbUG { display : non…" at bounding box center [612, 269] width 538 height 420
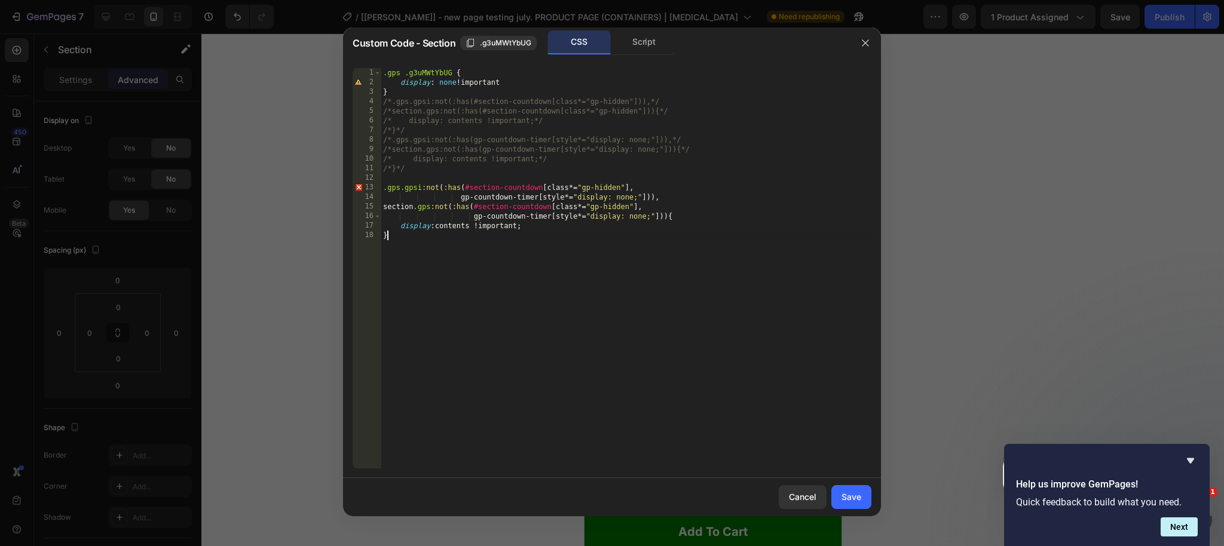
click at [433, 237] on div ".gps .g3uMWtYbUG { display : none !important } /*.gps.gpsi:not(:has(#section-co…" at bounding box center [626, 278] width 491 height 420
type textarea "}"
click at [855, 496] on div "Save" at bounding box center [852, 497] width 20 height 13
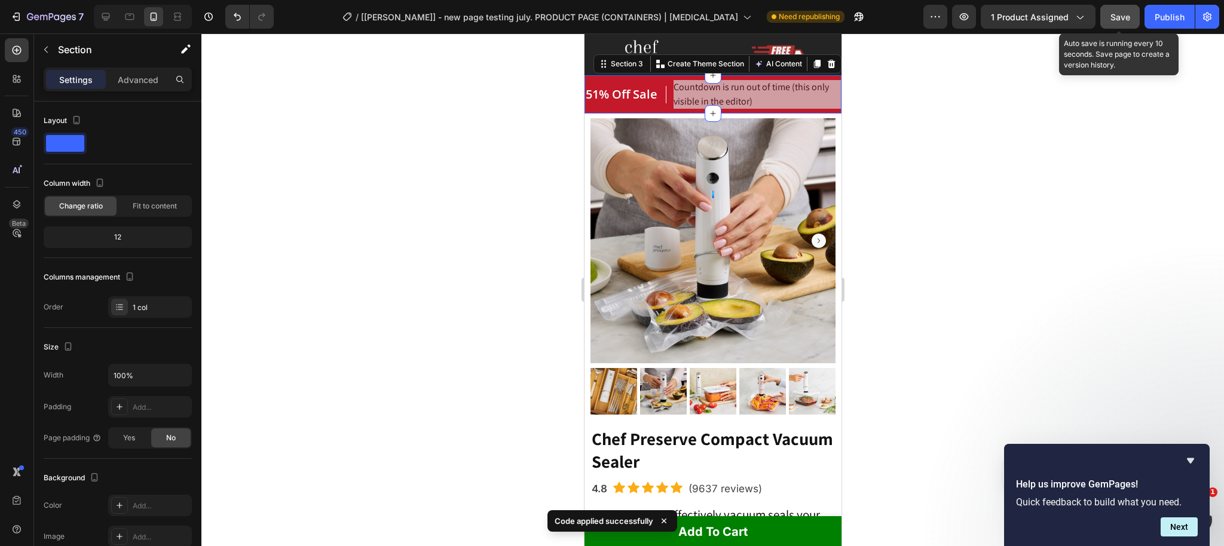
click at [1112, 13] on span "Save" at bounding box center [1121, 17] width 20 height 10
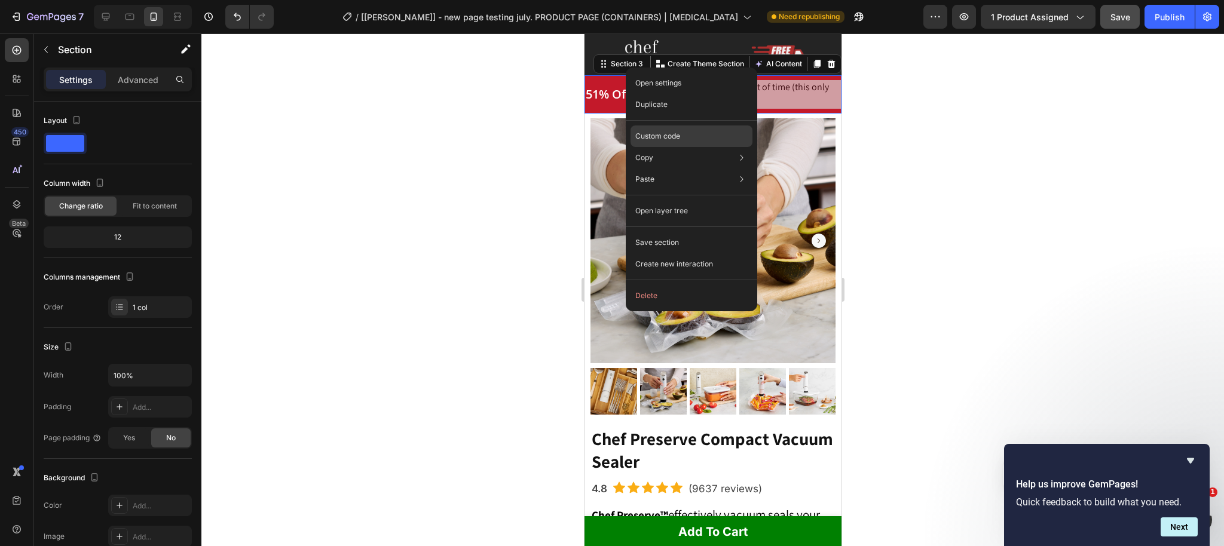
click at [671, 140] on p "Custom code" at bounding box center [657, 136] width 45 height 11
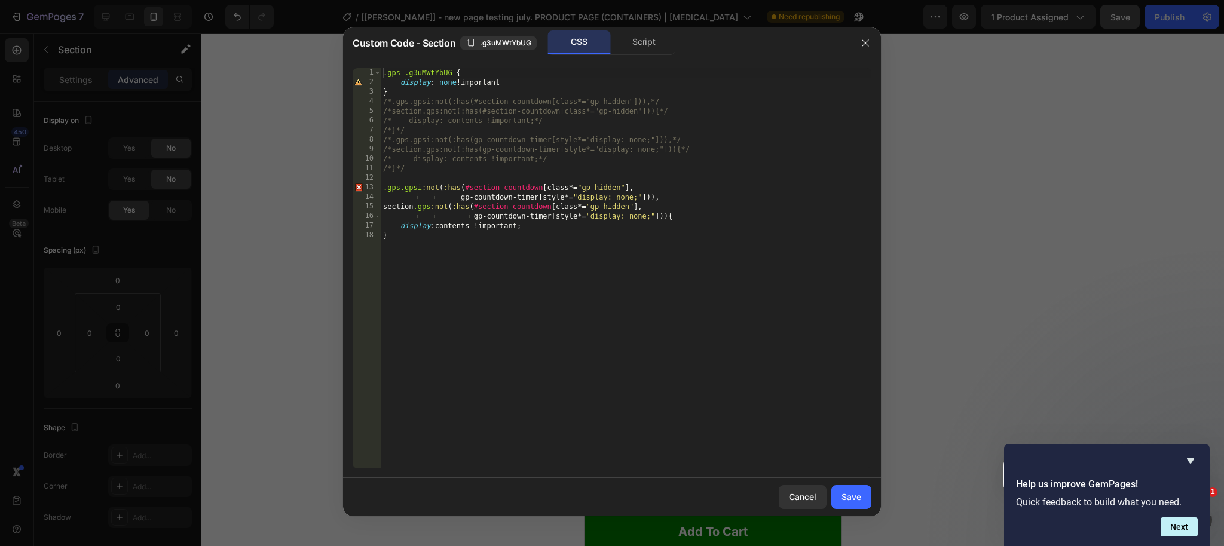
drag, startPoint x: 453, startPoint y: 119, endPoint x: 441, endPoint y: 106, distance: 17.3
click at [453, 119] on div ".gps .g3uMWtYbUG { display : none !important } /*.gps.gpsi:not(:has(#section-co…" at bounding box center [626, 278] width 491 height 420
drag, startPoint x: 402, startPoint y: 66, endPoint x: 428, endPoint y: 79, distance: 29.4
click at [402, 66] on div "/* display: contents !important;*/ 1 2 3 4 5 6 7 8 9 10 11 12 13 14 15 16 17 18…" at bounding box center [612, 269] width 538 height 420
drag, startPoint x: 403, startPoint y: 73, endPoint x: 476, endPoint y: 87, distance: 74.3
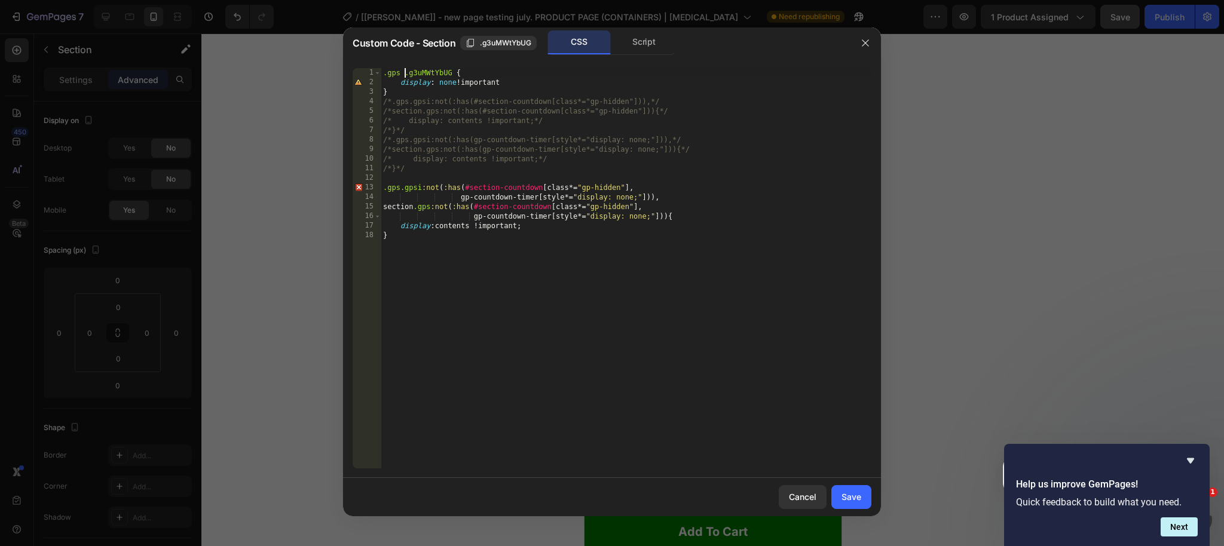
click at [403, 73] on div ".gps .g3uMWtYbUG { display : none !important } /*.gps.gpsi:not(:has(#section-co…" at bounding box center [626, 278] width 491 height 420
drag, startPoint x: 470, startPoint y: 69, endPoint x: 479, endPoint y: 74, distance: 9.9
click at [470, 69] on div ".gps :has ( .g3uMWtYbUG { display : none !important } /*.gps.gpsi:not(:has(#sec…" at bounding box center [626, 278] width 491 height 420
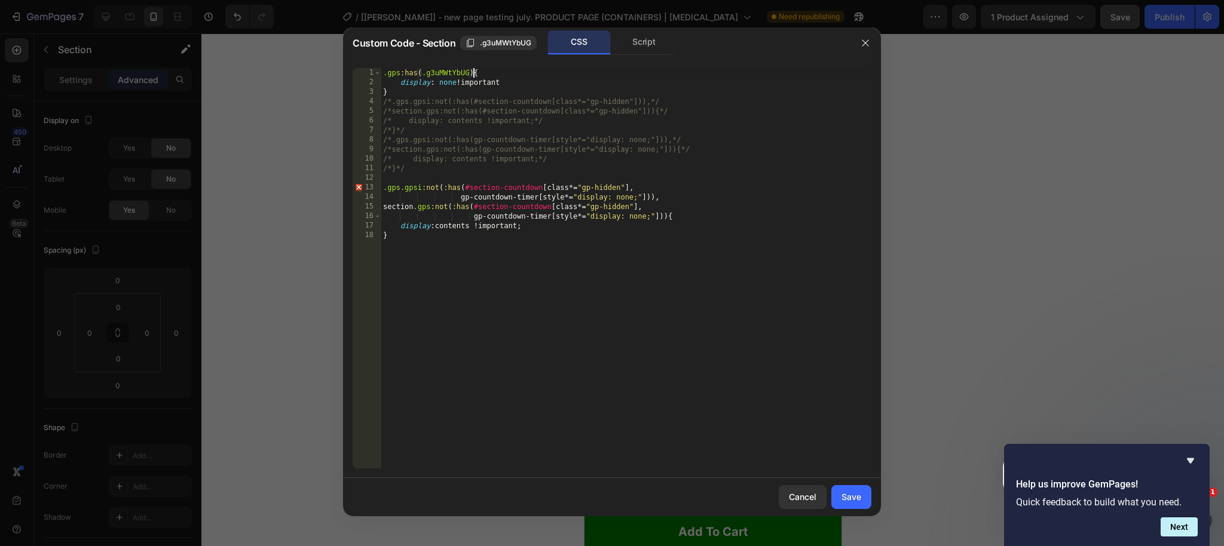
click at [539, 79] on div ".gps :has ( .g3uMWtYbUG ) { display : none !important } /*.gps.gpsi:not(:has(#s…" at bounding box center [626, 278] width 491 height 420
type textarea "display: none !important"
click at [847, 501] on div "Save" at bounding box center [852, 497] width 20 height 13
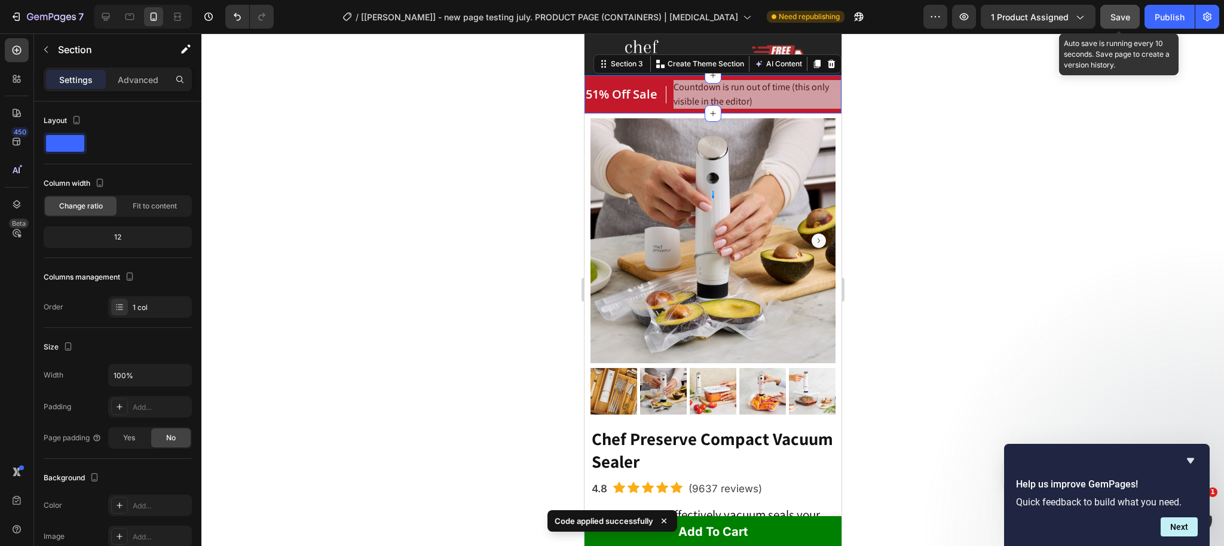
click at [1112, 15] on span "Save" at bounding box center [1121, 17] width 20 height 10
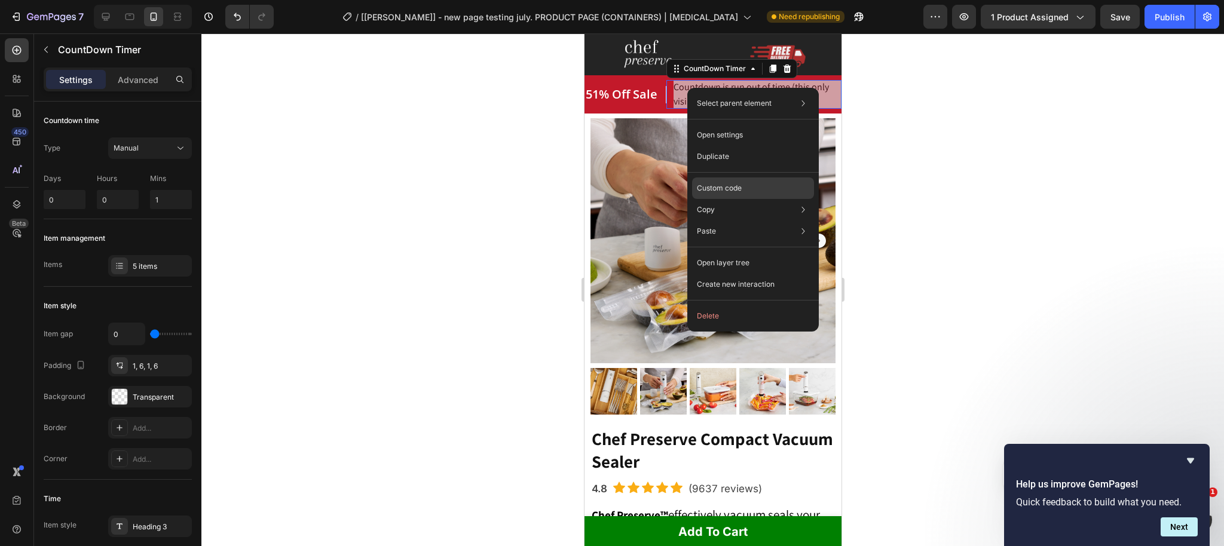
click at [736, 189] on p "Custom code" at bounding box center [719, 188] width 45 height 11
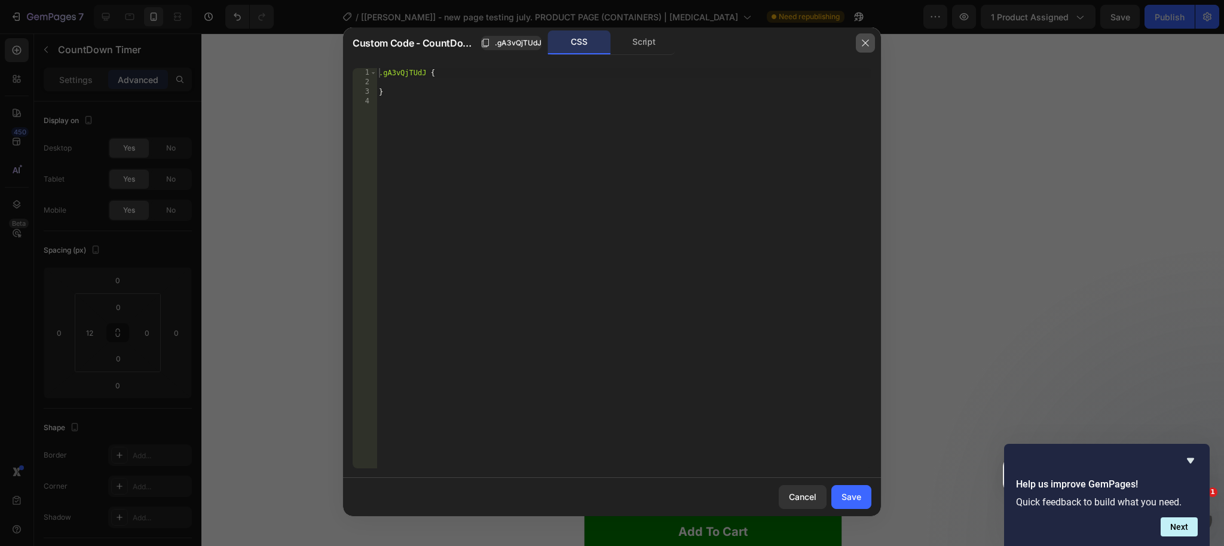
click at [864, 39] on icon "button" at bounding box center [866, 43] width 10 height 10
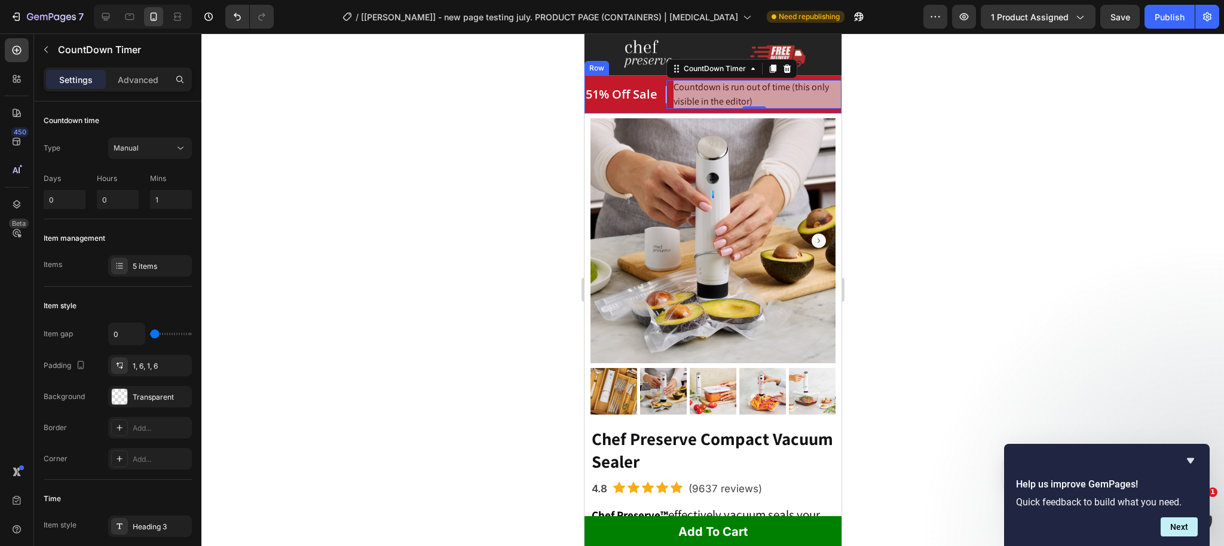
click at [635, 79] on div "51% Off Sale Heading Countdown is run out of time (this only visible in the edi…" at bounding box center [712, 94] width 257 height 38
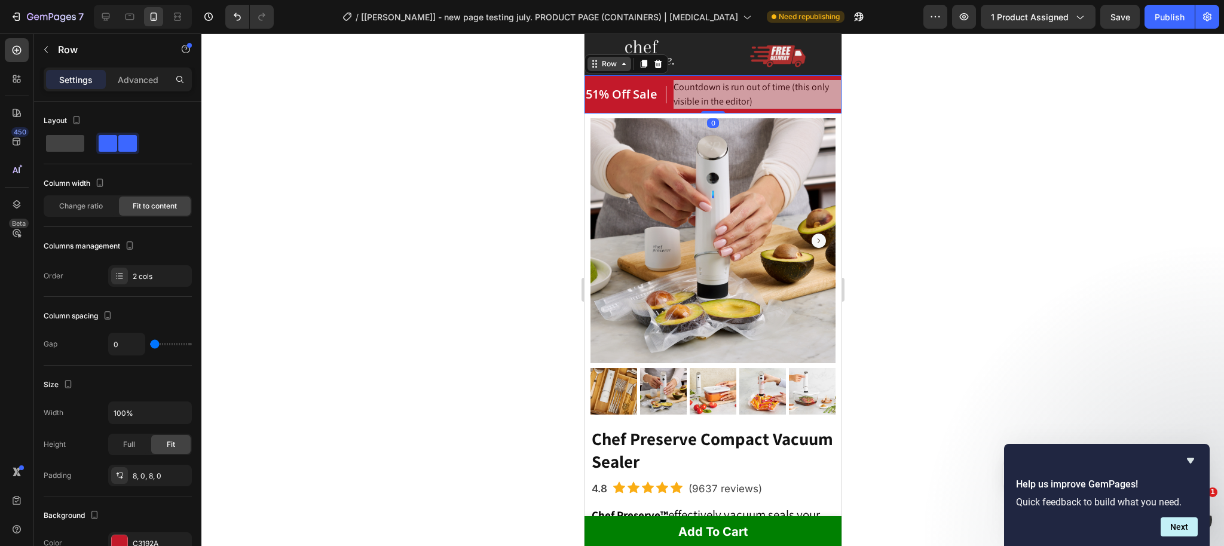
click at [609, 67] on div "Row" at bounding box center [609, 64] width 20 height 11
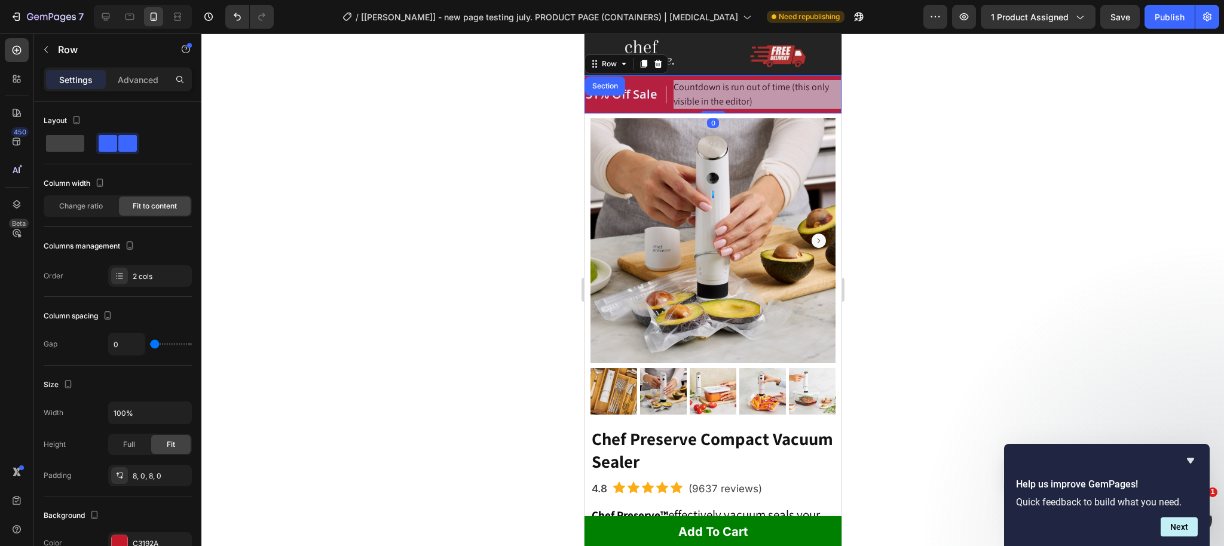
click at [606, 85] on div "Section" at bounding box center [604, 85] width 30 height 7
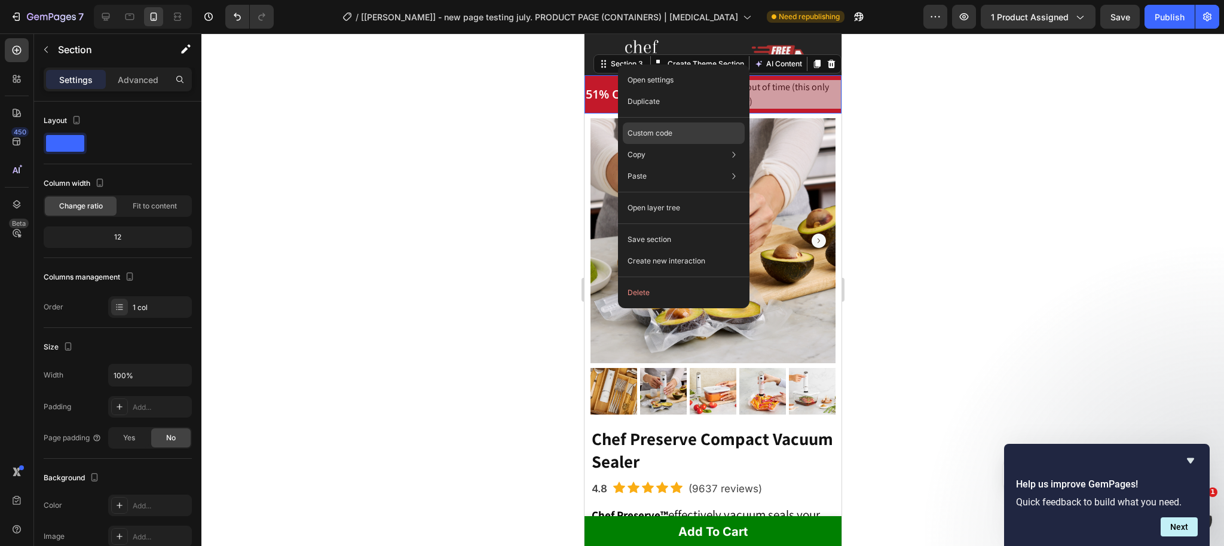
click at [668, 136] on p "Custom code" at bounding box center [650, 133] width 45 height 11
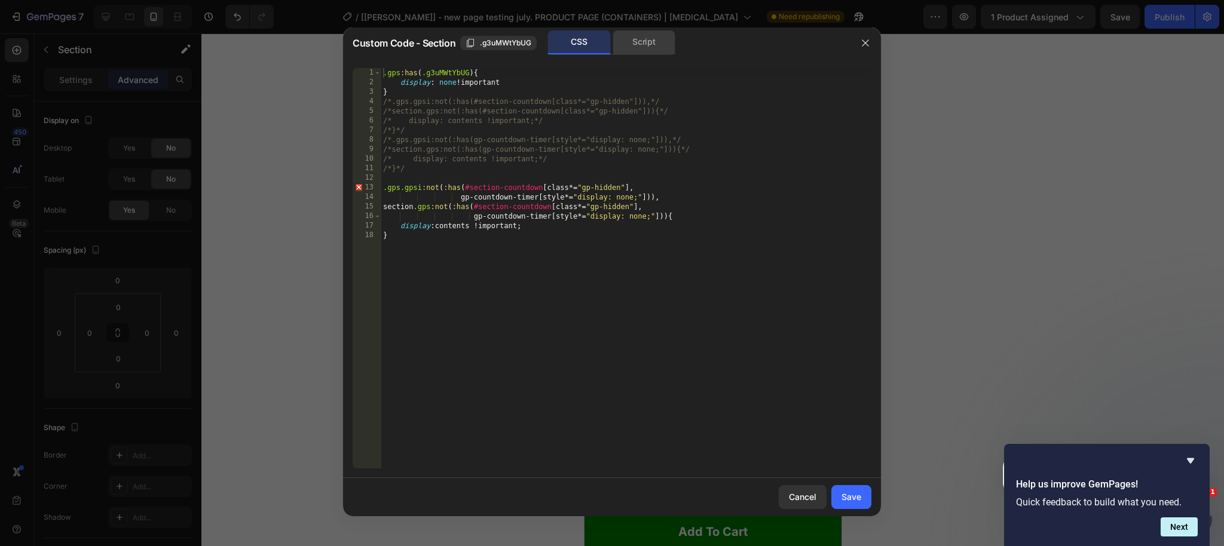
drag, startPoint x: 757, startPoint y: 38, endPoint x: 672, endPoint y: 46, distance: 85.2
click at [672, 45] on div "CSS Script" at bounding box center [725, 42] width 249 height 25
click at [867, 44] on icon "button" at bounding box center [866, 43] width 10 height 10
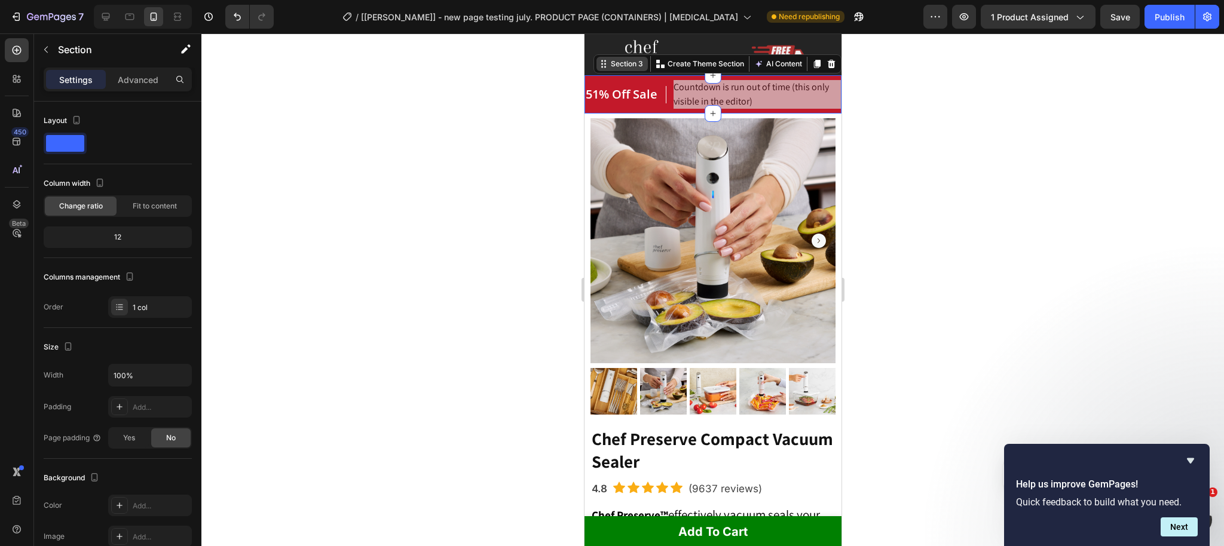
click at [617, 68] on div "Section 3" at bounding box center [626, 64] width 37 height 11
